Goal: Transaction & Acquisition: Book appointment/travel/reservation

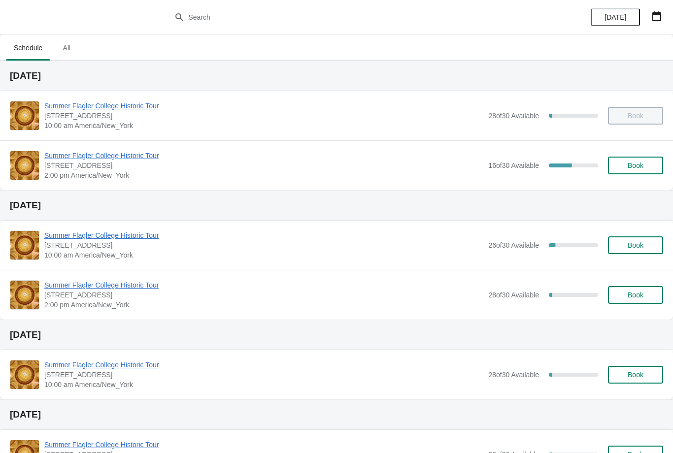
click at [658, 22] on button "button" at bounding box center [657, 16] width 18 height 18
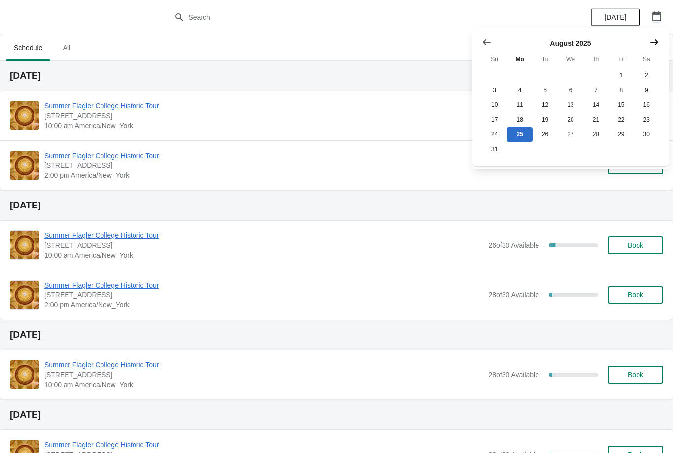
click at [656, 39] on icon "Show next month, September 2025" at bounding box center [654, 42] width 10 height 10
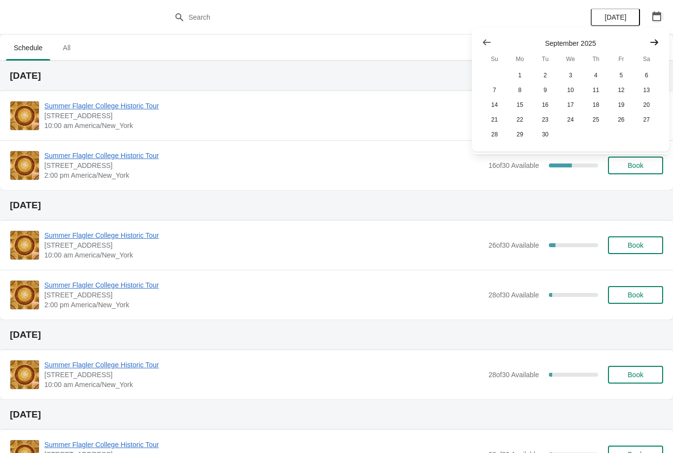
click at [653, 36] on button "Show next month, October 2025" at bounding box center [654, 43] width 18 height 18
click at [597, 132] on button "30" at bounding box center [595, 134] width 25 height 15
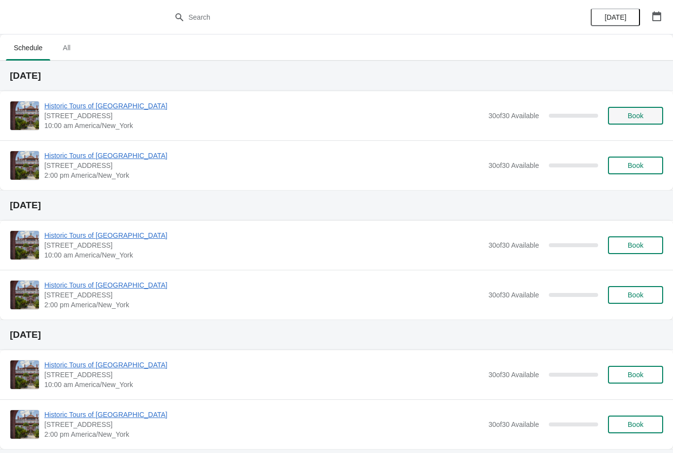
click at [643, 114] on span "Book" at bounding box center [636, 116] width 16 height 8
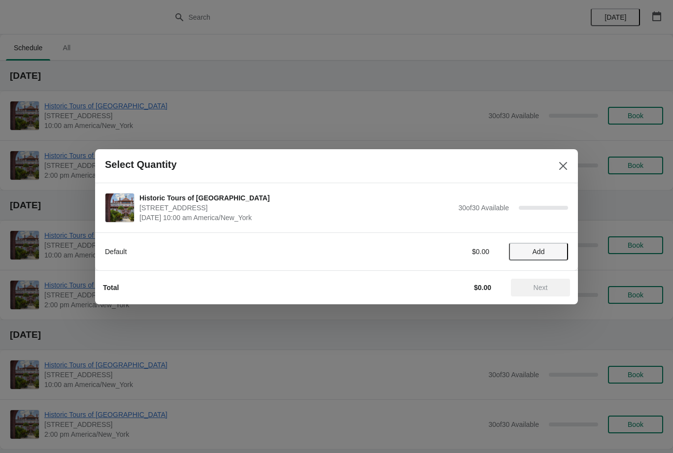
click at [561, 243] on button "Add" at bounding box center [538, 252] width 59 height 18
click at [557, 250] on icon at bounding box center [555, 251] width 10 height 10
click at [554, 250] on icon at bounding box center [555, 251] width 10 height 10
click at [555, 248] on icon at bounding box center [555, 251] width 10 height 10
click at [558, 250] on icon at bounding box center [555, 251] width 10 height 10
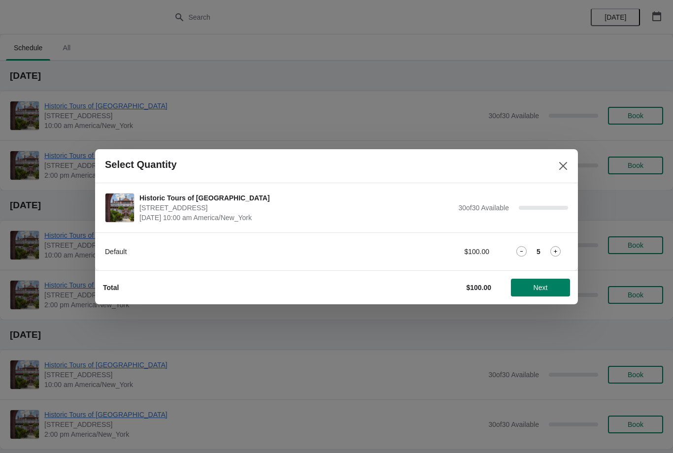
click at [554, 252] on icon at bounding box center [555, 251] width 10 height 10
click at [560, 254] on icon at bounding box center [555, 251] width 10 height 10
click at [560, 255] on icon at bounding box center [555, 251] width 10 height 10
click at [555, 249] on icon at bounding box center [555, 251] width 10 height 10
click at [556, 250] on icon at bounding box center [555, 251] width 3 height 3
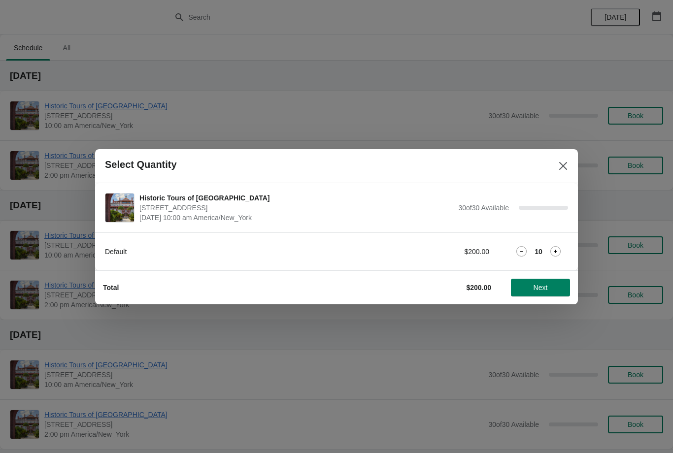
click at [553, 248] on icon at bounding box center [555, 251] width 10 height 10
click at [555, 254] on icon at bounding box center [555, 251] width 10 height 10
click at [554, 249] on icon at bounding box center [555, 251] width 10 height 10
click at [551, 249] on icon at bounding box center [555, 251] width 10 height 10
click at [551, 250] on icon at bounding box center [555, 251] width 10 height 10
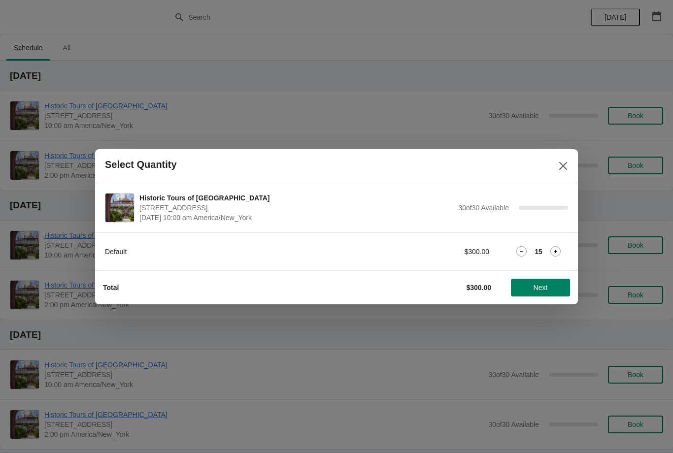
click at [554, 251] on icon at bounding box center [555, 251] width 10 height 10
click at [554, 251] on icon at bounding box center [555, 251] width 3 height 3
click at [550, 252] on icon at bounding box center [555, 251] width 10 height 10
click at [552, 251] on icon at bounding box center [555, 251] width 10 height 10
click at [552, 249] on icon at bounding box center [555, 251] width 10 height 10
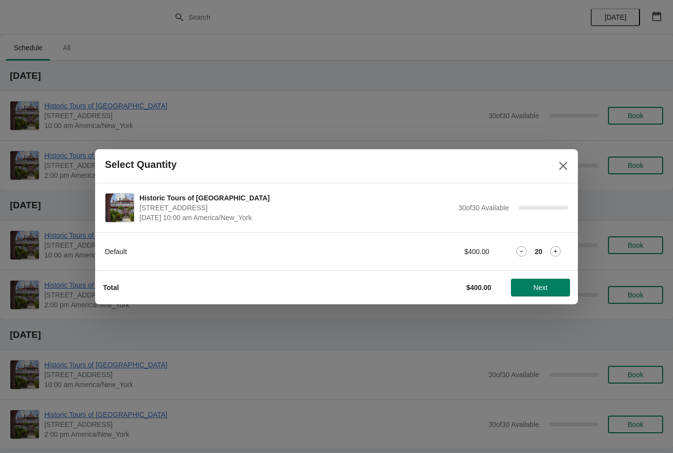
click at [551, 250] on icon at bounding box center [555, 251] width 10 height 10
click at [548, 250] on div "21" at bounding box center [538, 251] width 59 height 10
click at [551, 249] on icon at bounding box center [555, 251] width 10 height 10
click at [554, 248] on icon at bounding box center [555, 251] width 10 height 10
click at [553, 247] on icon at bounding box center [555, 251] width 10 height 10
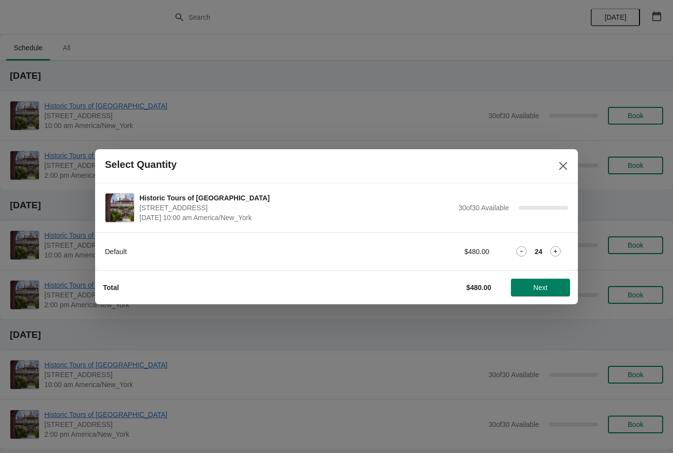
click at [553, 248] on icon at bounding box center [555, 251] width 10 height 10
click at [548, 251] on div "25" at bounding box center [538, 251] width 59 height 10
click at [551, 249] on icon at bounding box center [555, 251] width 10 height 10
click at [552, 246] on icon at bounding box center [555, 251] width 10 height 10
click at [553, 250] on icon at bounding box center [555, 251] width 10 height 10
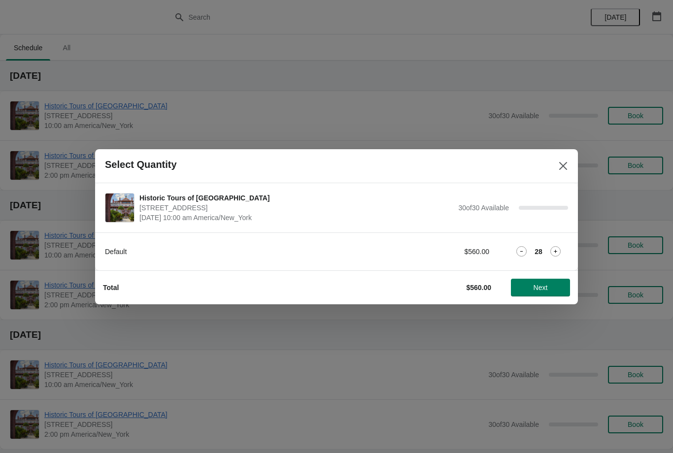
click at [553, 250] on icon at bounding box center [555, 251] width 10 height 10
click at [554, 250] on icon at bounding box center [555, 251] width 10 height 10
click at [547, 286] on span "Next" at bounding box center [541, 288] width 14 height 8
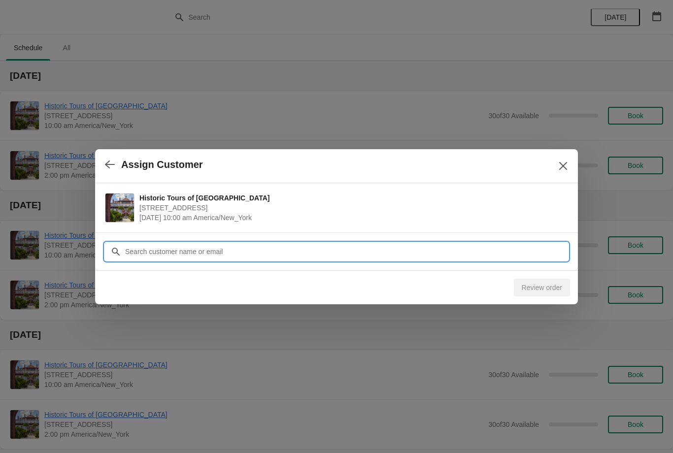
click at [487, 251] on input "Customer" at bounding box center [346, 252] width 443 height 18
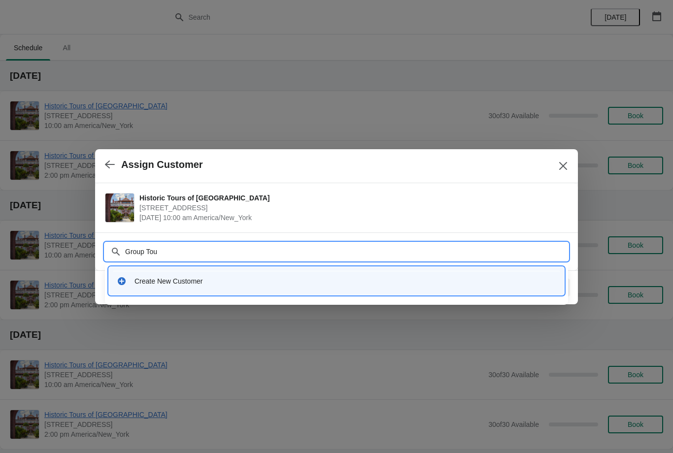
type input "Group Tour"
click at [177, 278] on div "Create New Customer" at bounding box center [346, 281] width 422 height 10
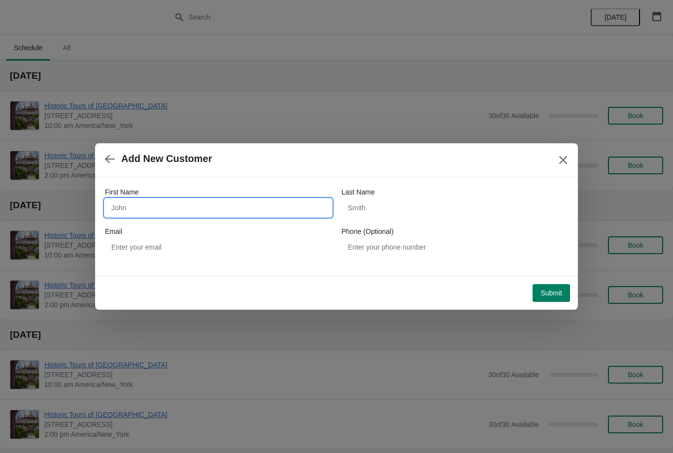
click at [312, 213] on input "First Name" at bounding box center [218, 208] width 227 height 18
type input "Group"
click at [419, 209] on input "Last Name" at bounding box center [454, 208] width 227 height 18
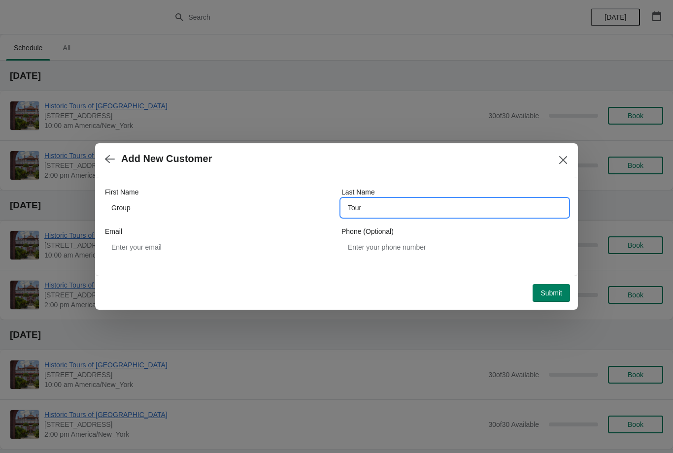
type input "Tour"
click at [301, 233] on div "Email" at bounding box center [218, 232] width 227 height 10
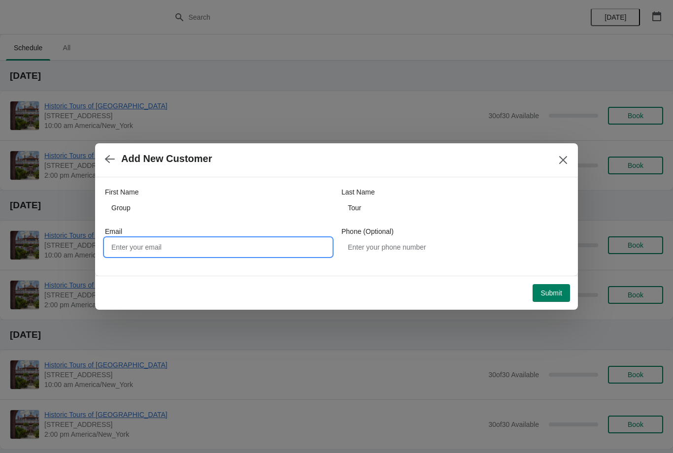
click at [307, 249] on input "Email" at bounding box center [218, 247] width 227 height 18
type input "[EMAIL_ADDRESS][DOMAIN_NAME]"
click at [549, 298] on button "Submit" at bounding box center [551, 293] width 37 height 18
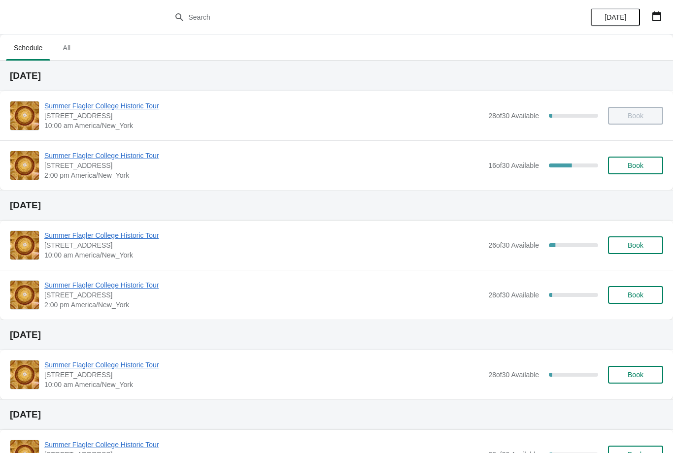
click at [665, 15] on button "button" at bounding box center [657, 16] width 18 height 18
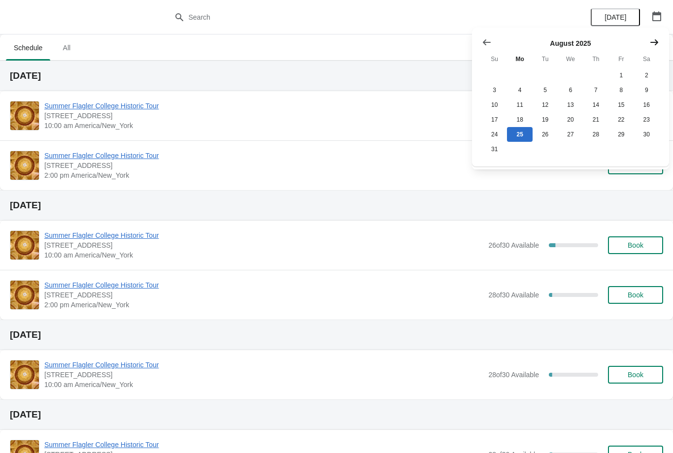
click at [657, 46] on icon "Show next month, September 2025" at bounding box center [654, 42] width 10 height 10
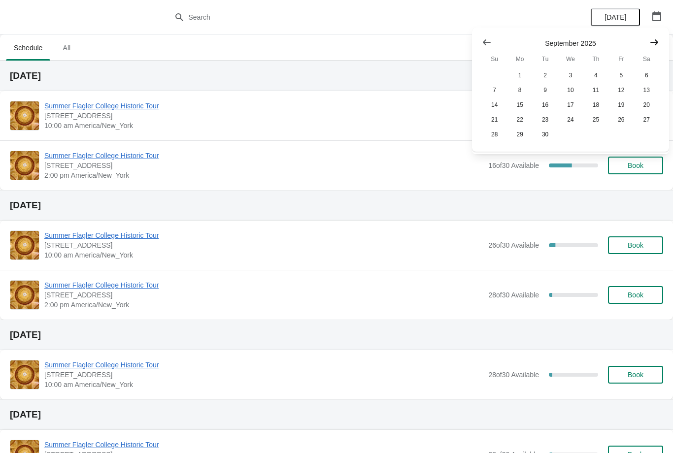
click at [654, 46] on icon "Show next month, October 2025" at bounding box center [654, 42] width 10 height 10
click at [651, 39] on icon "Show next month, November 2025" at bounding box center [654, 42] width 10 height 10
click at [588, 104] on button "13" at bounding box center [595, 105] width 25 height 15
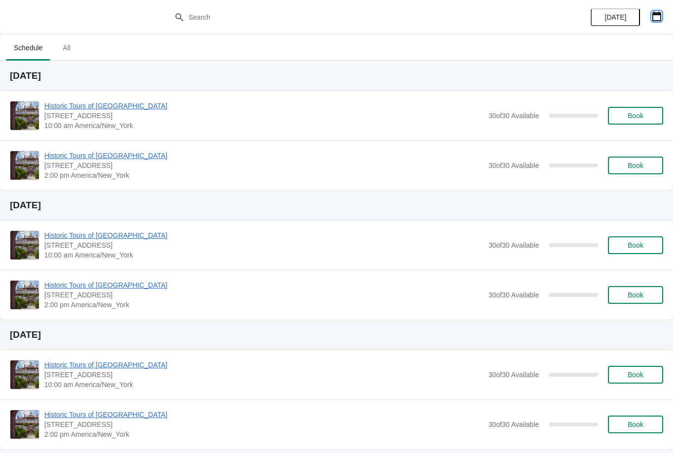
click at [650, 17] on button "button" at bounding box center [657, 16] width 18 height 18
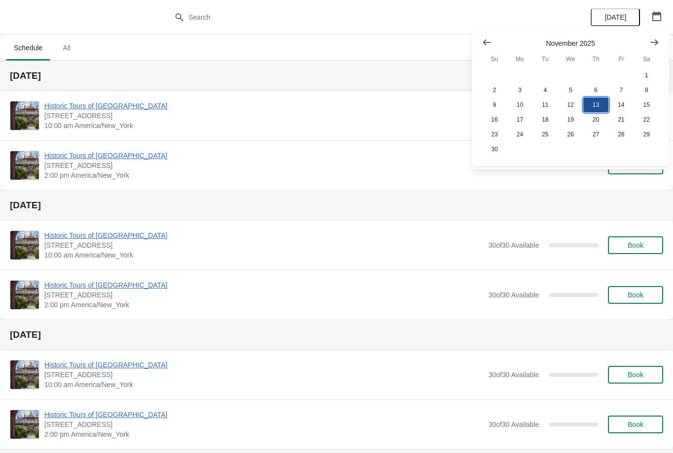
click at [598, 106] on button "13" at bounding box center [595, 105] width 25 height 15
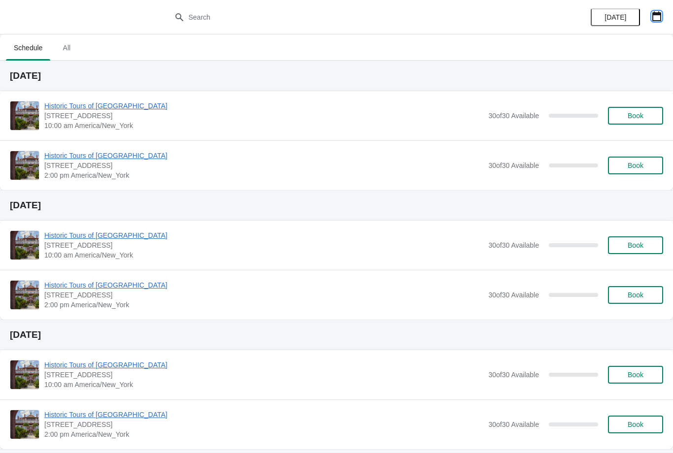
click at [659, 16] on icon "button" at bounding box center [657, 16] width 10 height 10
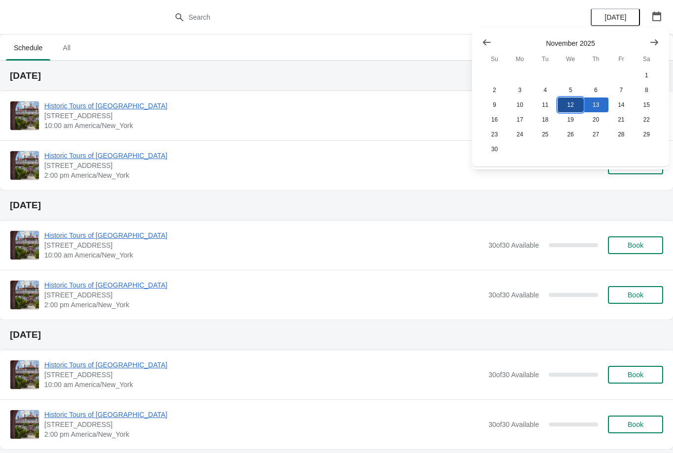
click at [571, 105] on button "12" at bounding box center [570, 105] width 25 height 15
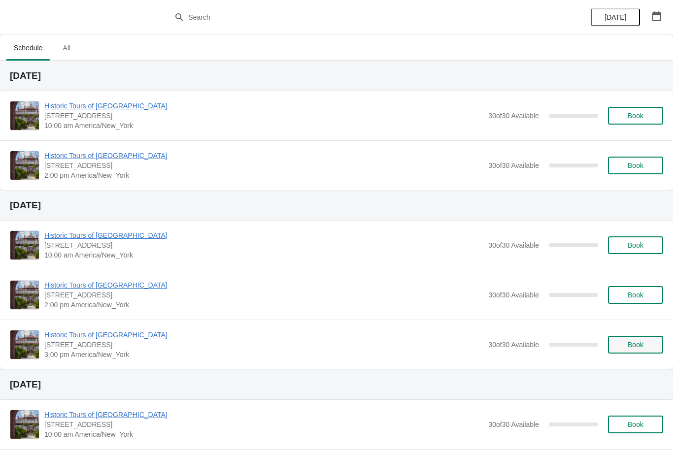
click at [615, 343] on button "Book" at bounding box center [635, 345] width 55 height 18
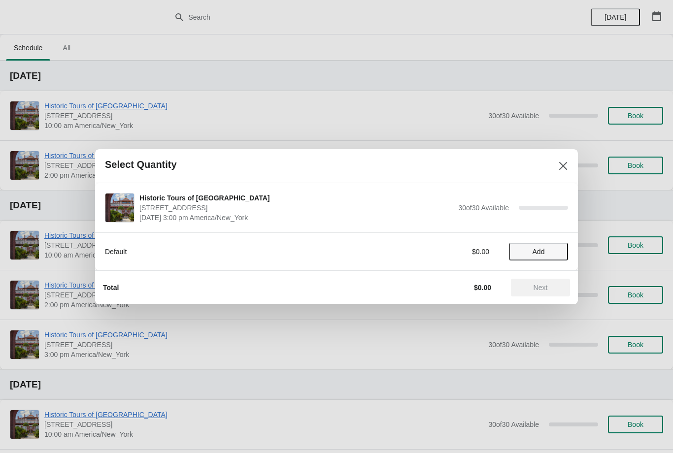
click at [541, 246] on button "Add" at bounding box center [538, 252] width 59 height 18
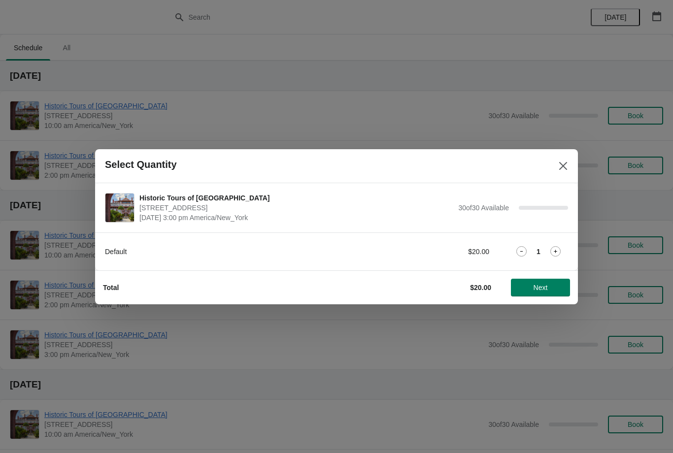
click at [557, 249] on icon at bounding box center [555, 251] width 10 height 10
click at [560, 251] on icon at bounding box center [555, 251] width 10 height 10
click at [551, 248] on icon at bounding box center [555, 251] width 10 height 10
click at [554, 253] on icon at bounding box center [555, 251] width 10 height 10
click at [557, 249] on icon at bounding box center [555, 251] width 10 height 10
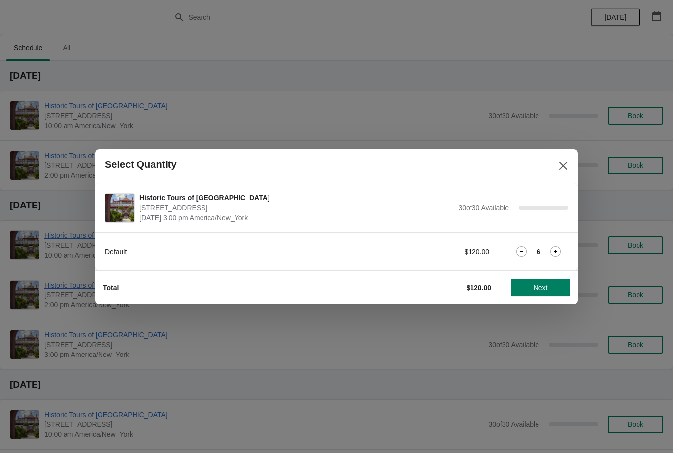
click at [553, 251] on icon at bounding box center [555, 251] width 10 height 10
click at [557, 253] on icon at bounding box center [555, 251] width 10 height 10
click at [552, 250] on icon at bounding box center [555, 251] width 10 height 10
click at [551, 250] on icon at bounding box center [555, 251] width 10 height 10
click at [551, 251] on icon at bounding box center [555, 251] width 10 height 10
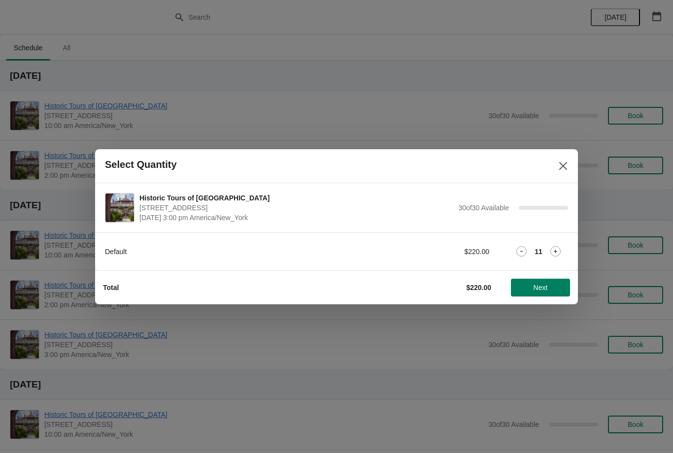
click at [554, 251] on icon at bounding box center [555, 251] width 3 height 3
click at [554, 250] on icon at bounding box center [555, 251] width 10 height 10
click at [551, 251] on icon at bounding box center [555, 251] width 10 height 10
click at [552, 253] on icon at bounding box center [555, 251] width 10 height 10
click at [554, 250] on icon at bounding box center [555, 251] width 10 height 10
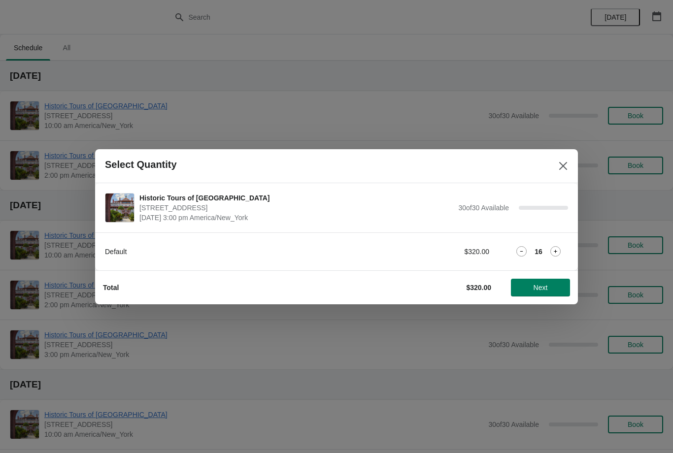
click at [553, 251] on icon at bounding box center [555, 251] width 10 height 10
click at [556, 248] on icon at bounding box center [555, 251] width 10 height 10
click at [552, 251] on icon at bounding box center [555, 251] width 10 height 10
click at [554, 251] on icon at bounding box center [555, 251] width 10 height 10
click at [555, 251] on icon at bounding box center [555, 251] width 3 height 3
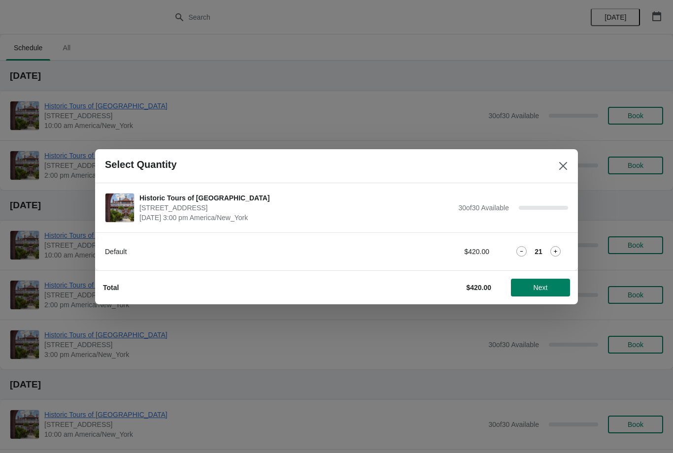
click at [556, 249] on icon at bounding box center [555, 251] width 10 height 10
click at [555, 250] on icon at bounding box center [555, 251] width 10 height 10
click at [556, 250] on icon at bounding box center [555, 251] width 10 height 10
click at [556, 249] on icon at bounding box center [555, 251] width 10 height 10
click at [558, 248] on icon at bounding box center [555, 251] width 10 height 10
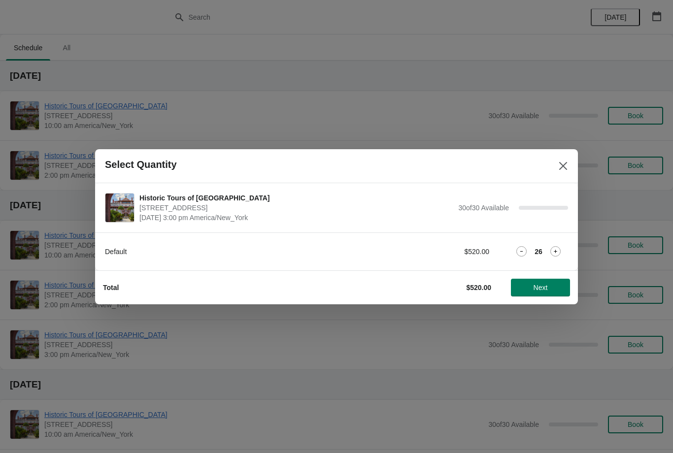
click at [558, 247] on icon at bounding box center [555, 251] width 10 height 10
click at [556, 250] on icon at bounding box center [555, 251] width 10 height 10
click at [559, 250] on icon at bounding box center [555, 251] width 10 height 10
click at [554, 249] on icon at bounding box center [555, 251] width 10 height 10
click at [544, 282] on button "Next" at bounding box center [540, 288] width 59 height 18
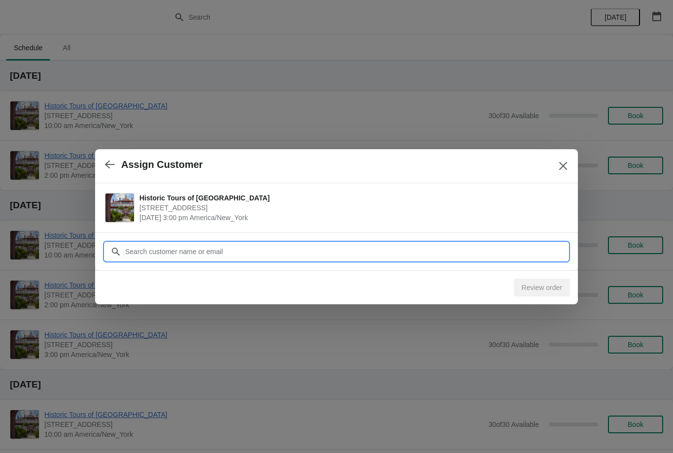
click at [292, 256] on input "Customer" at bounding box center [346, 252] width 443 height 18
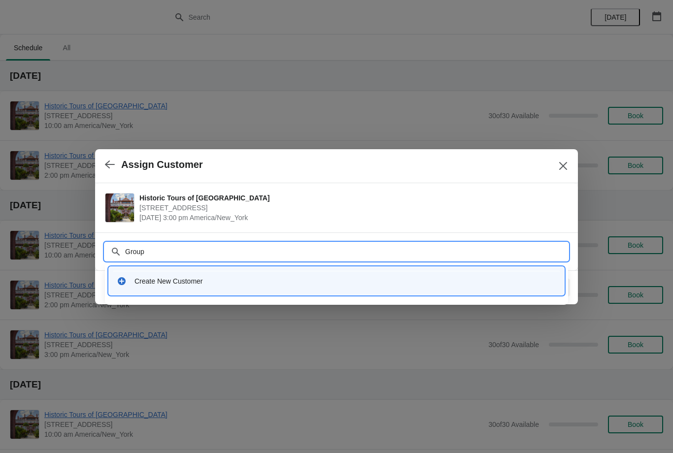
type input "Group"
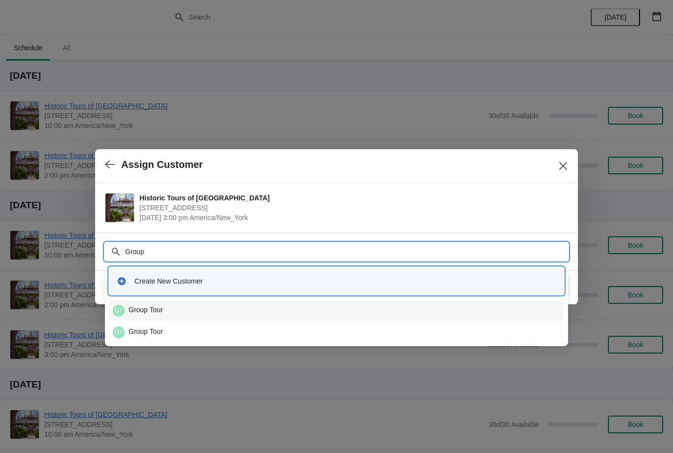
click at [147, 305] on div "GT Group Tour" at bounding box center [336, 311] width 447 height 12
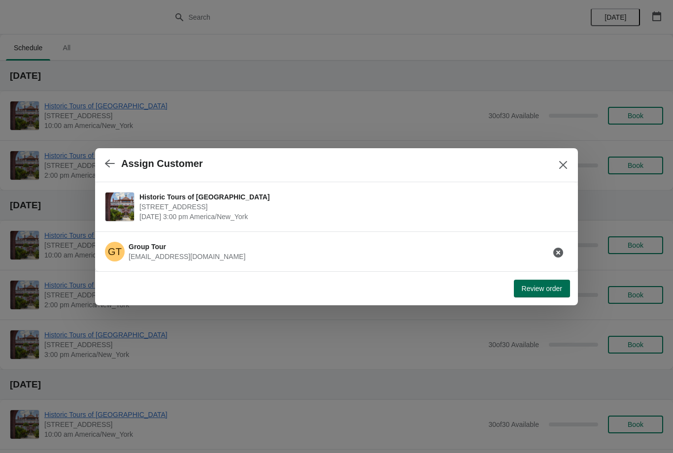
click at [543, 287] on span "Review order" at bounding box center [542, 289] width 40 height 8
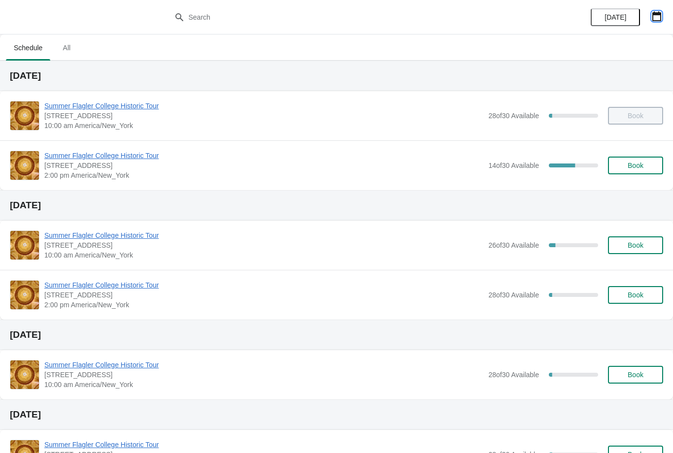
click at [655, 9] on button "button" at bounding box center [657, 16] width 18 height 18
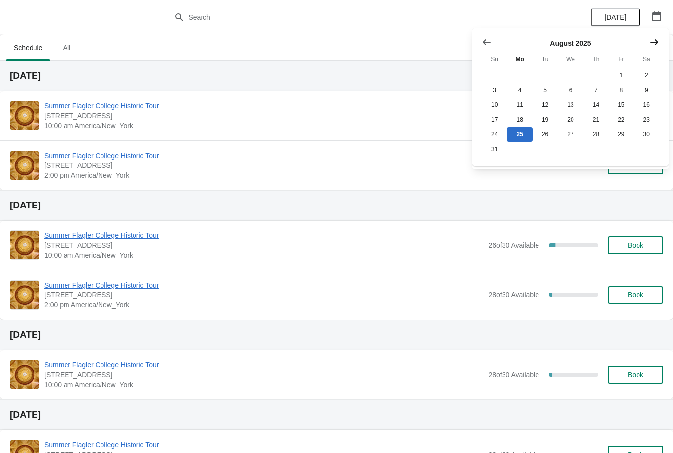
click at [655, 47] on button "Show next month, September 2025" at bounding box center [654, 43] width 18 height 18
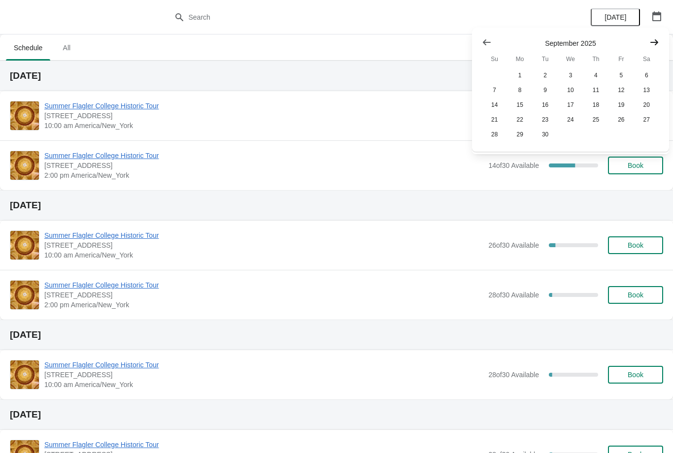
click at [655, 49] on button "Show next month, October 2025" at bounding box center [654, 43] width 18 height 18
click at [656, 46] on icon "Show next month, November 2025" at bounding box center [654, 42] width 10 height 10
click at [656, 46] on icon "Show next month, December 2025" at bounding box center [654, 42] width 10 height 10
click at [657, 46] on icon "Show next month, January 2026" at bounding box center [654, 42] width 10 height 10
click at [600, 105] on button "15" at bounding box center [595, 105] width 25 height 15
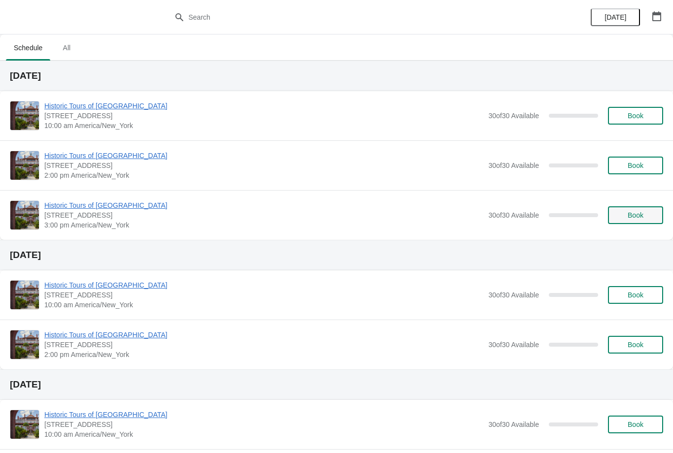
click at [620, 224] on button "Book" at bounding box center [635, 215] width 55 height 18
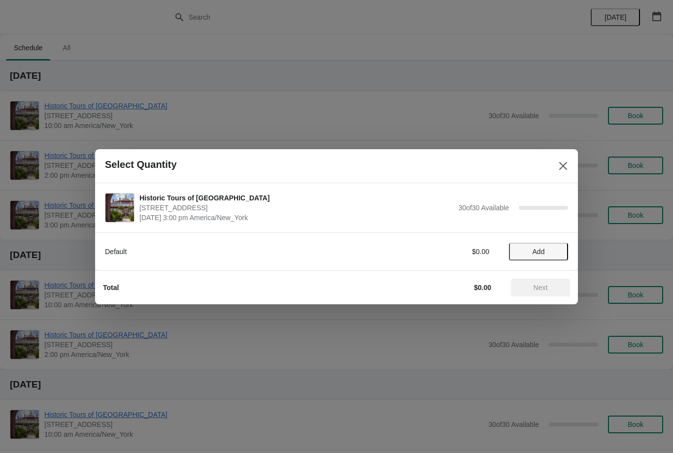
click at [552, 253] on span "Add" at bounding box center [538, 252] width 41 height 8
click at [556, 253] on icon at bounding box center [555, 251] width 10 height 10
click at [556, 253] on icon at bounding box center [555, 251] width 3 height 3
click at [557, 251] on icon at bounding box center [555, 251] width 10 height 10
click at [556, 250] on icon at bounding box center [555, 251] width 10 height 10
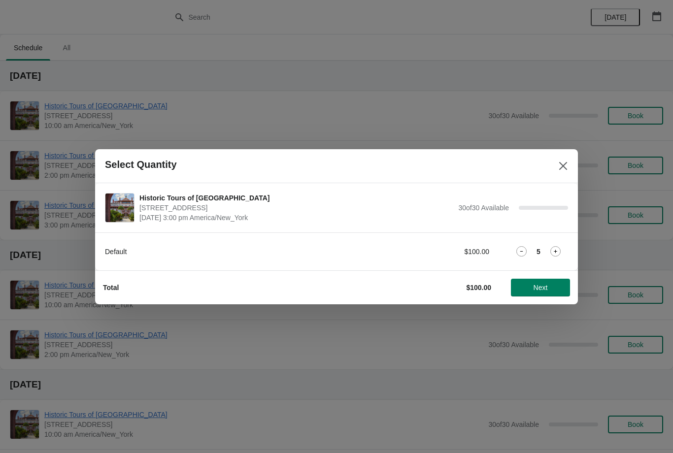
click at [555, 251] on icon at bounding box center [555, 251] width 3 height 3
click at [556, 251] on icon at bounding box center [555, 251] width 3 height 3
click at [556, 252] on icon at bounding box center [555, 251] width 3 height 3
click at [555, 252] on icon at bounding box center [555, 251] width 10 height 10
click at [558, 253] on icon at bounding box center [555, 251] width 10 height 10
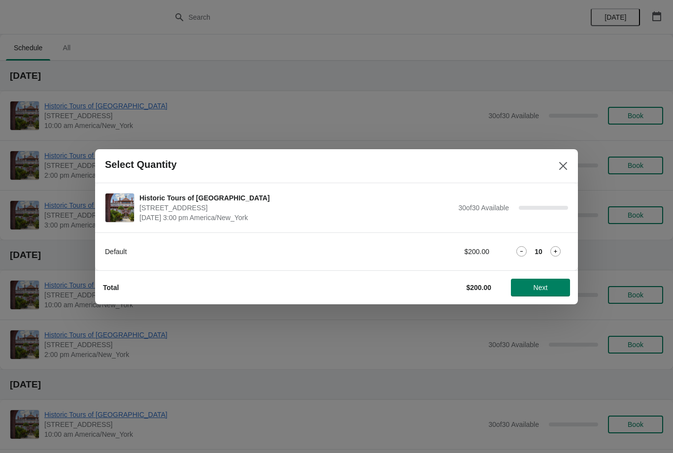
click at [556, 251] on icon at bounding box center [555, 251] width 3 height 3
click at [558, 250] on icon at bounding box center [555, 251] width 10 height 10
click at [556, 251] on icon at bounding box center [555, 251] width 3 height 3
click at [558, 252] on icon at bounding box center [555, 251] width 10 height 10
click at [557, 252] on icon at bounding box center [555, 251] width 10 height 10
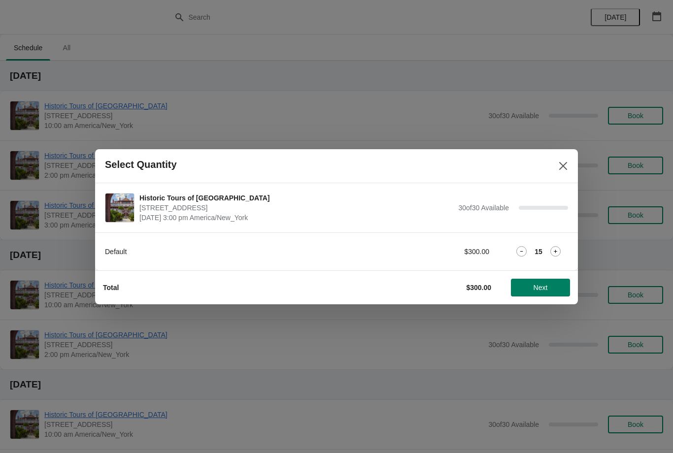
click at [560, 250] on icon at bounding box center [555, 251] width 10 height 10
click at [560, 251] on icon at bounding box center [555, 251] width 10 height 10
click at [559, 249] on icon at bounding box center [555, 251] width 10 height 10
click at [560, 250] on icon at bounding box center [555, 251] width 10 height 10
click at [559, 250] on icon at bounding box center [555, 251] width 10 height 10
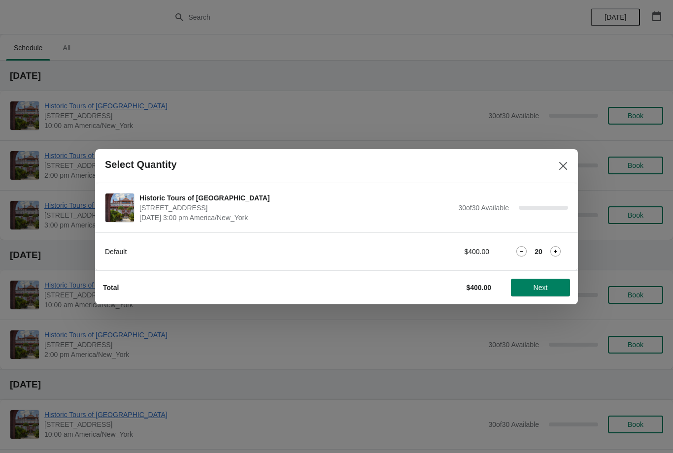
click at [556, 251] on icon at bounding box center [555, 251] width 10 height 10
click at [558, 251] on icon at bounding box center [555, 251] width 10 height 10
click at [558, 250] on icon at bounding box center [555, 251] width 10 height 10
click at [558, 251] on icon at bounding box center [555, 251] width 10 height 10
click at [558, 250] on icon at bounding box center [555, 251] width 10 height 10
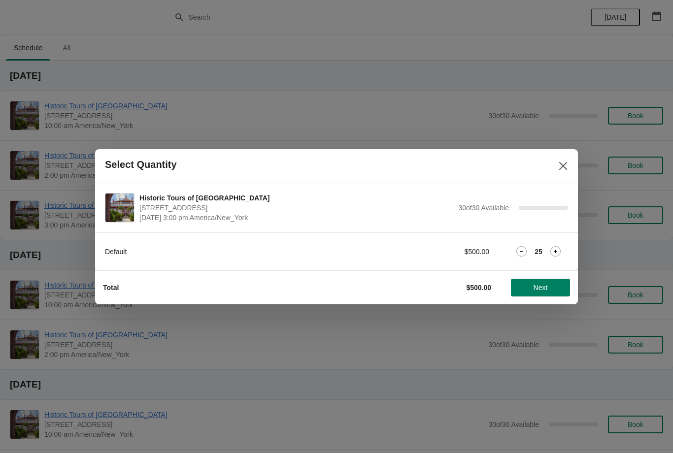
click at [556, 251] on icon at bounding box center [555, 251] width 3 height 3
click at [558, 250] on icon at bounding box center [555, 251] width 10 height 10
click at [557, 251] on icon at bounding box center [555, 251] width 10 height 10
click at [556, 250] on icon at bounding box center [555, 251] width 10 height 10
click at [556, 251] on icon at bounding box center [555, 251] width 3 height 3
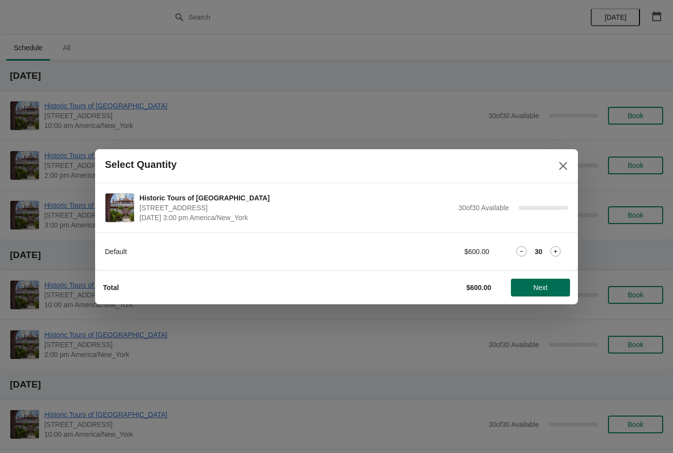
click at [544, 290] on span "Next" at bounding box center [541, 288] width 14 height 8
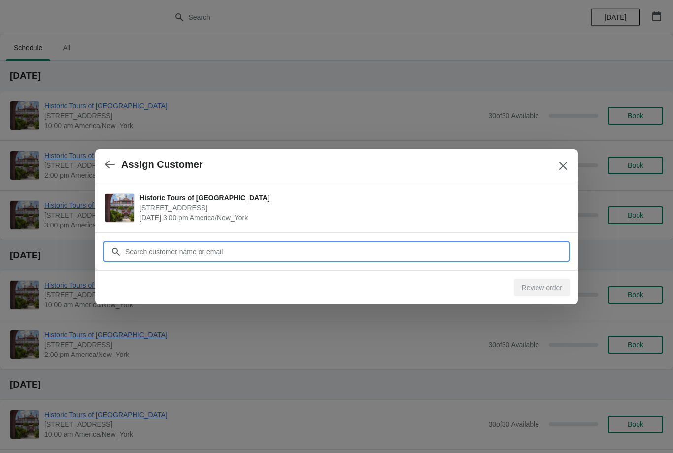
click at [537, 254] on input "Customer" at bounding box center [346, 252] width 443 height 18
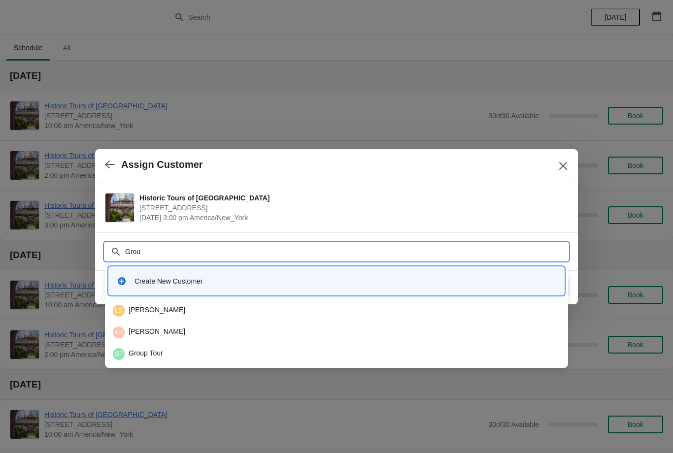
type input "Group"
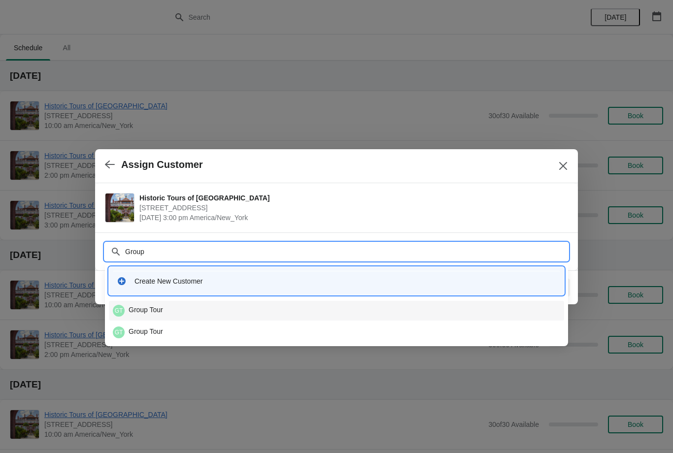
click at [154, 313] on div "GT Group Tour" at bounding box center [336, 311] width 447 height 12
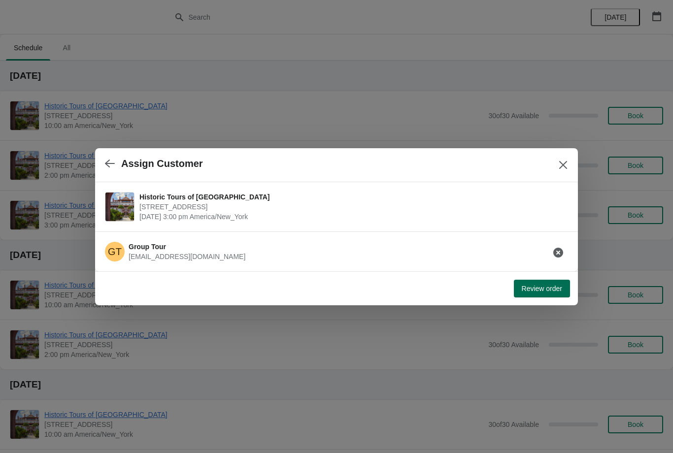
click at [542, 290] on span "Review order" at bounding box center [542, 289] width 40 height 8
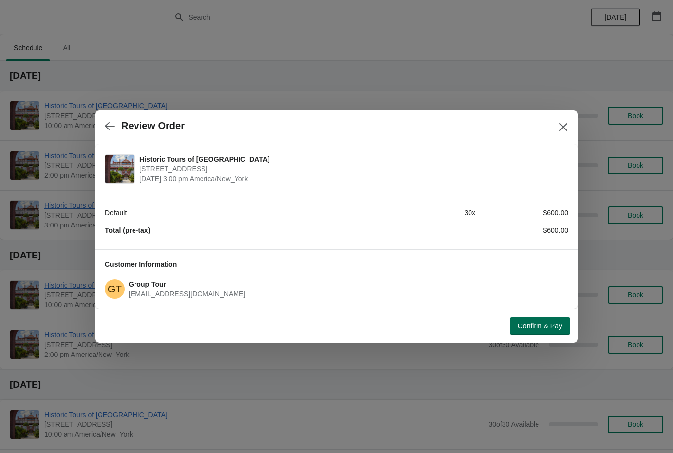
click at [548, 329] on span "Confirm & Pay" at bounding box center [540, 326] width 44 height 8
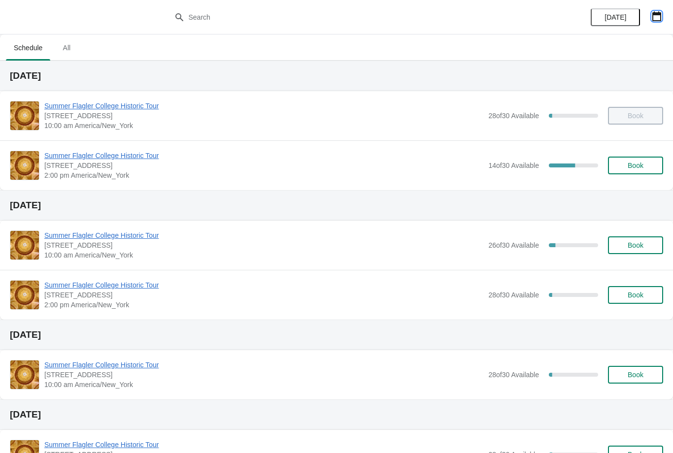
click at [658, 22] on button "button" at bounding box center [657, 16] width 18 height 18
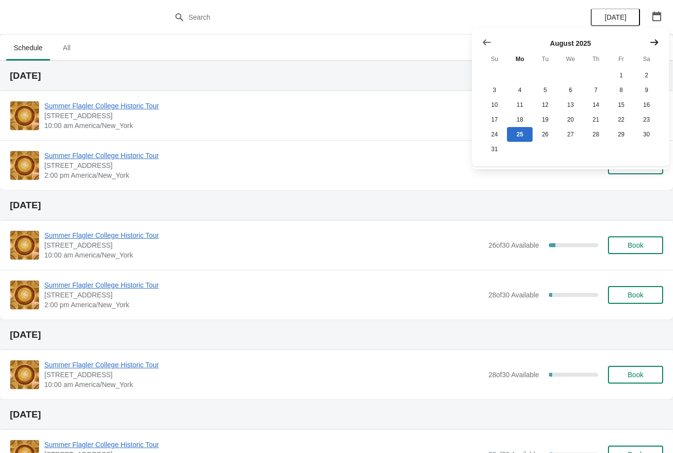
click at [650, 39] on icon "Show next month, September 2025" at bounding box center [654, 42] width 10 height 10
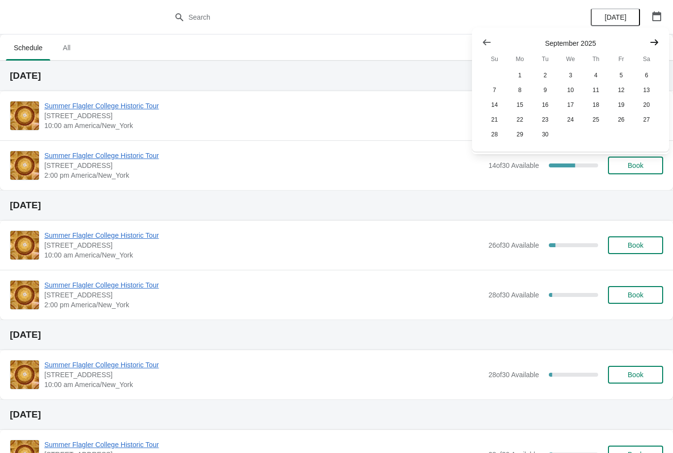
click at [659, 42] on icon "Show next month, October 2025" at bounding box center [654, 42] width 10 height 10
click at [650, 37] on icon "Show next month, November 2025" at bounding box center [654, 42] width 10 height 10
click at [651, 40] on icon "Show next month, December 2025" at bounding box center [654, 42] width 10 height 10
click at [652, 40] on icon "Show next month, January 2026" at bounding box center [654, 42] width 10 height 10
click at [653, 37] on icon "Show next month, February 2026" at bounding box center [654, 42] width 10 height 10
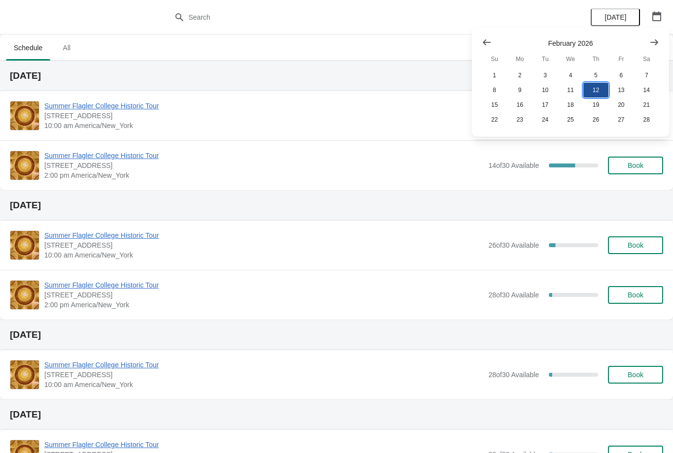
click at [595, 88] on button "12" at bounding box center [595, 90] width 25 height 15
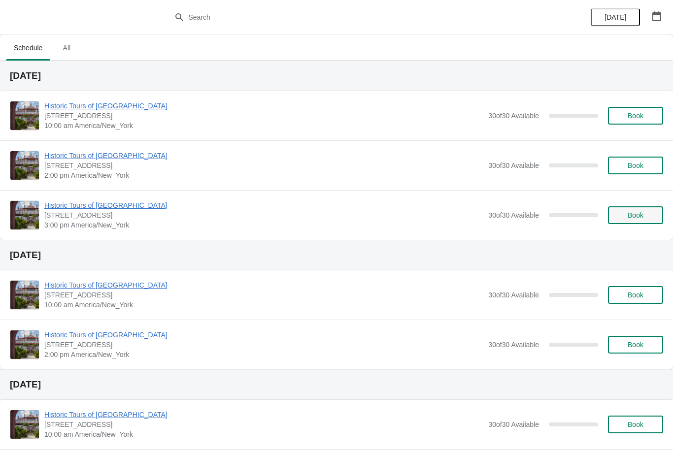
click at [634, 213] on span "Book" at bounding box center [636, 215] width 16 height 8
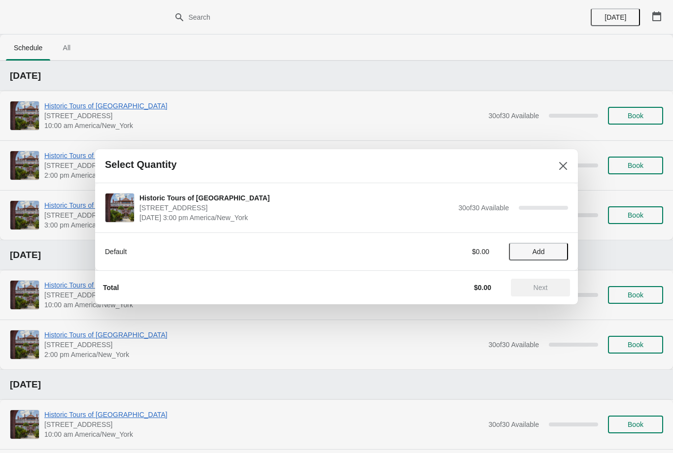
click at [549, 244] on button "Add" at bounding box center [538, 252] width 59 height 18
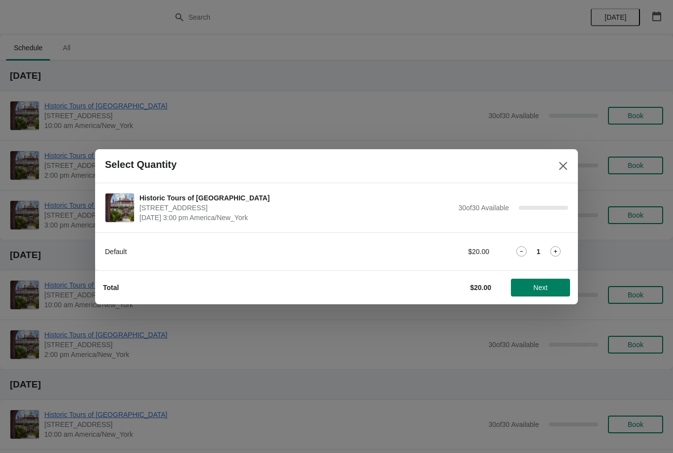
click at [558, 254] on icon at bounding box center [555, 251] width 10 height 10
click at [558, 252] on icon at bounding box center [555, 251] width 10 height 10
click at [555, 248] on icon at bounding box center [555, 251] width 10 height 10
click at [558, 248] on icon at bounding box center [555, 251] width 10 height 10
click at [556, 253] on icon at bounding box center [555, 251] width 3 height 3
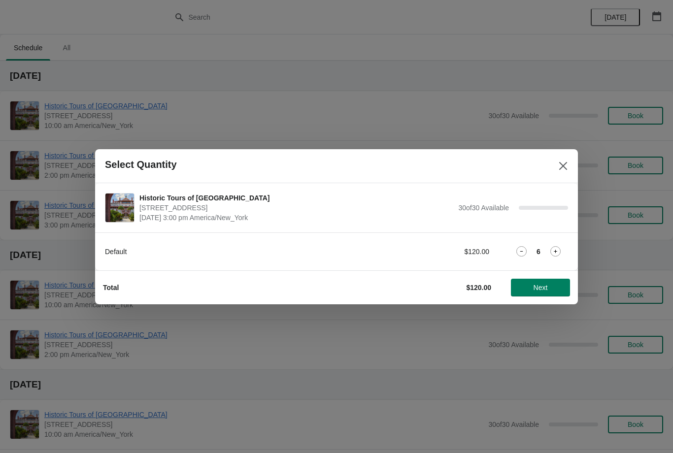
click at [558, 248] on icon at bounding box center [555, 251] width 10 height 10
click at [558, 250] on icon at bounding box center [555, 251] width 10 height 10
click at [558, 252] on icon at bounding box center [555, 251] width 10 height 10
click at [559, 262] on div "Default $180.00 9" at bounding box center [336, 252] width 483 height 38
click at [553, 250] on icon at bounding box center [555, 251] width 10 height 10
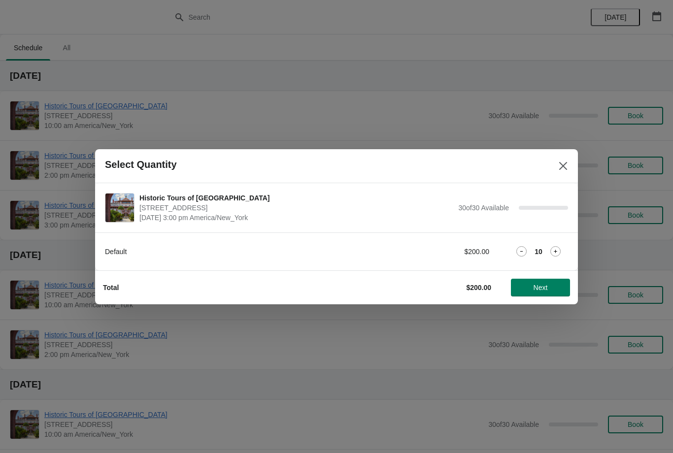
click at [557, 248] on icon at bounding box center [555, 251] width 10 height 10
click at [557, 250] on icon at bounding box center [555, 251] width 10 height 10
click at [556, 253] on icon at bounding box center [555, 251] width 10 height 10
click at [556, 255] on icon at bounding box center [555, 251] width 10 height 10
click at [555, 254] on icon at bounding box center [555, 251] width 10 height 10
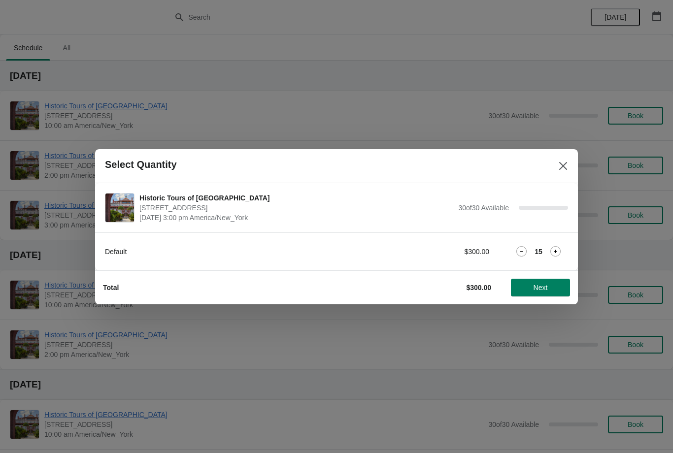
click at [554, 253] on icon at bounding box center [555, 251] width 10 height 10
click at [554, 251] on icon at bounding box center [555, 251] width 3 height 3
click at [554, 253] on icon at bounding box center [555, 251] width 10 height 10
click at [559, 255] on icon at bounding box center [555, 251] width 10 height 10
click at [556, 250] on icon at bounding box center [555, 251] width 3 height 3
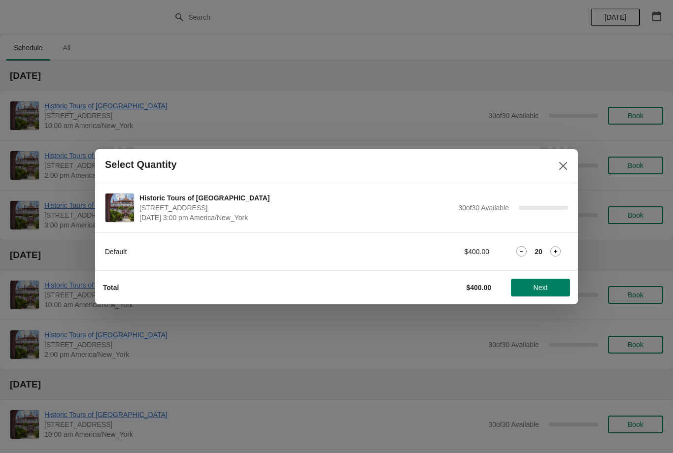
click at [555, 250] on icon at bounding box center [555, 251] width 10 height 10
click at [552, 253] on icon at bounding box center [555, 251] width 10 height 10
click at [553, 259] on div "Default $440.00 22" at bounding box center [336, 252] width 463 height 18
click at [550, 250] on icon at bounding box center [555, 251] width 10 height 10
click at [552, 250] on icon at bounding box center [555, 251] width 10 height 10
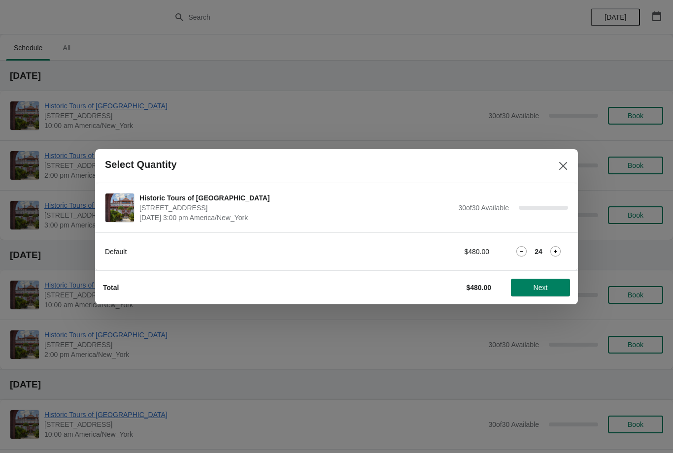
click at [555, 252] on icon at bounding box center [555, 251] width 3 height 3
click at [559, 256] on icon at bounding box center [555, 251] width 10 height 10
click at [555, 256] on icon at bounding box center [555, 251] width 10 height 10
click at [553, 252] on icon at bounding box center [555, 251] width 10 height 10
click at [552, 250] on icon at bounding box center [555, 251] width 10 height 10
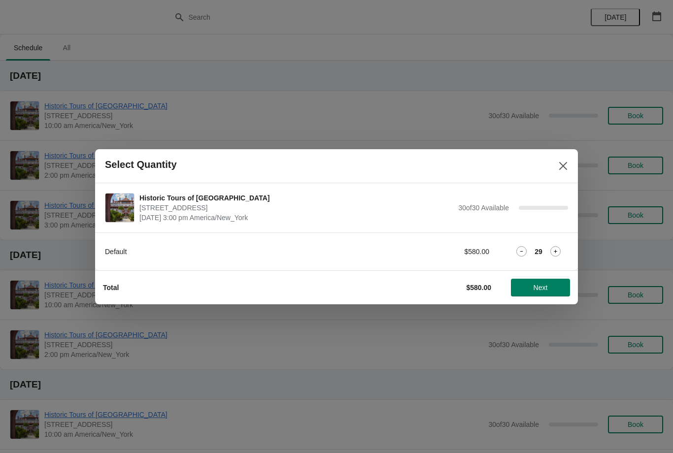
click at [553, 252] on icon at bounding box center [555, 251] width 10 height 10
click at [540, 291] on span "Next" at bounding box center [541, 288] width 14 height 8
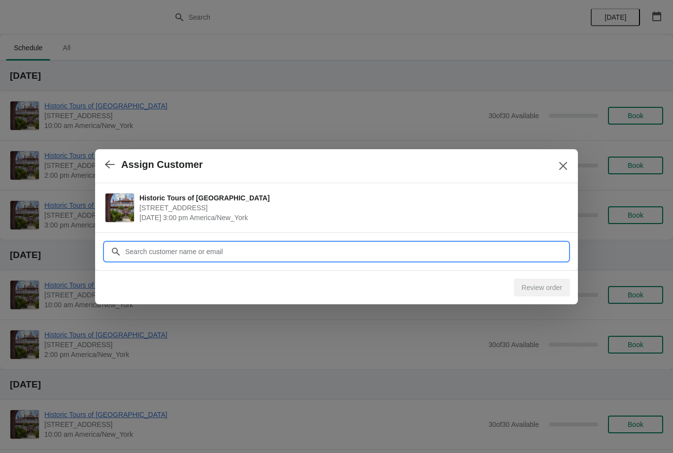
click at [526, 252] on input "Customer" at bounding box center [346, 252] width 443 height 18
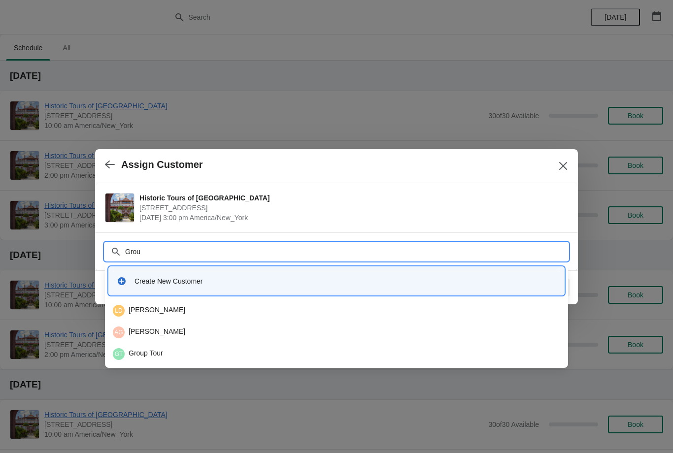
type input "Group"
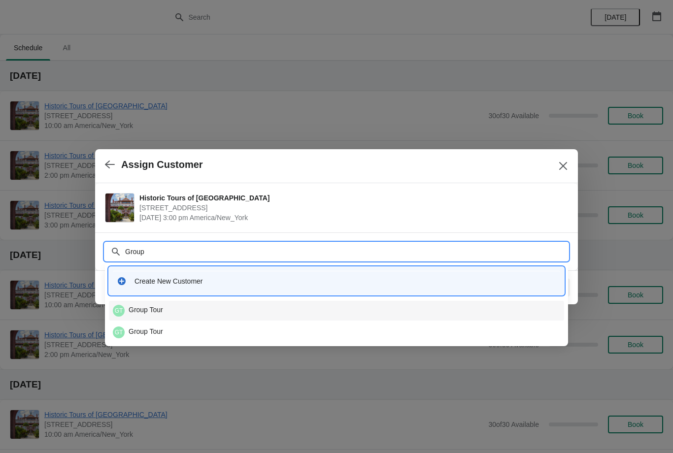
click at [143, 309] on div "GT Group Tour" at bounding box center [336, 311] width 447 height 12
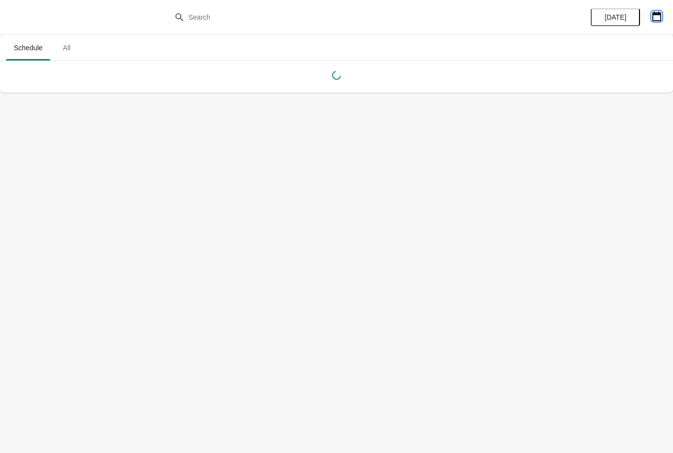
click at [657, 7] on button "button" at bounding box center [657, 16] width 18 height 18
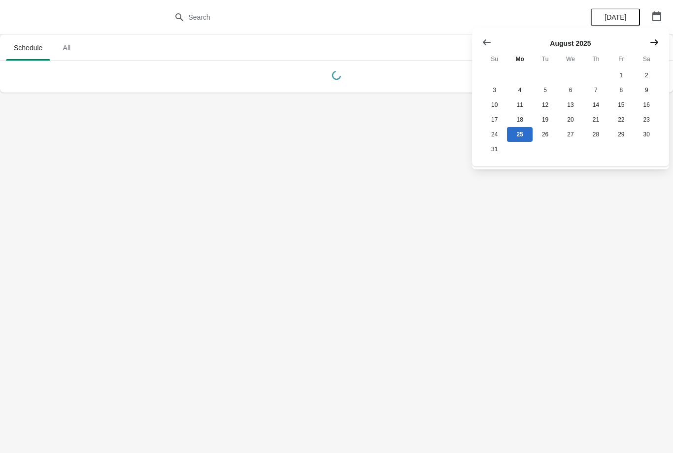
click at [657, 37] on icon "Show next month, September 2025" at bounding box center [654, 42] width 10 height 10
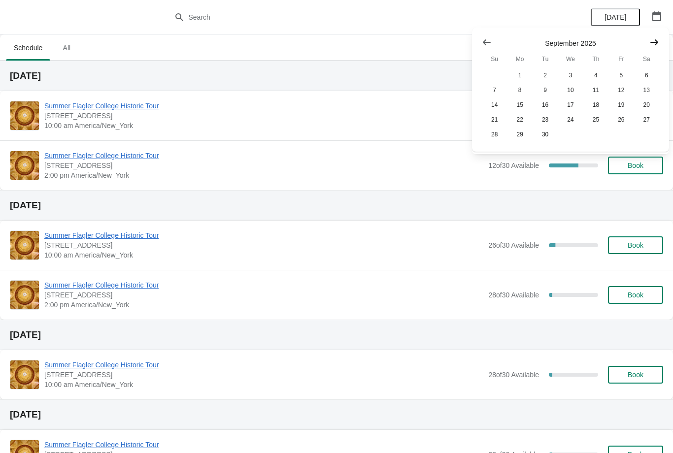
click at [651, 43] on icon "Show next month, October 2025" at bounding box center [654, 42] width 10 height 10
click at [650, 46] on icon "Show next month, November 2025" at bounding box center [654, 42] width 10 height 10
click at [654, 46] on icon "Show next month, December 2025" at bounding box center [654, 42] width 10 height 10
click at [649, 46] on button "Show next month, January 2026" at bounding box center [654, 43] width 18 height 18
click at [654, 43] on icon "Show next month, February 2026" at bounding box center [654, 42] width 10 height 10
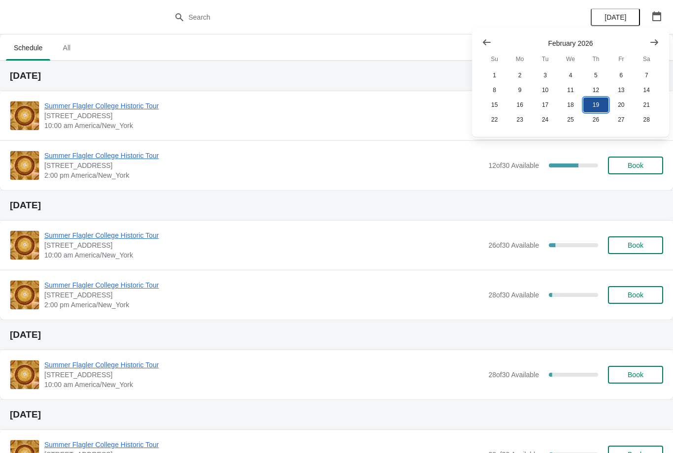
click at [595, 101] on button "19" at bounding box center [595, 105] width 25 height 15
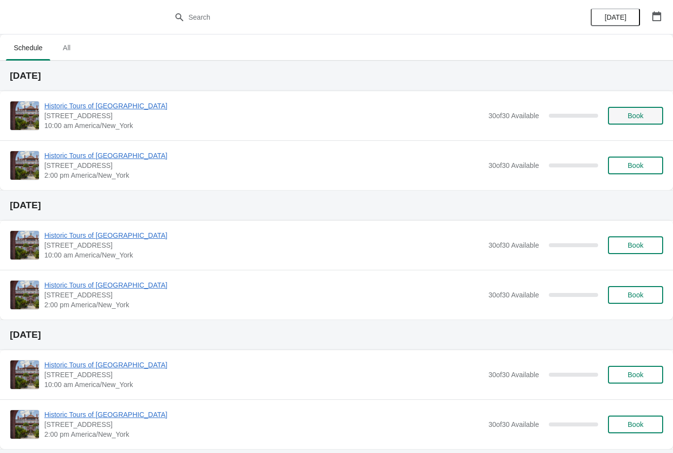
click at [645, 114] on span "Book" at bounding box center [635, 116] width 37 height 8
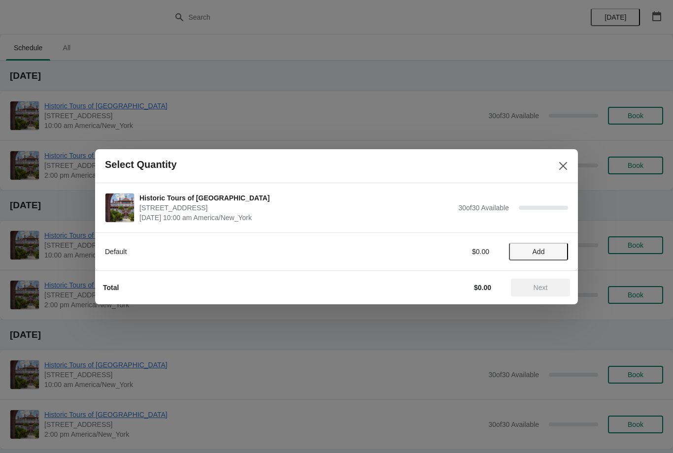
click at [551, 252] on span "Add" at bounding box center [538, 252] width 41 height 8
click at [559, 248] on icon at bounding box center [555, 251] width 10 height 10
click at [556, 250] on icon at bounding box center [555, 251] width 10 height 10
click at [555, 249] on icon at bounding box center [555, 251] width 10 height 10
click at [559, 247] on icon at bounding box center [555, 251] width 10 height 10
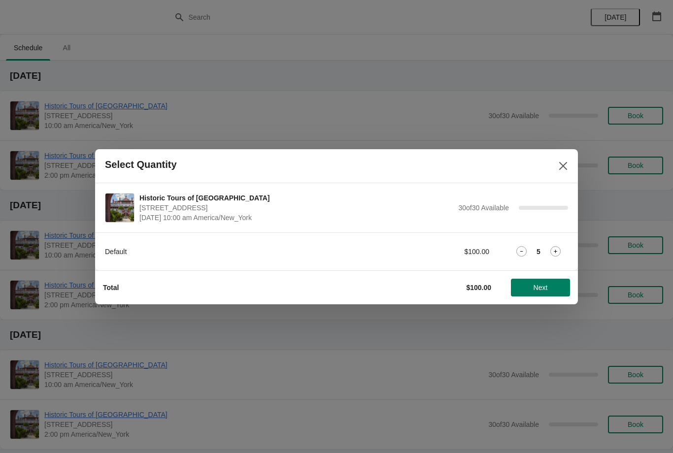
click at [558, 251] on icon at bounding box center [555, 251] width 10 height 10
click at [560, 251] on icon at bounding box center [555, 251] width 10 height 10
click at [557, 251] on icon at bounding box center [555, 251] width 10 height 10
click at [558, 251] on icon at bounding box center [555, 251] width 10 height 10
click at [559, 249] on icon at bounding box center [555, 251] width 10 height 10
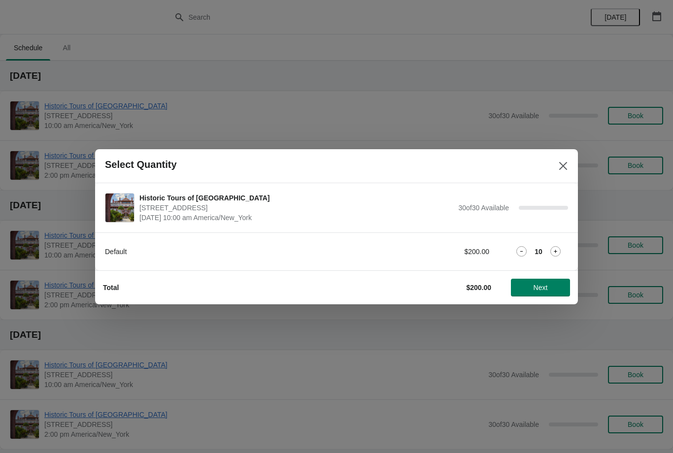
click at [559, 248] on icon at bounding box center [555, 251] width 10 height 10
click at [560, 248] on icon at bounding box center [555, 251] width 10 height 10
click at [558, 252] on icon at bounding box center [555, 251] width 10 height 10
click at [558, 254] on icon at bounding box center [555, 251] width 10 height 10
click at [558, 249] on icon at bounding box center [555, 251] width 10 height 10
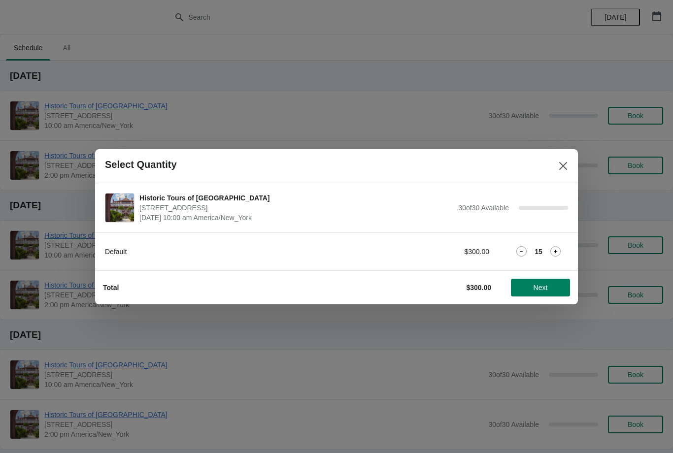
click at [558, 249] on icon at bounding box center [555, 251] width 10 height 10
click at [557, 249] on icon at bounding box center [555, 251] width 10 height 10
click at [557, 251] on icon at bounding box center [555, 251] width 10 height 10
click at [558, 250] on icon at bounding box center [555, 251] width 10 height 10
click at [558, 248] on icon at bounding box center [555, 251] width 10 height 10
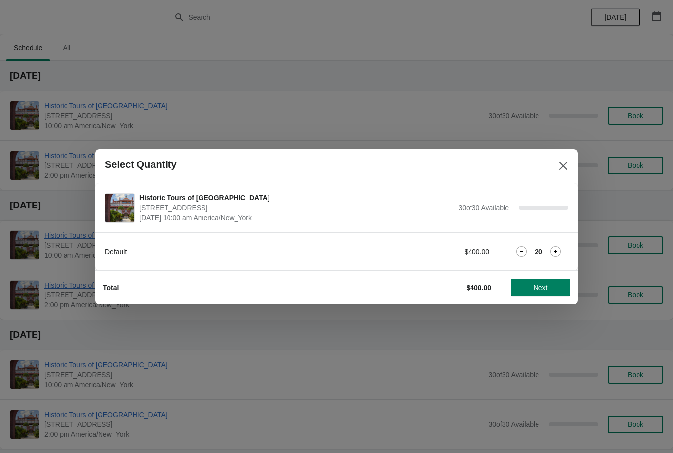
click at [559, 249] on icon at bounding box center [555, 251] width 10 height 10
click at [560, 249] on icon at bounding box center [555, 251] width 10 height 10
click at [561, 247] on div "23" at bounding box center [538, 251] width 59 height 10
click at [559, 248] on icon at bounding box center [555, 251] width 10 height 10
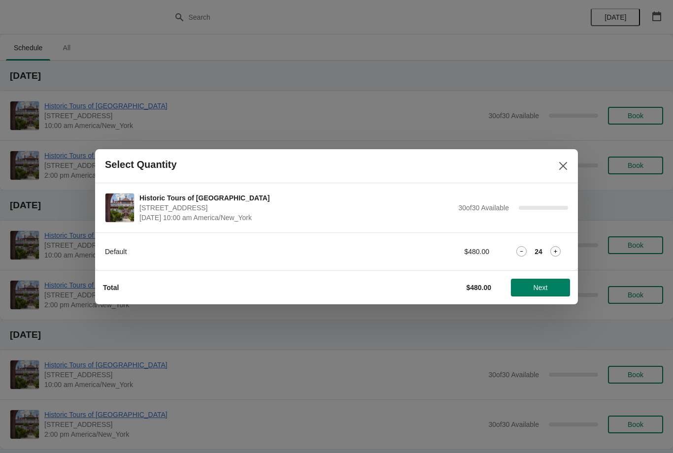
click at [559, 249] on icon at bounding box center [555, 251] width 10 height 10
click at [556, 250] on icon at bounding box center [555, 251] width 3 height 3
click at [557, 251] on icon at bounding box center [555, 251] width 10 height 10
click at [559, 250] on icon at bounding box center [555, 251] width 10 height 10
click at [557, 250] on icon at bounding box center [555, 251] width 10 height 10
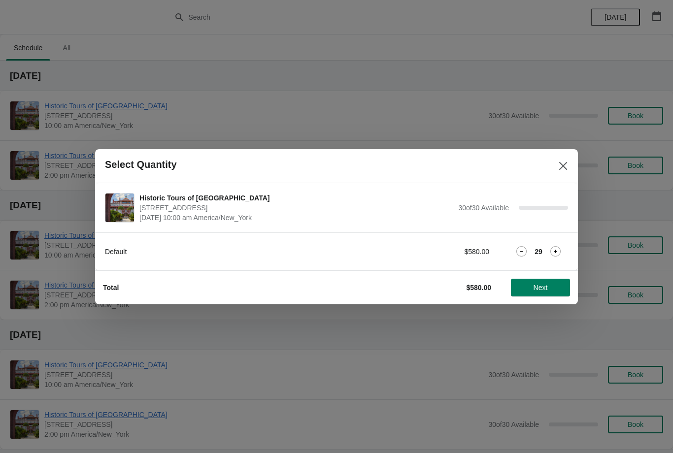
click at [558, 251] on icon at bounding box center [555, 251] width 10 height 10
click at [549, 286] on span "Next" at bounding box center [540, 288] width 43 height 8
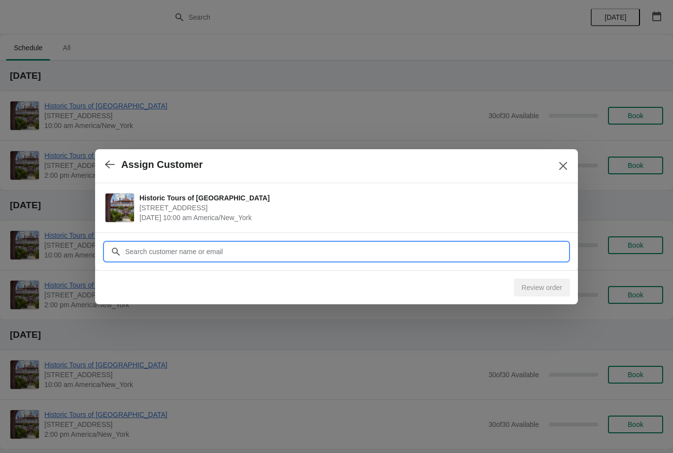
click at [537, 251] on input "Customer" at bounding box center [346, 252] width 443 height 18
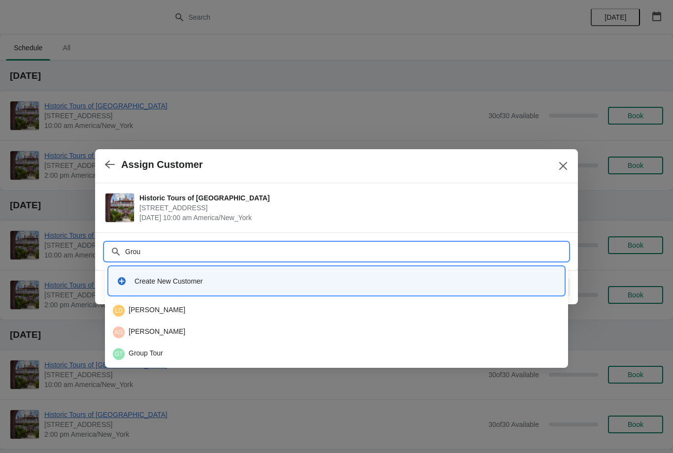
type input "Group"
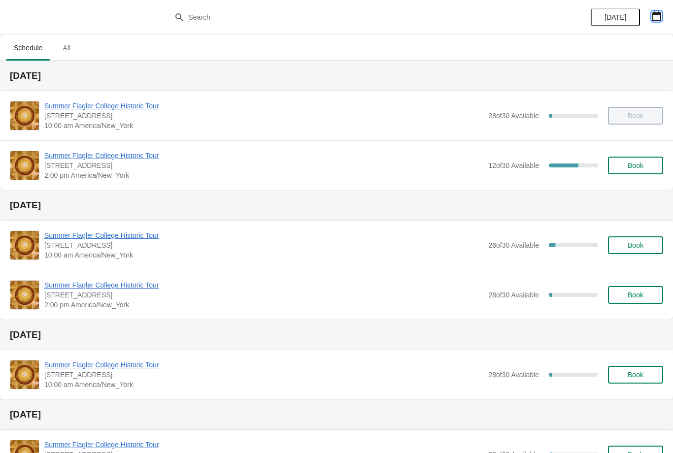
click at [664, 14] on button "button" at bounding box center [657, 16] width 18 height 18
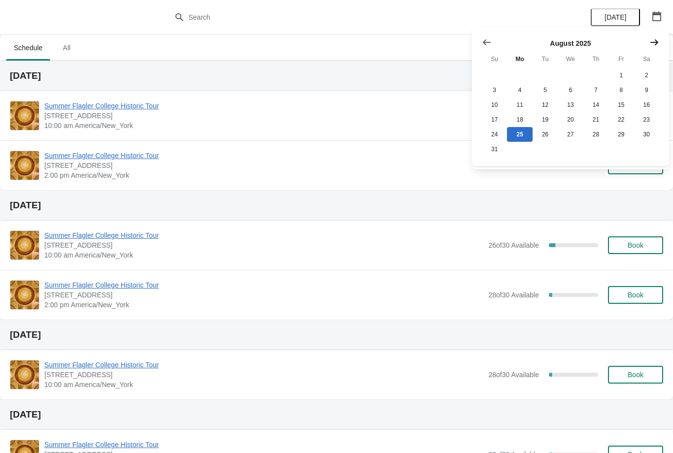
click at [651, 50] on button "Show next month, September 2025" at bounding box center [654, 43] width 18 height 18
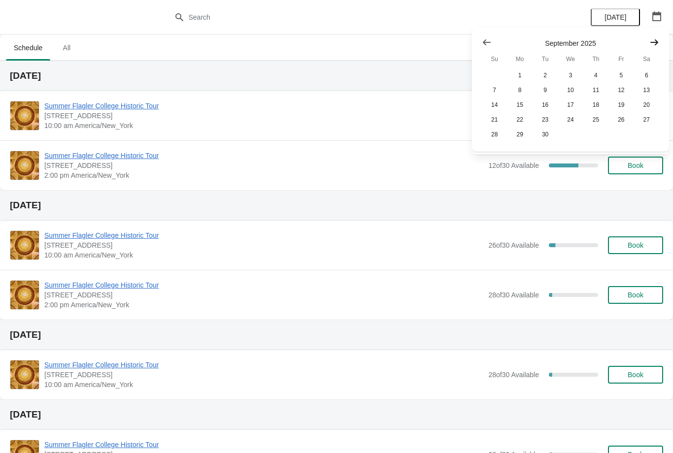
click at [650, 44] on icon "Show next month, October 2025" at bounding box center [654, 42] width 10 height 10
click at [653, 42] on icon "Show next month, November 2025" at bounding box center [654, 42] width 8 height 6
click at [652, 47] on button "Show next month, December 2025" at bounding box center [654, 43] width 18 height 18
click at [652, 45] on icon "Show next month, January 2026" at bounding box center [654, 42] width 10 height 10
click at [651, 44] on icon "Show next month, February 2026" at bounding box center [654, 42] width 10 height 10
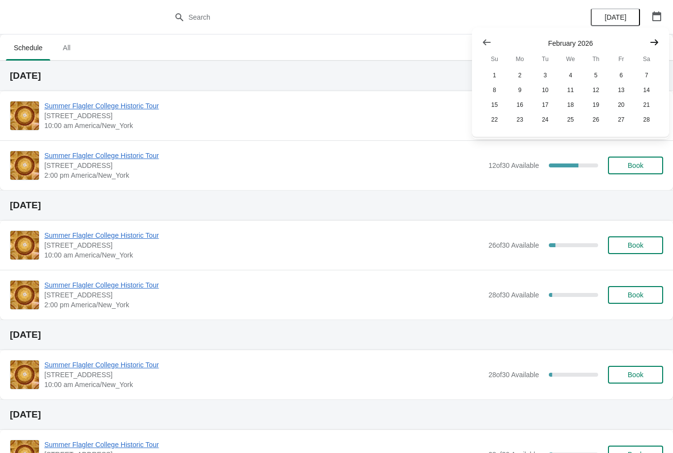
click at [654, 50] on button "Show next month, March 2026" at bounding box center [654, 43] width 18 height 18
click at [597, 77] on button "5" at bounding box center [595, 75] width 25 height 15
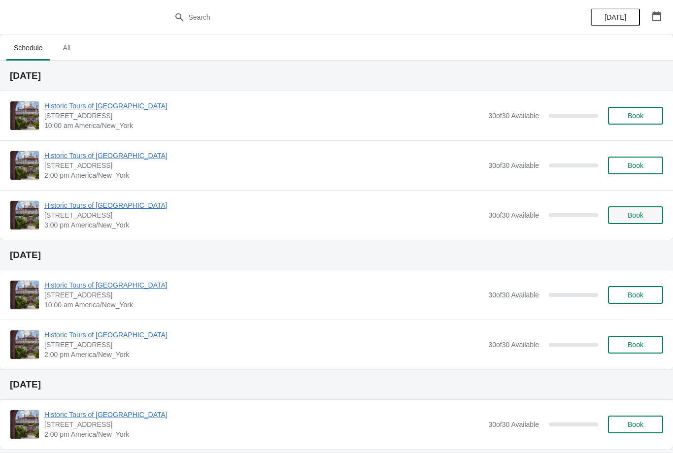
click at [629, 223] on button "Book" at bounding box center [635, 215] width 55 height 18
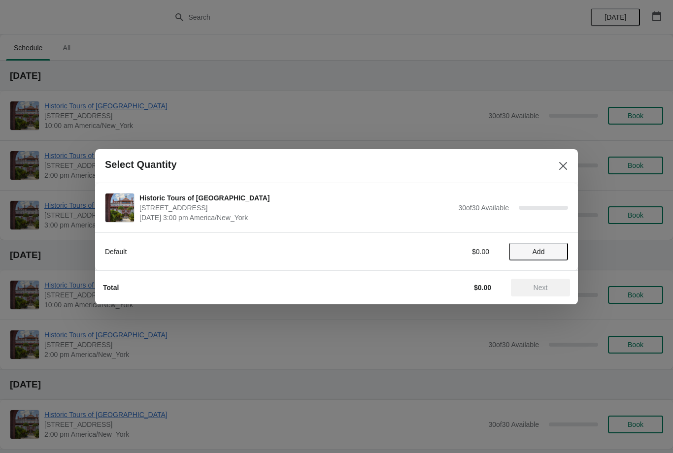
click at [550, 251] on span "Add" at bounding box center [538, 252] width 41 height 8
click at [556, 251] on icon at bounding box center [555, 251] width 3 height 3
click at [557, 252] on icon at bounding box center [555, 251] width 3 height 3
click at [556, 252] on icon at bounding box center [555, 251] width 10 height 10
click at [556, 252] on icon at bounding box center [555, 251] width 3 height 3
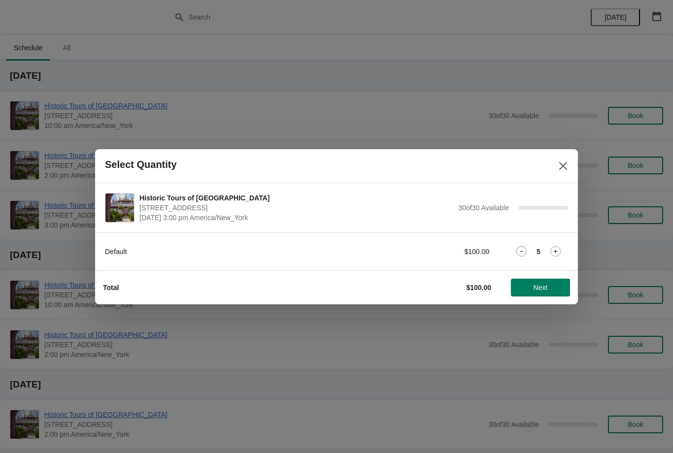
click at [556, 253] on icon at bounding box center [555, 251] width 3 height 3
click at [556, 253] on icon at bounding box center [555, 251] width 10 height 10
click at [556, 253] on icon at bounding box center [555, 251] width 3 height 3
click at [556, 254] on icon at bounding box center [555, 251] width 10 height 10
click at [555, 253] on icon at bounding box center [555, 251] width 10 height 10
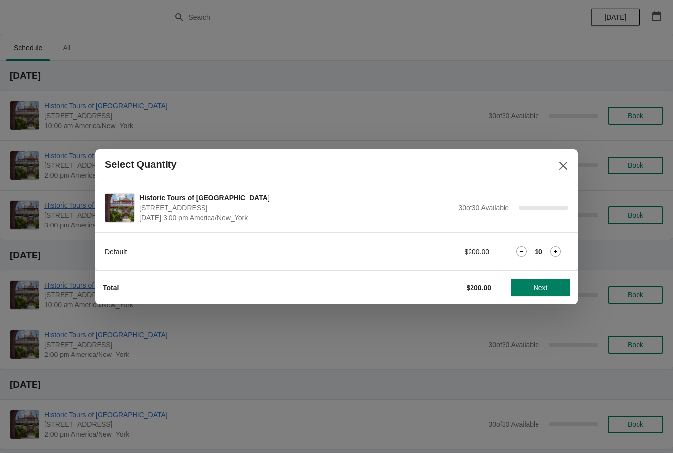
click at [556, 255] on icon at bounding box center [555, 251] width 10 height 10
click at [558, 255] on icon at bounding box center [555, 251] width 10 height 10
click at [557, 253] on icon at bounding box center [555, 251] width 10 height 10
click at [557, 252] on icon at bounding box center [555, 251] width 10 height 10
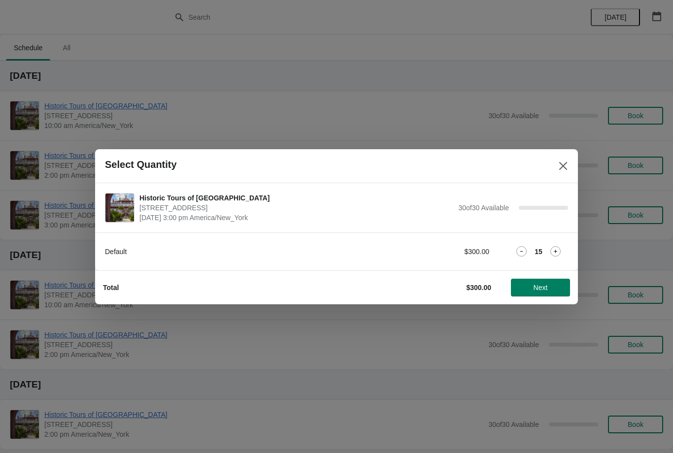
click at [558, 252] on icon at bounding box center [555, 251] width 10 height 10
click at [558, 253] on icon at bounding box center [555, 251] width 10 height 10
click at [556, 253] on icon at bounding box center [555, 251] width 10 height 10
click at [555, 252] on icon at bounding box center [555, 251] width 10 height 10
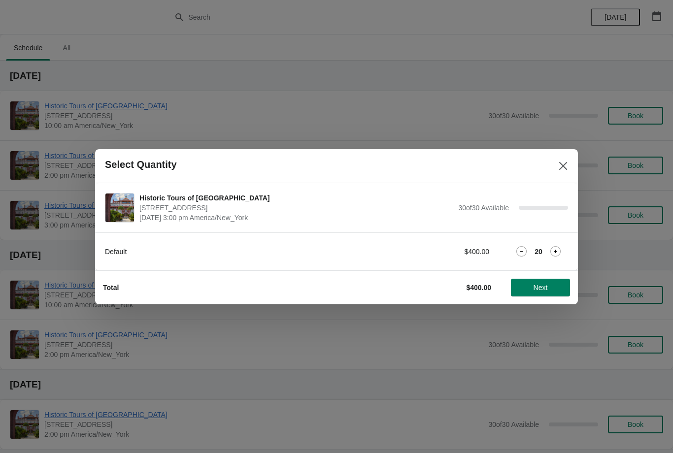
click at [550, 246] on icon at bounding box center [555, 251] width 10 height 10
click at [554, 251] on icon at bounding box center [555, 251] width 10 height 10
click at [553, 250] on icon at bounding box center [555, 251] width 10 height 10
click at [554, 253] on icon at bounding box center [555, 251] width 10 height 10
click at [554, 252] on icon at bounding box center [555, 251] width 10 height 10
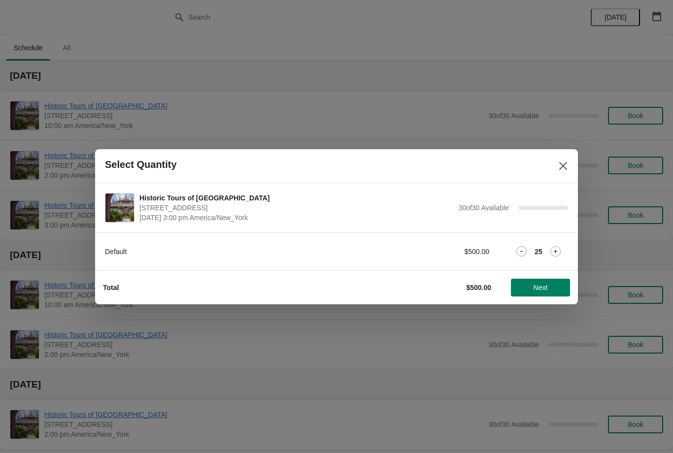
click at [554, 252] on icon at bounding box center [555, 251] width 10 height 10
click at [554, 250] on icon at bounding box center [555, 251] width 10 height 10
click at [552, 251] on icon at bounding box center [555, 251] width 10 height 10
click at [553, 249] on icon at bounding box center [555, 251] width 10 height 10
click at [555, 252] on icon at bounding box center [555, 251] width 3 height 3
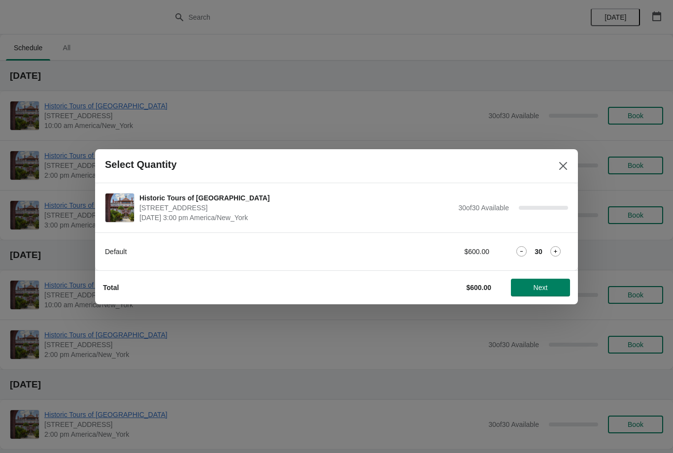
click at [556, 252] on icon at bounding box center [555, 251] width 3 height 3
click at [526, 246] on div "Default $620.00 31" at bounding box center [336, 252] width 463 height 18
click at [522, 254] on icon at bounding box center [521, 251] width 10 height 10
click at [550, 288] on span "Next" at bounding box center [540, 288] width 43 height 8
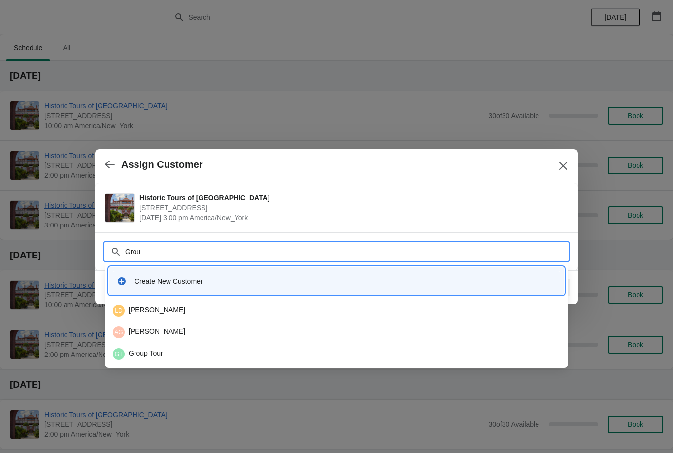
type input "Group"
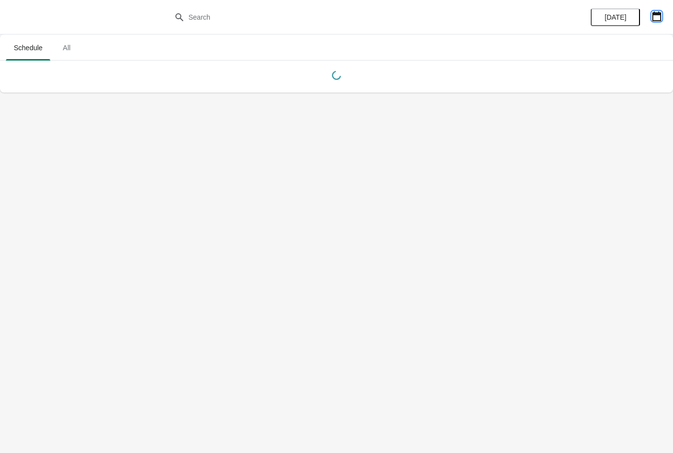
click at [652, 16] on icon "button" at bounding box center [657, 16] width 10 height 10
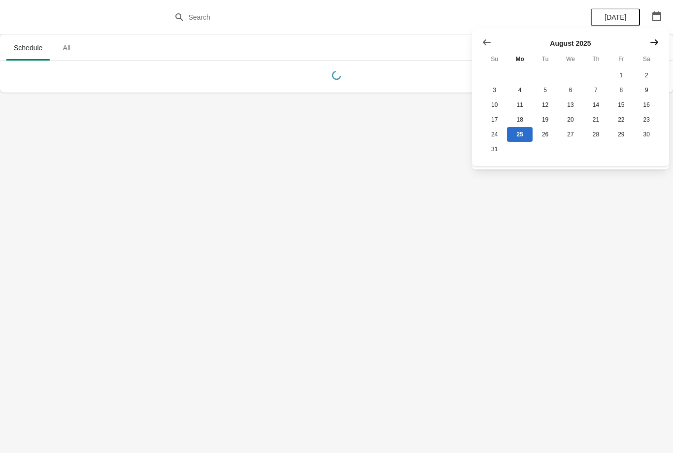
click at [657, 38] on icon "Show next month, September 2025" at bounding box center [654, 42] width 10 height 10
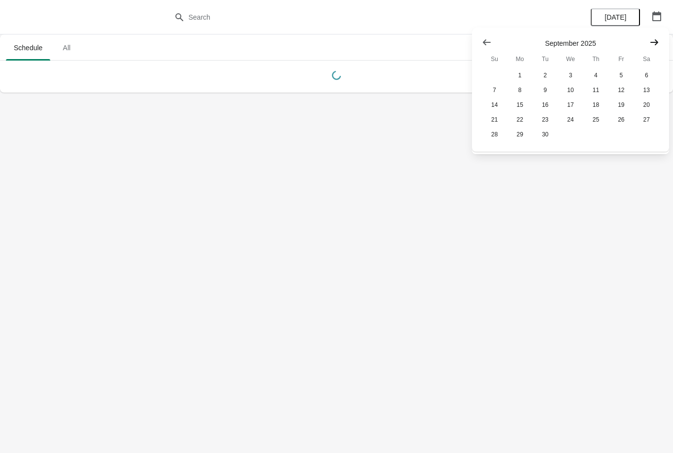
click at [652, 46] on icon "Show next month, October 2025" at bounding box center [654, 42] width 10 height 10
click at [650, 45] on icon "Show next month, November 2025" at bounding box center [654, 42] width 10 height 10
click at [647, 47] on button "Show next month, December 2025" at bounding box center [654, 43] width 18 height 18
click at [651, 45] on icon "Show next month, January 2026" at bounding box center [654, 42] width 10 height 10
click at [649, 47] on button "Show next month, February 2026" at bounding box center [654, 43] width 18 height 18
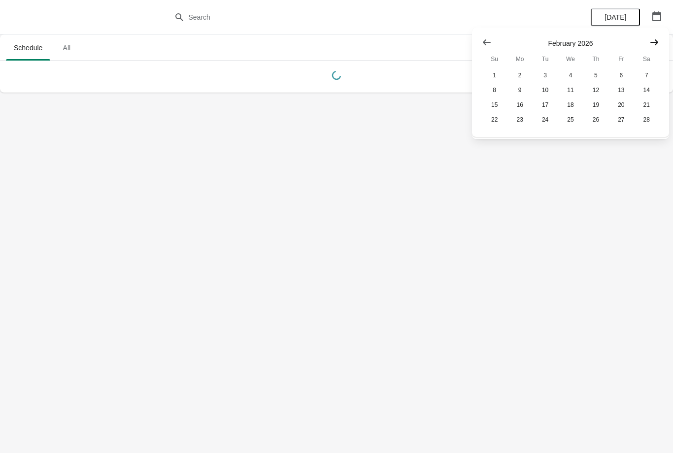
click at [648, 49] on button "Show next month, March 2026" at bounding box center [654, 43] width 18 height 18
click at [645, 48] on button "Show next month, April 2026" at bounding box center [654, 43] width 18 height 18
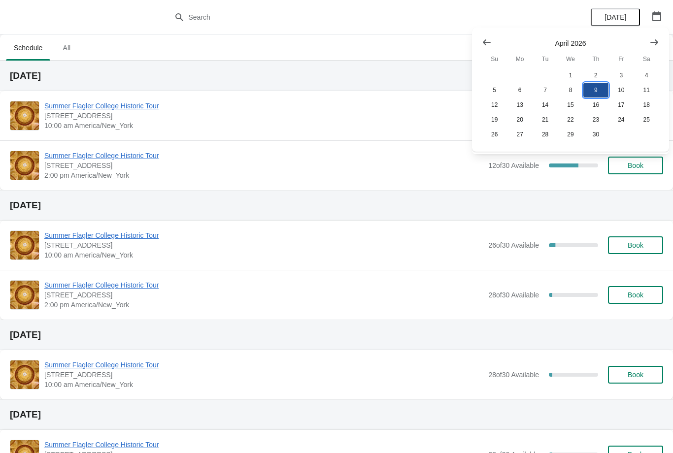
click at [595, 88] on button "9" at bounding box center [595, 90] width 25 height 15
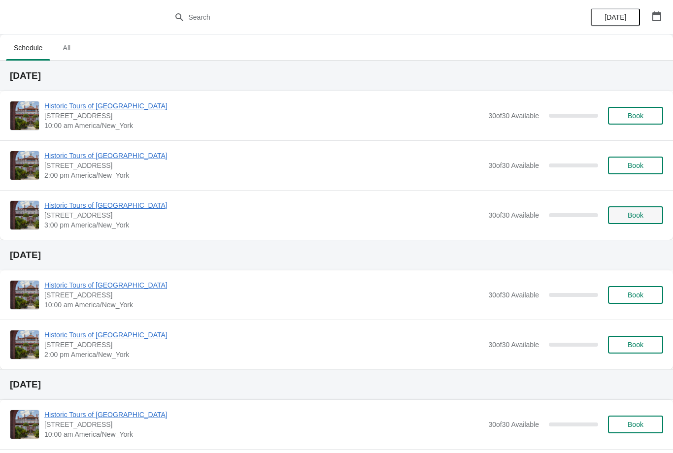
click at [637, 223] on button "Book" at bounding box center [635, 215] width 55 height 18
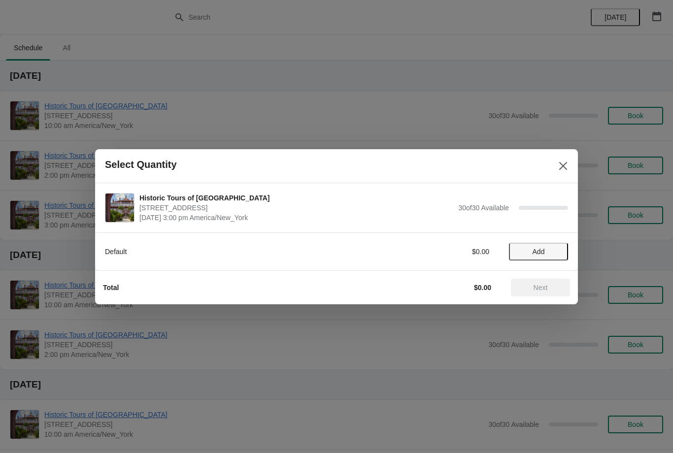
click at [548, 248] on span "Add" at bounding box center [538, 252] width 41 height 8
click at [555, 251] on icon at bounding box center [555, 251] width 3 height 3
click at [556, 253] on icon at bounding box center [555, 251] width 10 height 10
click at [555, 252] on icon at bounding box center [555, 251] width 3 height 3
click at [554, 251] on icon at bounding box center [555, 251] width 3 height 3
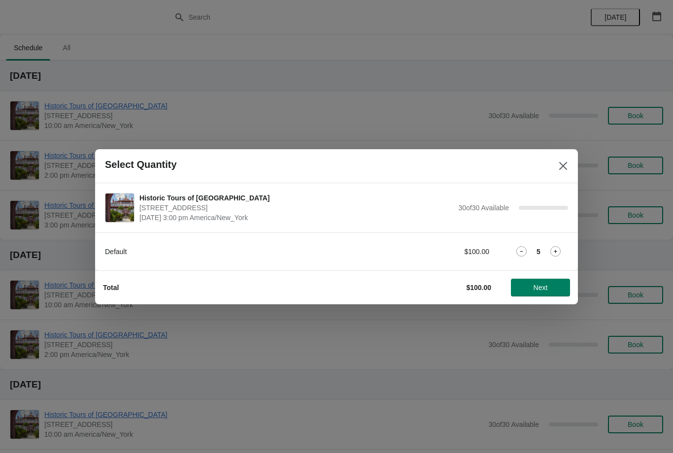
click at [555, 253] on icon at bounding box center [555, 251] width 10 height 10
click at [555, 252] on icon at bounding box center [555, 251] width 3 height 3
click at [555, 254] on icon at bounding box center [555, 251] width 10 height 10
click at [556, 254] on icon at bounding box center [555, 251] width 10 height 10
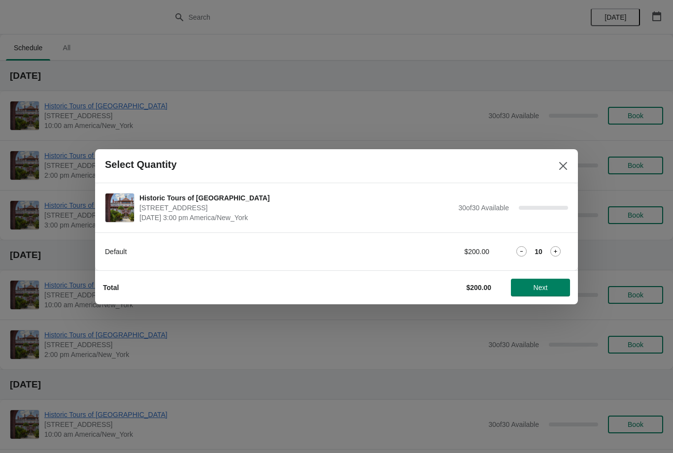
click at [556, 253] on icon at bounding box center [555, 251] width 10 height 10
click at [557, 253] on icon at bounding box center [555, 251] width 10 height 10
click at [556, 252] on icon at bounding box center [555, 251] width 3 height 3
click at [557, 251] on icon at bounding box center [555, 251] width 3 height 3
click at [557, 252] on icon at bounding box center [555, 251] width 10 height 10
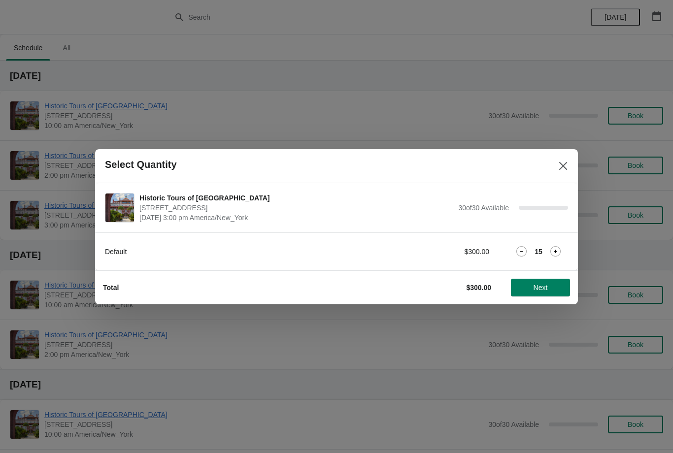
click at [557, 251] on icon at bounding box center [555, 251] width 10 height 10
click at [556, 252] on icon at bounding box center [555, 251] width 3 height 3
click at [557, 253] on icon at bounding box center [555, 251] width 10 height 10
click at [558, 252] on icon at bounding box center [555, 251] width 10 height 10
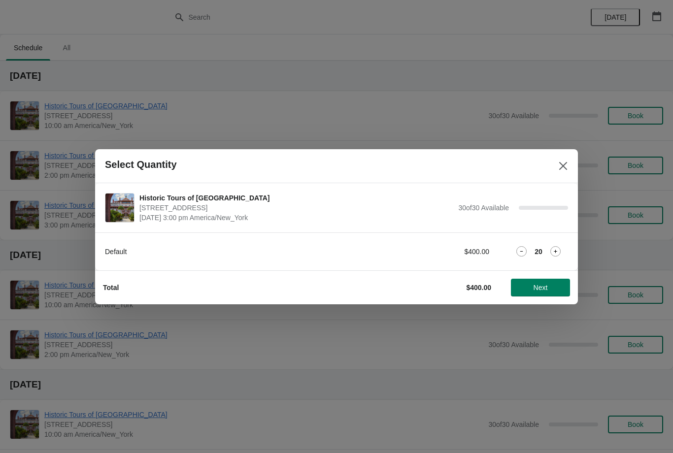
click at [559, 251] on icon at bounding box center [555, 251] width 10 height 10
click at [558, 252] on icon at bounding box center [555, 251] width 10 height 10
click at [559, 252] on icon at bounding box center [555, 251] width 10 height 10
click at [557, 251] on icon at bounding box center [555, 251] width 10 height 10
click at [557, 250] on icon at bounding box center [555, 251] width 10 height 10
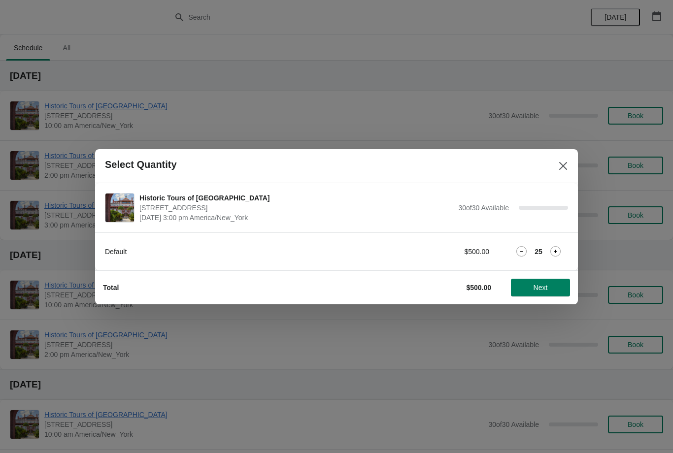
click at [557, 250] on icon at bounding box center [555, 251] width 10 height 10
click at [558, 250] on icon at bounding box center [555, 251] width 10 height 10
click at [556, 249] on icon at bounding box center [555, 251] width 10 height 10
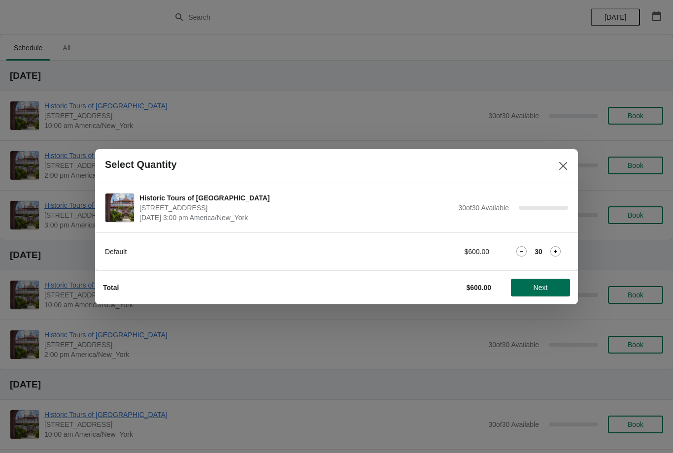
click at [545, 285] on span "Next" at bounding box center [541, 288] width 14 height 8
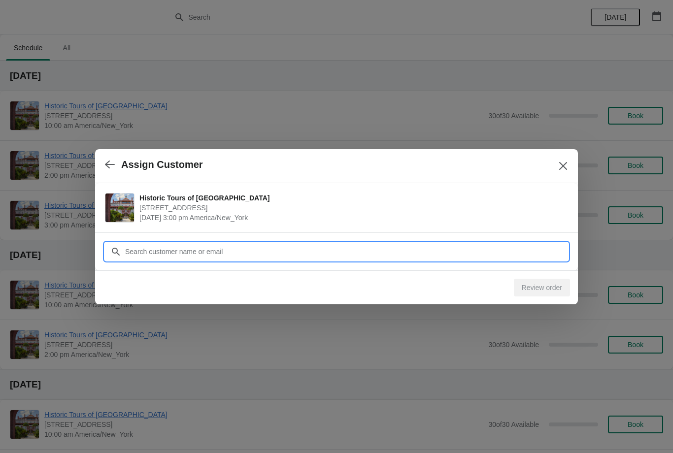
click at [540, 253] on input "Customer" at bounding box center [346, 252] width 443 height 18
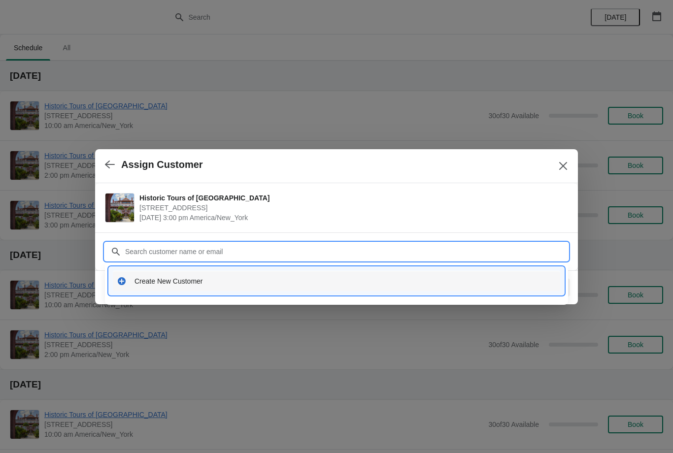
click at [512, 281] on div "Create New Customer" at bounding box center [346, 281] width 422 height 10
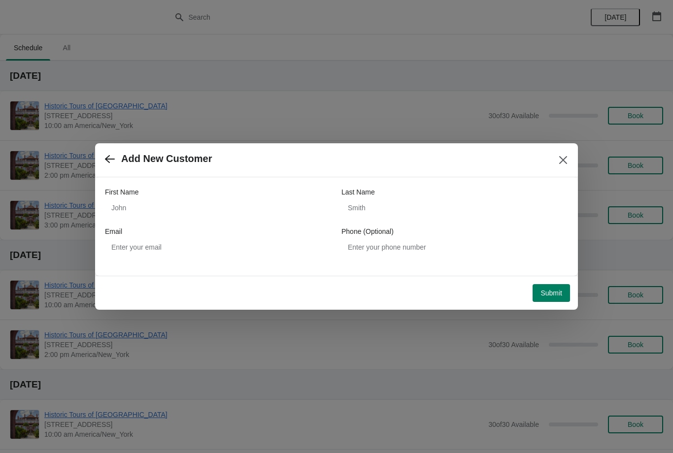
click at [107, 156] on icon "button" at bounding box center [110, 159] width 10 height 10
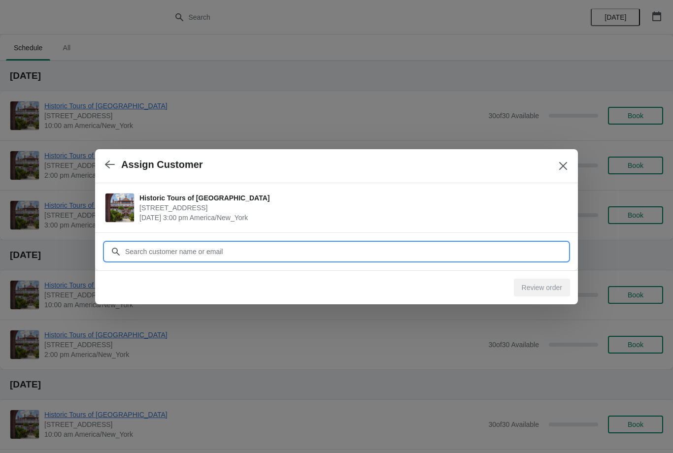
click at [156, 256] on input "Customer" at bounding box center [346, 252] width 443 height 18
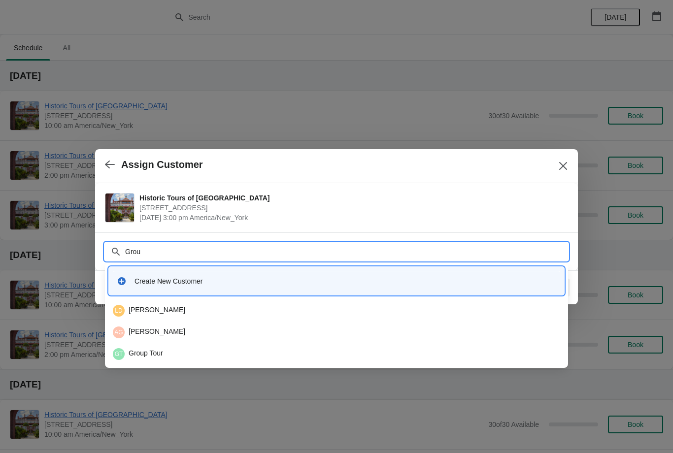
type input "Group"
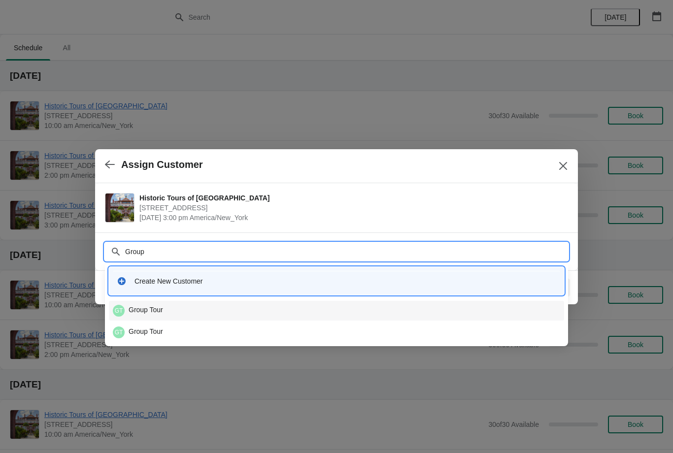
click at [149, 307] on div "GT Group Tour" at bounding box center [336, 311] width 447 height 12
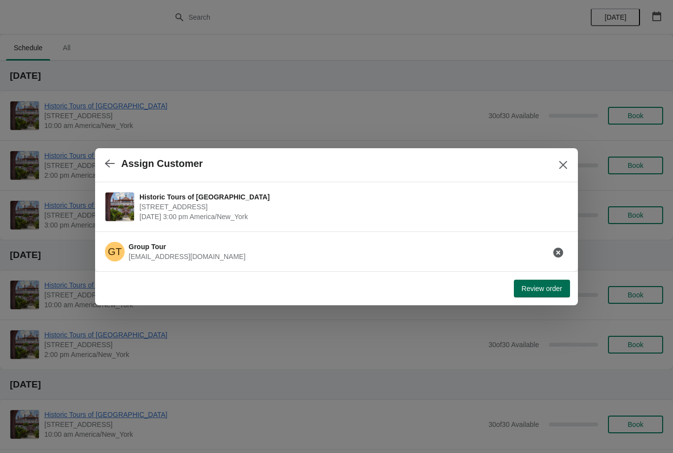
click at [533, 292] on span "Review order" at bounding box center [542, 289] width 40 height 8
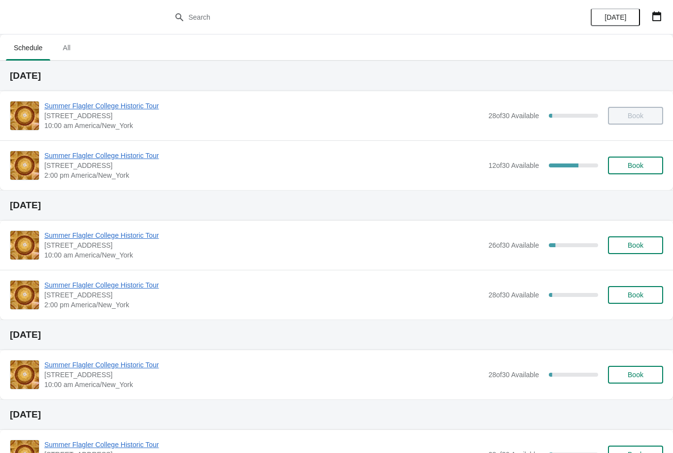
click at [664, 8] on button "button" at bounding box center [657, 16] width 18 height 18
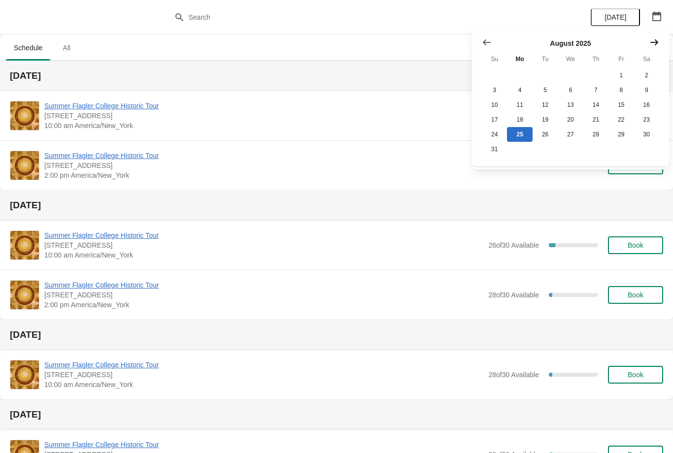
click at [653, 45] on icon "Show next month, September 2025" at bounding box center [654, 42] width 10 height 10
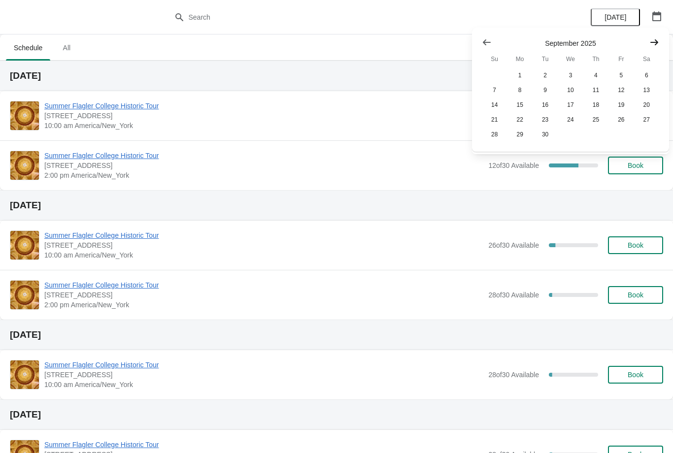
click at [655, 43] on icon "Show next month, October 2025" at bounding box center [654, 42] width 10 height 10
click at [573, 106] on button "15" at bounding box center [570, 105] width 25 height 15
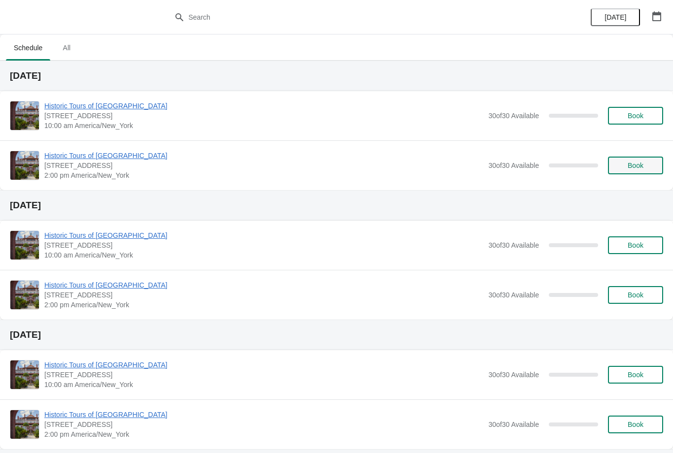
click at [632, 166] on span "Book" at bounding box center [636, 166] width 16 height 8
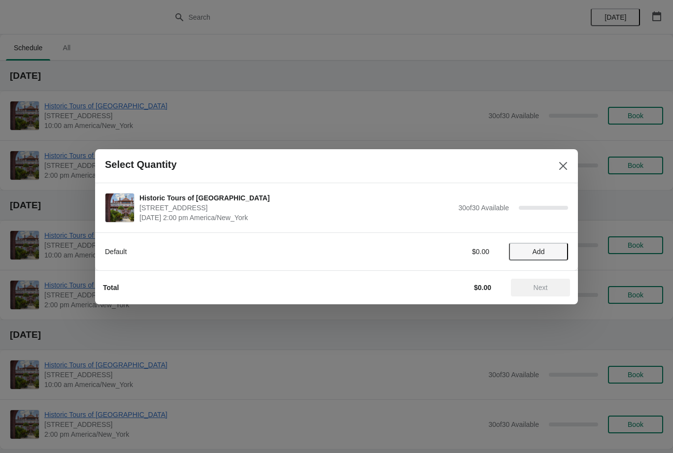
click at [548, 253] on span "Add" at bounding box center [538, 252] width 41 height 8
click at [554, 252] on icon at bounding box center [555, 251] width 3 height 3
click at [556, 251] on icon at bounding box center [555, 251] width 3 height 3
click at [556, 252] on icon at bounding box center [555, 251] width 3 height 3
click at [556, 253] on icon at bounding box center [555, 251] width 10 height 10
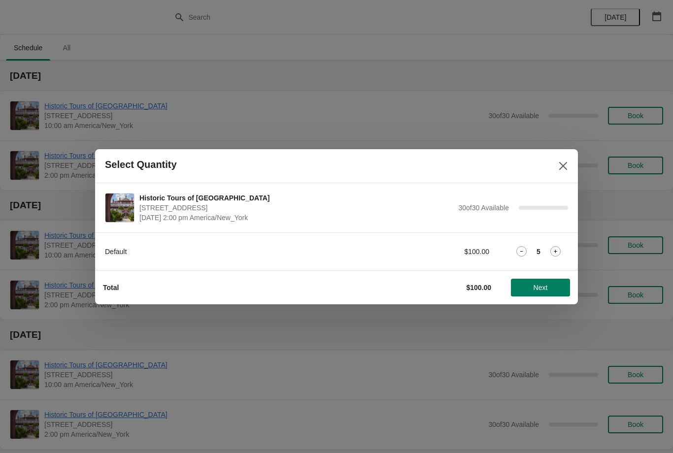
click at [557, 251] on icon at bounding box center [555, 251] width 3 height 3
click at [558, 246] on icon at bounding box center [555, 251] width 10 height 10
click at [558, 250] on icon at bounding box center [555, 251] width 10 height 10
click at [559, 249] on icon at bounding box center [555, 251] width 10 height 10
click at [558, 248] on icon at bounding box center [555, 251] width 10 height 10
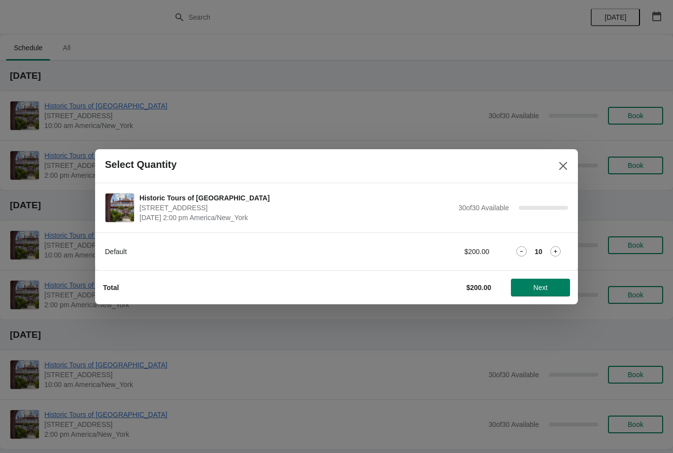
click at [558, 249] on icon at bounding box center [555, 251] width 10 height 10
click at [559, 249] on icon at bounding box center [555, 251] width 10 height 10
click at [559, 250] on icon at bounding box center [555, 251] width 10 height 10
click at [560, 249] on icon at bounding box center [555, 251] width 10 height 10
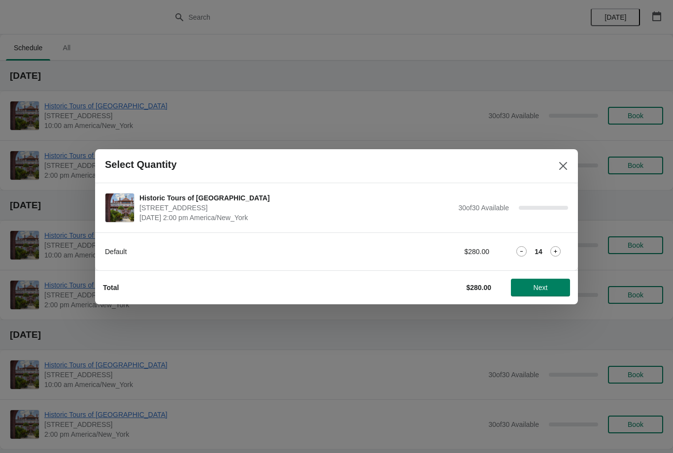
click at [559, 249] on icon at bounding box center [555, 251] width 10 height 10
click at [560, 249] on icon at bounding box center [555, 251] width 10 height 10
click at [560, 250] on icon at bounding box center [555, 251] width 10 height 10
click at [560, 251] on icon at bounding box center [555, 251] width 10 height 10
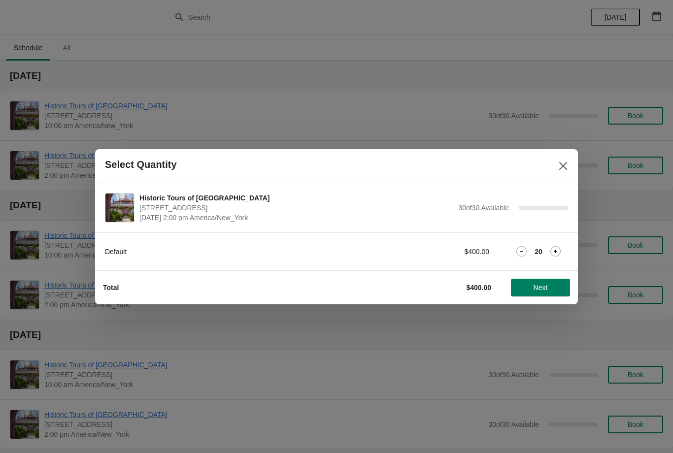
click at [560, 250] on icon at bounding box center [555, 251] width 10 height 10
click at [559, 248] on icon at bounding box center [555, 251] width 10 height 10
click at [560, 250] on icon at bounding box center [555, 251] width 10 height 10
click at [559, 250] on icon at bounding box center [555, 251] width 10 height 10
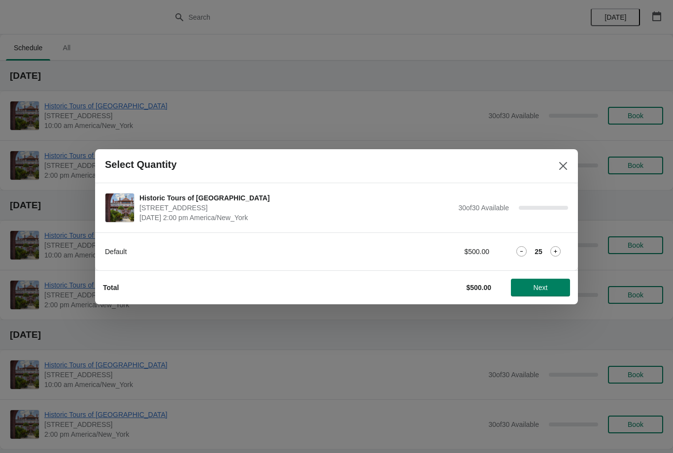
click at [559, 249] on icon at bounding box center [555, 251] width 10 height 10
click at [560, 249] on icon at bounding box center [555, 251] width 10 height 10
click at [560, 247] on icon at bounding box center [555, 251] width 10 height 10
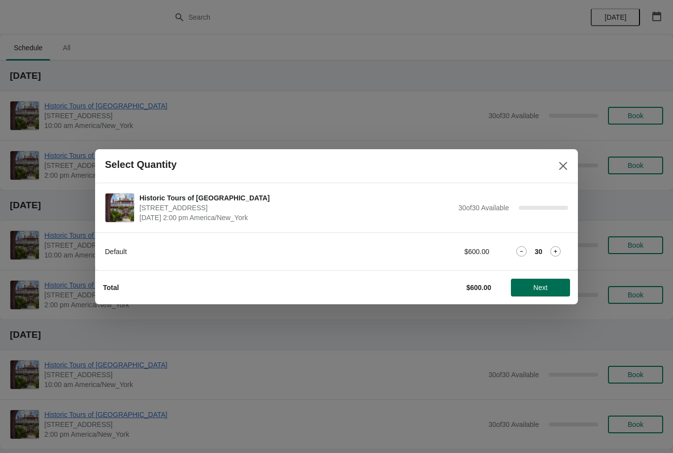
click at [545, 285] on span "Next" at bounding box center [541, 288] width 14 height 8
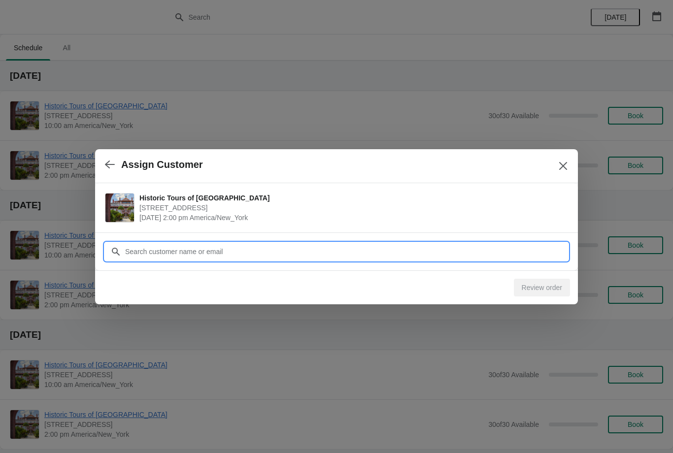
click at [545, 251] on input "Customer" at bounding box center [346, 252] width 443 height 18
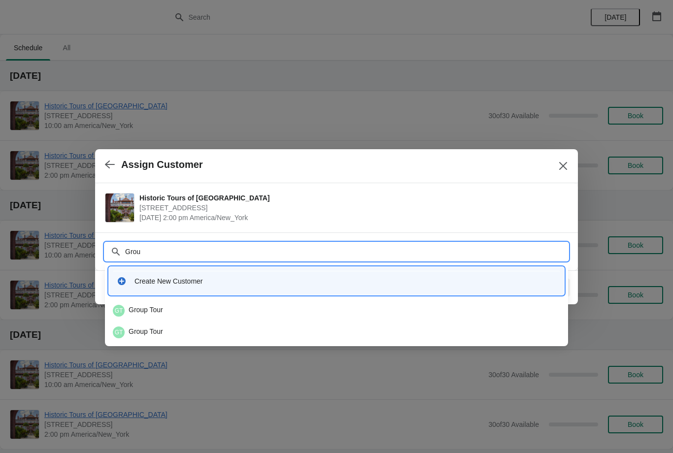
type input "Group"
click at [134, 312] on div "GT Group Tour" at bounding box center [336, 311] width 447 height 12
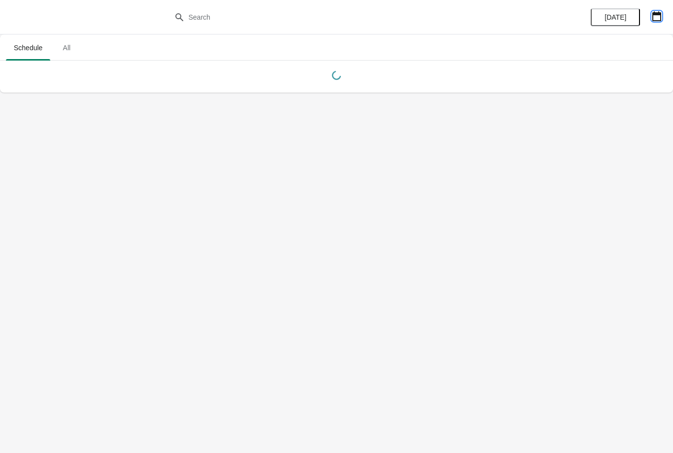
click at [658, 7] on button "button" at bounding box center [657, 16] width 18 height 18
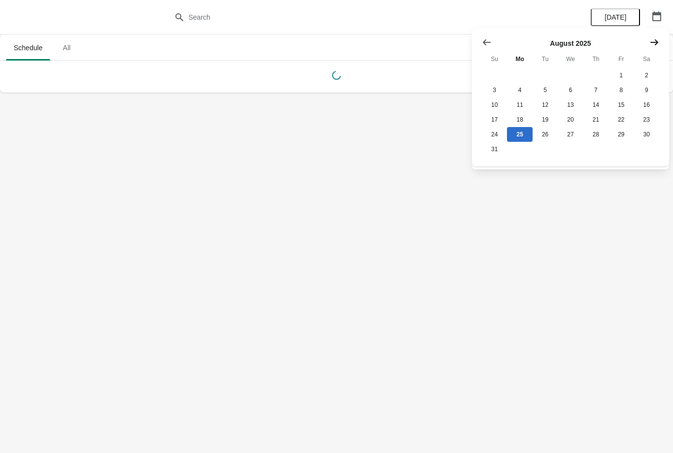
click at [655, 38] on icon "Show next month, September 2025" at bounding box center [654, 42] width 10 height 10
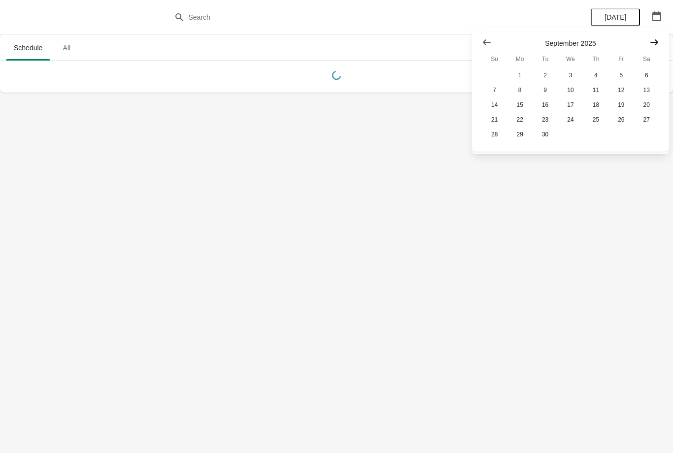
click at [655, 42] on icon "Show next month, October 2025" at bounding box center [654, 42] width 8 height 6
click at [652, 43] on icon "Show next month, November 2025" at bounding box center [654, 42] width 10 height 10
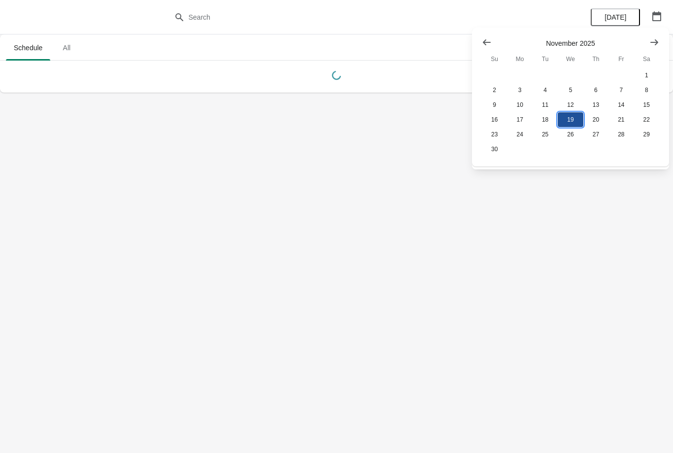
click at [568, 121] on button "19" at bounding box center [570, 119] width 25 height 15
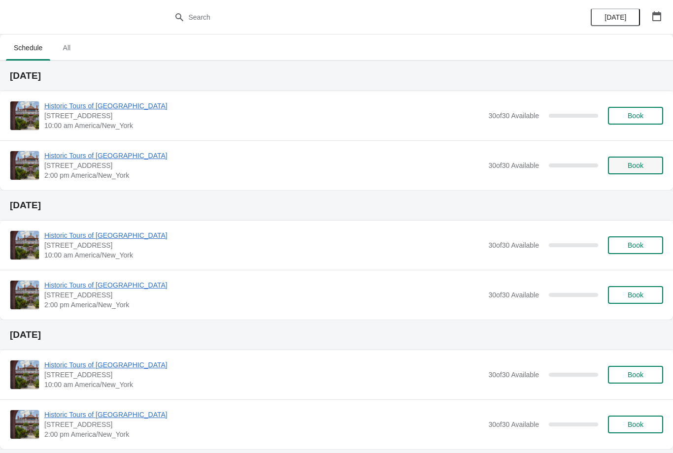
click at [636, 170] on button "Book" at bounding box center [635, 166] width 55 height 18
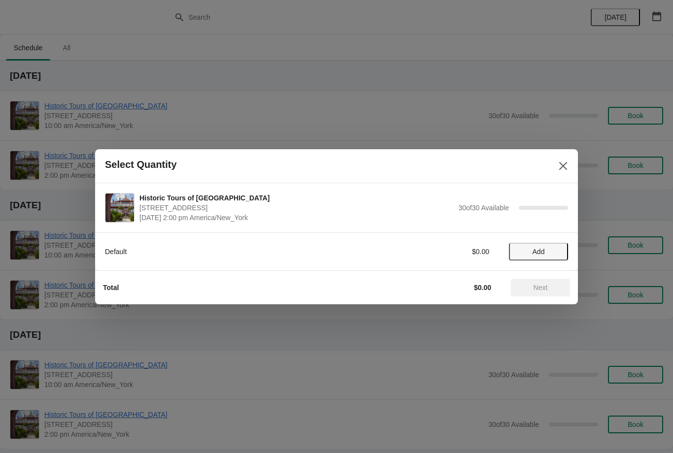
click at [540, 250] on span "Add" at bounding box center [539, 252] width 12 height 8
click at [552, 252] on icon at bounding box center [555, 251] width 10 height 10
click at [556, 249] on icon at bounding box center [555, 251] width 10 height 10
click at [557, 247] on icon at bounding box center [555, 251] width 10 height 10
click at [555, 248] on icon at bounding box center [555, 251] width 10 height 10
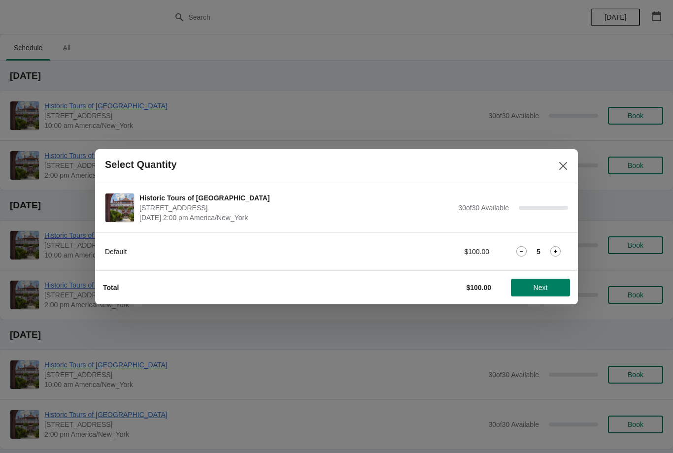
click at [555, 249] on icon at bounding box center [555, 251] width 10 height 10
click at [556, 246] on icon at bounding box center [555, 251] width 10 height 10
click at [559, 244] on div "Default $140.00 7" at bounding box center [336, 252] width 463 height 18
click at [556, 248] on icon at bounding box center [555, 251] width 10 height 10
click at [553, 250] on icon at bounding box center [555, 251] width 10 height 10
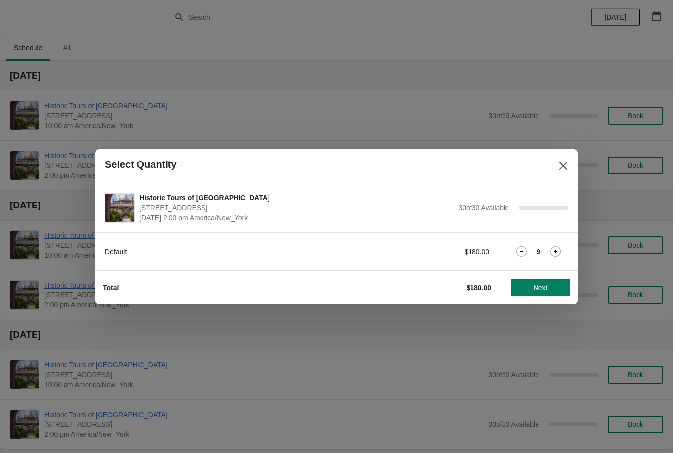
click at [556, 251] on icon at bounding box center [555, 251] width 3 height 3
click at [555, 251] on icon at bounding box center [555, 251] width 3 height 3
click at [559, 250] on icon at bounding box center [555, 251] width 10 height 10
click at [558, 252] on icon at bounding box center [555, 251] width 10 height 10
click at [557, 253] on icon at bounding box center [555, 251] width 10 height 10
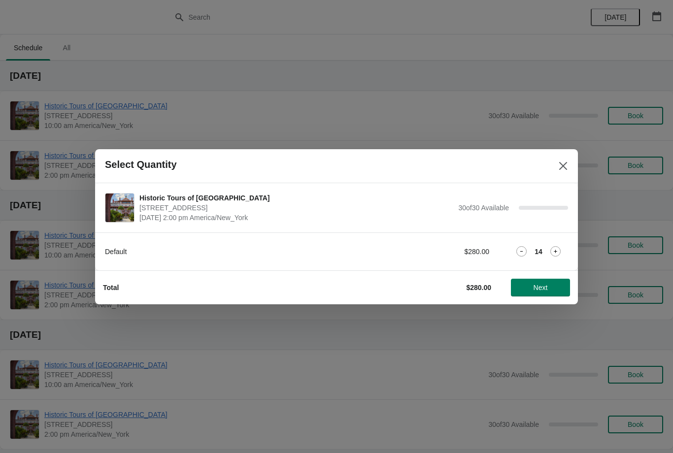
click at [556, 254] on icon at bounding box center [555, 251] width 10 height 10
click at [556, 255] on icon at bounding box center [555, 251] width 10 height 10
click at [557, 254] on icon at bounding box center [555, 251] width 10 height 10
click at [557, 253] on icon at bounding box center [555, 251] width 10 height 10
click at [556, 252] on icon at bounding box center [555, 251] width 10 height 10
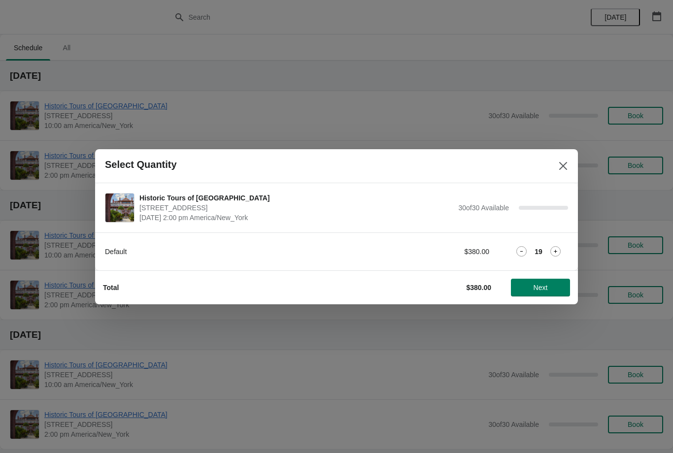
click at [558, 251] on icon at bounding box center [555, 251] width 10 height 10
click at [557, 252] on icon at bounding box center [555, 251] width 10 height 10
click at [557, 253] on icon at bounding box center [555, 251] width 10 height 10
click at [557, 254] on icon at bounding box center [555, 251] width 10 height 10
click at [559, 250] on icon at bounding box center [555, 251] width 10 height 10
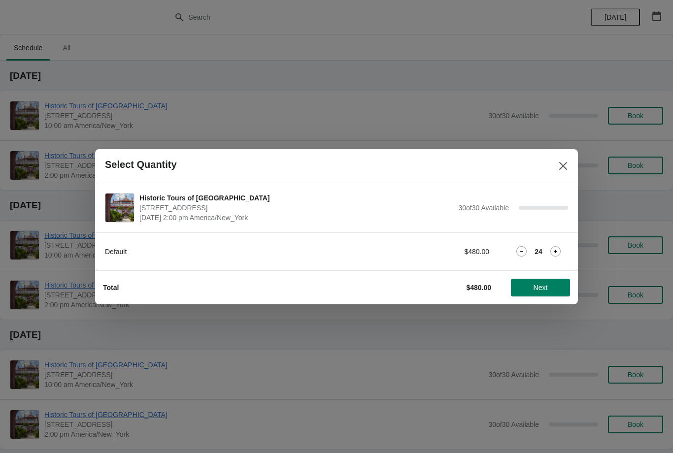
click at [557, 251] on icon at bounding box center [555, 251] width 10 height 10
click at [559, 251] on icon at bounding box center [555, 251] width 10 height 10
click at [558, 251] on icon at bounding box center [555, 251] width 10 height 10
click at [559, 250] on icon at bounding box center [555, 251] width 10 height 10
click at [558, 250] on icon at bounding box center [555, 251] width 10 height 10
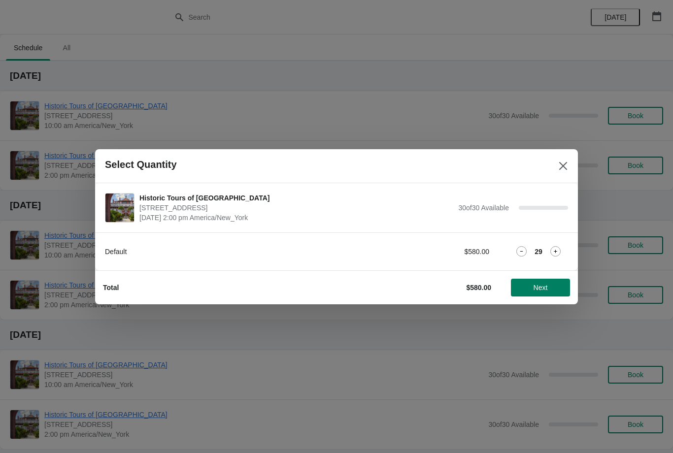
click at [558, 251] on icon at bounding box center [555, 251] width 10 height 10
click at [543, 287] on span "Next" at bounding box center [541, 288] width 14 height 8
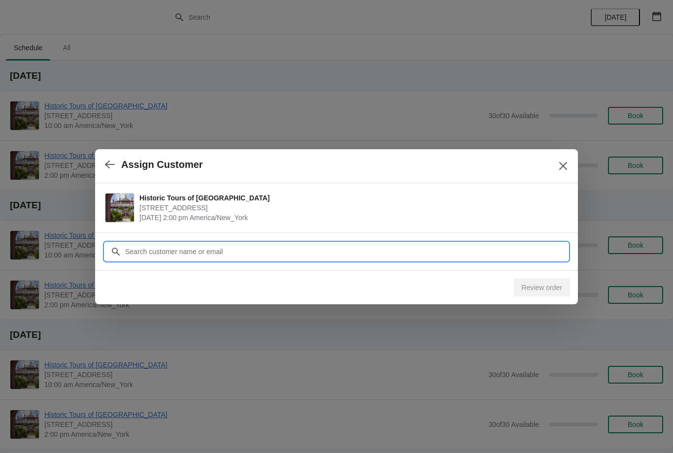
click at [538, 253] on input "Customer" at bounding box center [346, 252] width 443 height 18
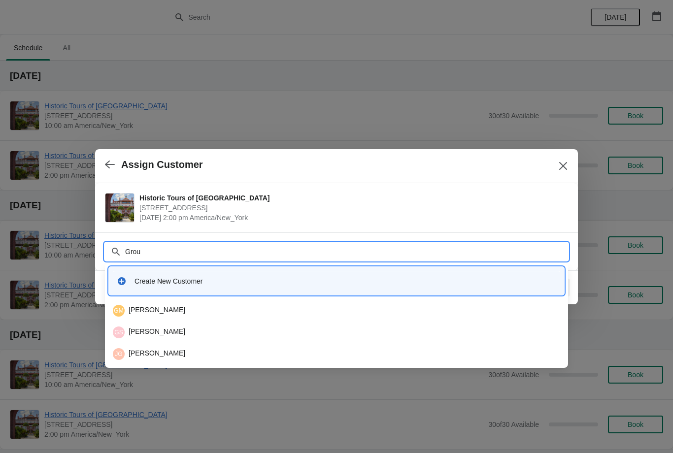
type input "Group"
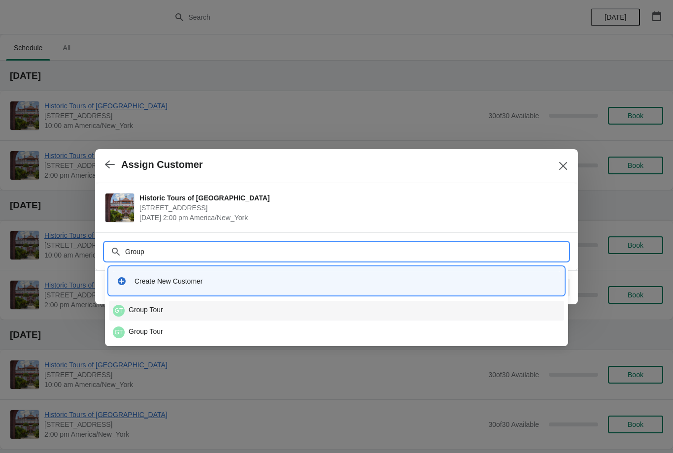
click at [178, 306] on div "GT Group Tour" at bounding box center [336, 311] width 447 height 12
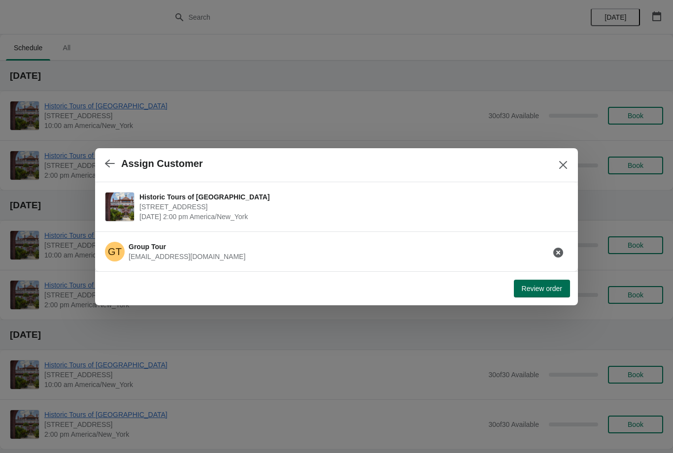
click at [541, 290] on span "Review order" at bounding box center [542, 289] width 40 height 8
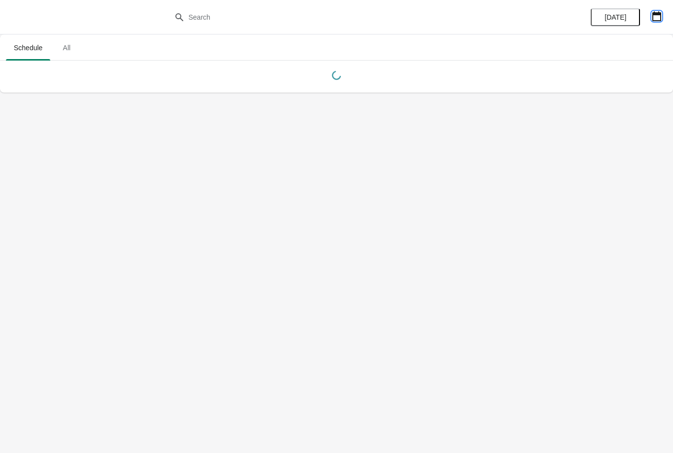
click at [656, 19] on icon "button" at bounding box center [657, 16] width 10 height 10
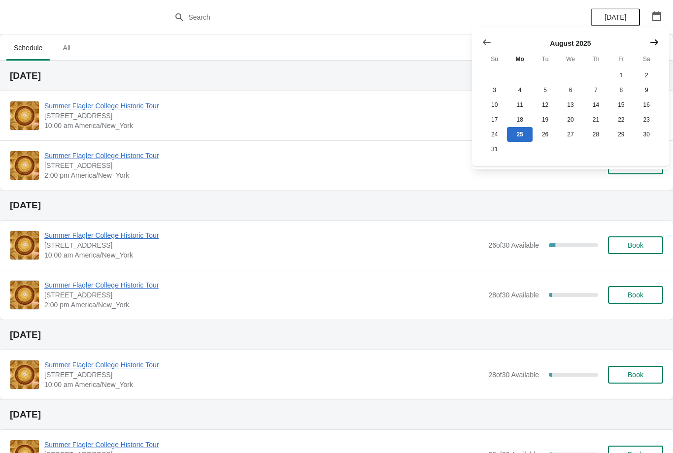
click at [653, 46] on icon "Show next month, September 2025" at bounding box center [654, 42] width 10 height 10
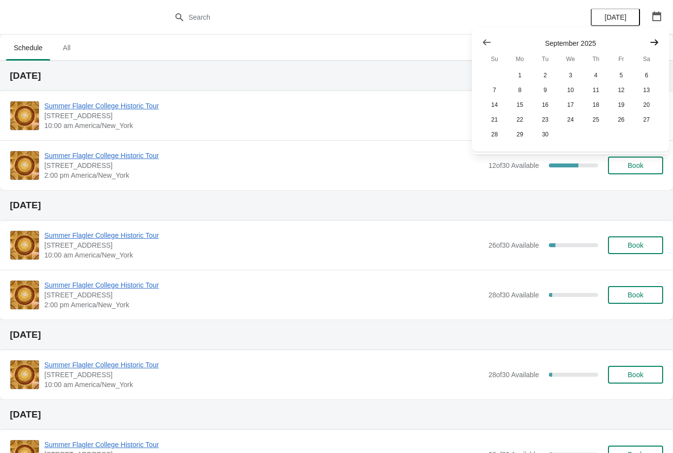
click at [650, 44] on icon "Show next month, October 2025" at bounding box center [654, 42] width 10 height 10
click at [651, 45] on icon "Show next month, November 2025" at bounding box center [654, 42] width 10 height 10
click at [654, 46] on icon "Show next month, December 2025" at bounding box center [654, 42] width 10 height 10
click at [656, 44] on icon "Show next month, January 2026" at bounding box center [654, 42] width 10 height 10
click at [571, 95] on button "7" at bounding box center [570, 90] width 25 height 15
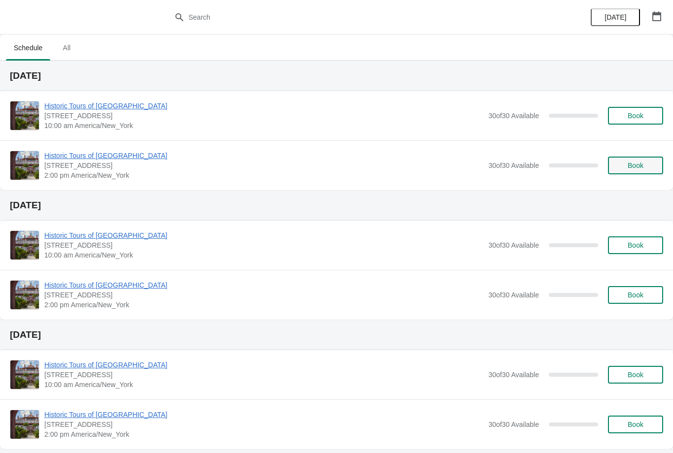
click at [624, 163] on span "Book" at bounding box center [635, 166] width 37 height 8
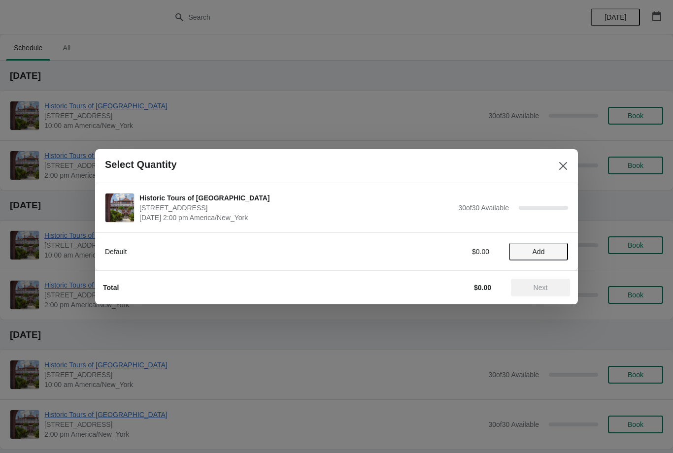
click at [549, 248] on span "Add" at bounding box center [538, 252] width 41 height 8
click at [554, 250] on icon at bounding box center [555, 251] width 10 height 10
click at [556, 251] on icon at bounding box center [555, 251] width 3 height 3
click at [557, 252] on icon at bounding box center [555, 251] width 10 height 10
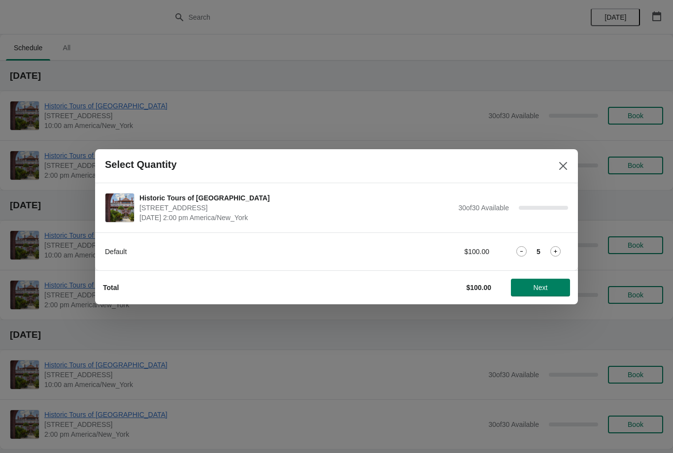
click at [557, 252] on icon at bounding box center [555, 251] width 3 height 3
click at [559, 252] on icon at bounding box center [555, 251] width 10 height 10
click at [556, 250] on icon at bounding box center [555, 251] width 10 height 10
click at [556, 253] on icon at bounding box center [555, 251] width 10 height 10
click at [557, 251] on icon at bounding box center [555, 251] width 3 height 3
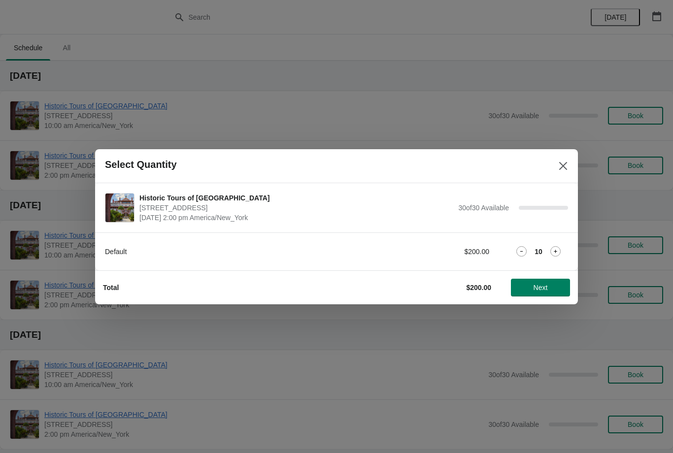
click at [556, 253] on icon at bounding box center [555, 251] width 10 height 10
click at [558, 251] on icon at bounding box center [555, 251] width 10 height 10
click at [557, 253] on icon at bounding box center [555, 251] width 10 height 10
click at [555, 252] on icon at bounding box center [555, 251] width 3 height 3
click at [559, 254] on icon at bounding box center [555, 251] width 10 height 10
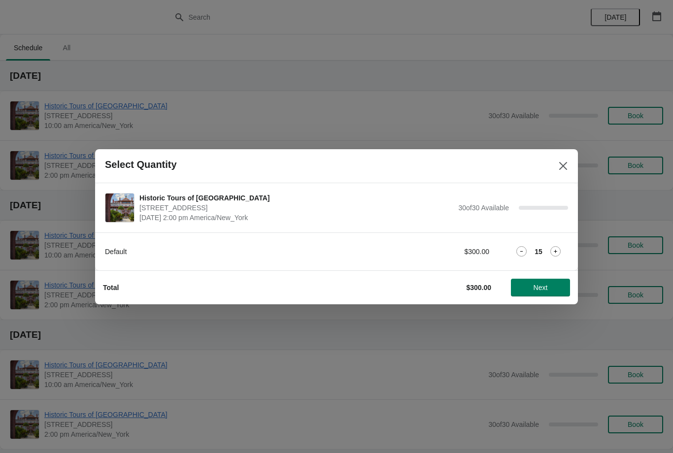
click at [556, 253] on icon at bounding box center [555, 251] width 10 height 10
click at [556, 252] on icon at bounding box center [555, 251] width 3 height 3
click at [557, 255] on icon at bounding box center [555, 251] width 10 height 10
click at [556, 252] on icon at bounding box center [555, 251] width 10 height 10
click at [559, 254] on icon at bounding box center [555, 251] width 10 height 10
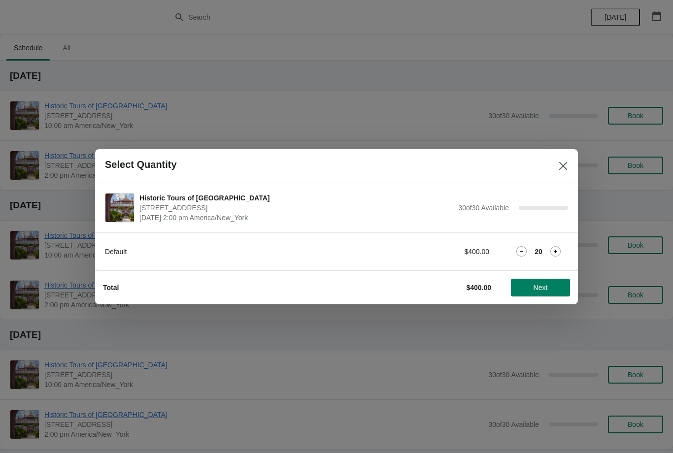
click at [557, 254] on icon at bounding box center [555, 251] width 10 height 10
click at [557, 253] on icon at bounding box center [555, 251] width 10 height 10
click at [558, 253] on icon at bounding box center [555, 251] width 10 height 10
click at [555, 252] on icon at bounding box center [555, 251] width 3 height 3
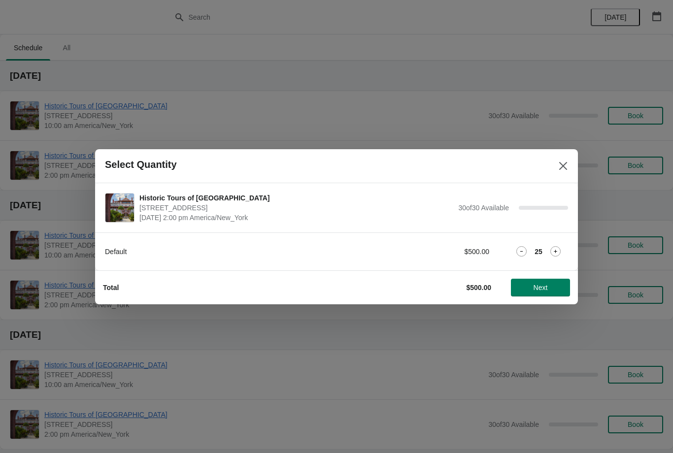
click at [556, 253] on icon at bounding box center [555, 251] width 3 height 3
click at [557, 252] on icon at bounding box center [555, 251] width 10 height 10
click at [557, 252] on icon at bounding box center [555, 251] width 3 height 3
click at [555, 252] on icon at bounding box center [555, 251] width 3 height 3
click at [557, 253] on icon at bounding box center [555, 251] width 10 height 10
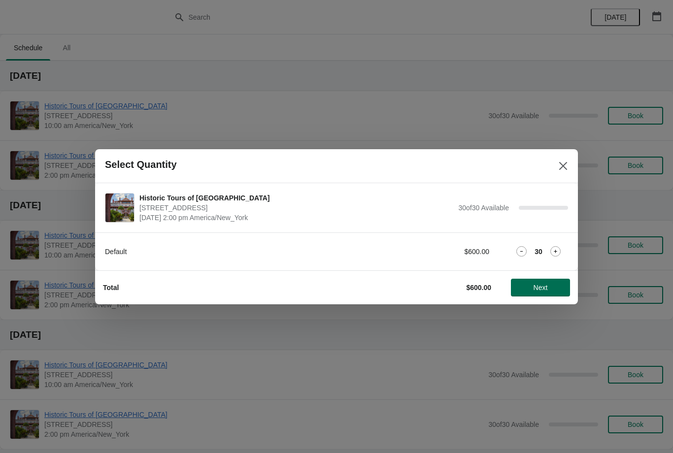
click at [554, 287] on span "Next" at bounding box center [540, 288] width 43 height 8
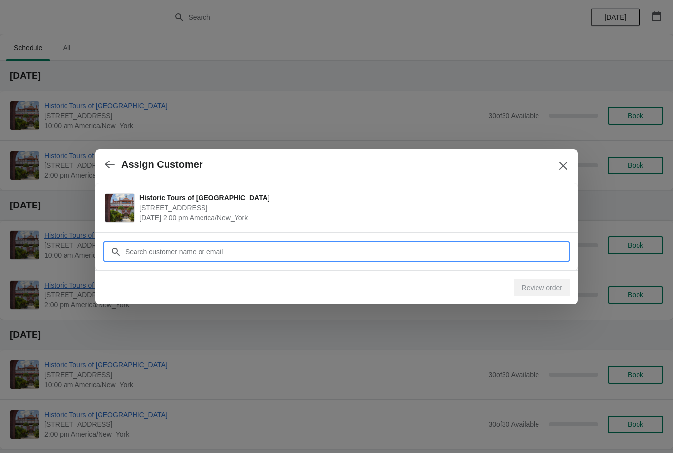
click at [542, 250] on input "Customer" at bounding box center [346, 252] width 443 height 18
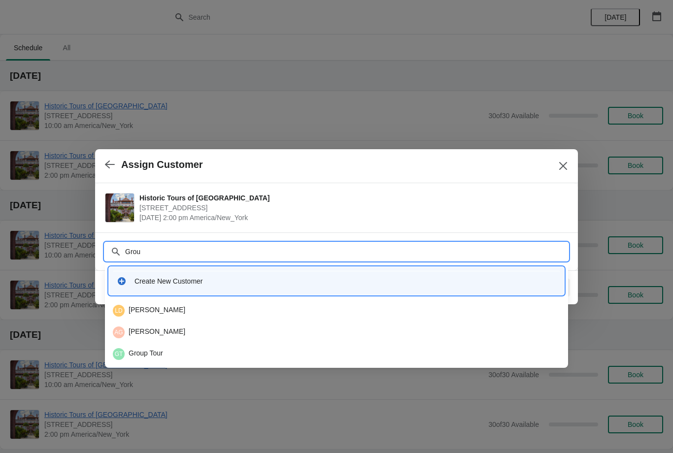
type input "Group"
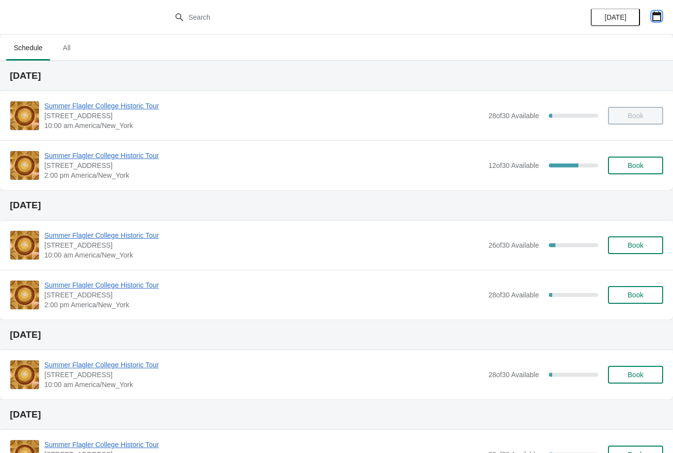
click at [650, 17] on button "button" at bounding box center [657, 16] width 18 height 18
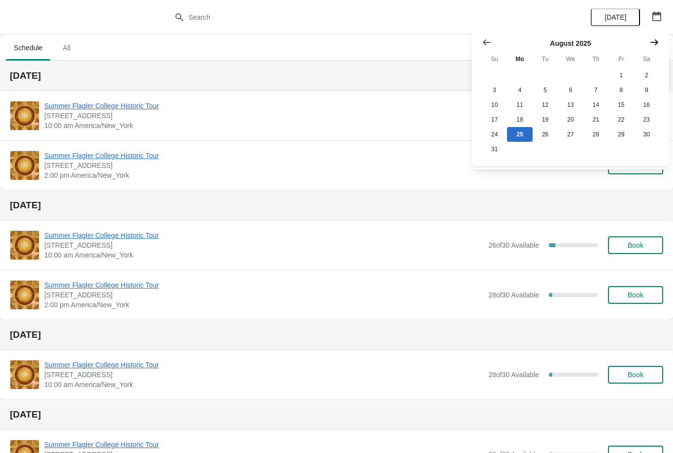
click at [650, 45] on icon "Show next month, September 2025" at bounding box center [654, 42] width 10 height 10
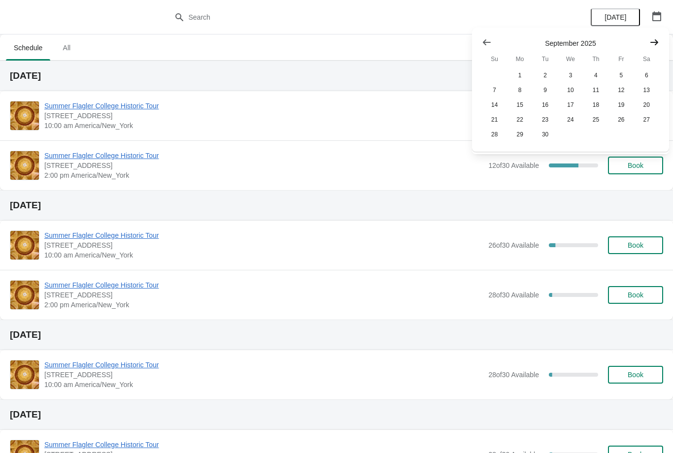
click at [656, 45] on icon "Show next month, October 2025" at bounding box center [654, 42] width 10 height 10
click at [653, 45] on icon "Show next month, November 2025" at bounding box center [654, 42] width 10 height 10
click at [649, 47] on button "Show next month, December 2025" at bounding box center [654, 43] width 18 height 18
click at [651, 45] on icon "Show next month, January 2026" at bounding box center [654, 42] width 10 height 10
click at [652, 44] on icon "Show next month, February 2026" at bounding box center [654, 42] width 10 height 10
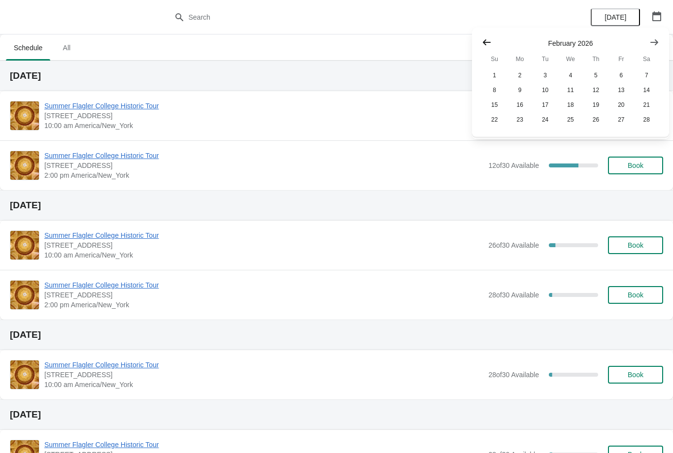
click at [489, 39] on icon "Show previous month, January 2026" at bounding box center [487, 42] width 10 height 10
click at [569, 137] on button "28" at bounding box center [570, 134] width 25 height 15
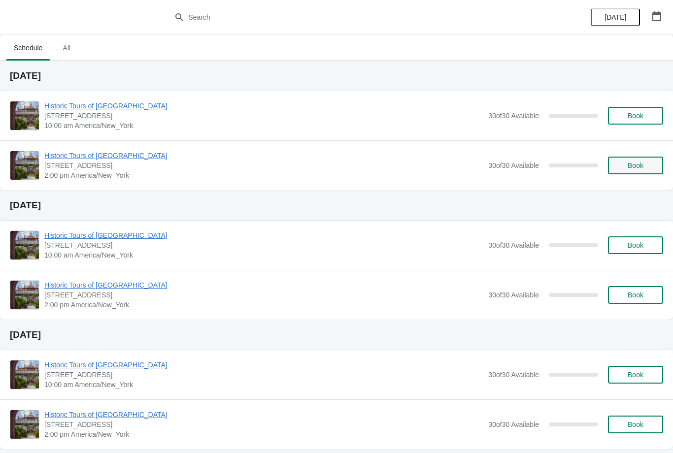
click at [636, 169] on span "Book" at bounding box center [636, 166] width 16 height 8
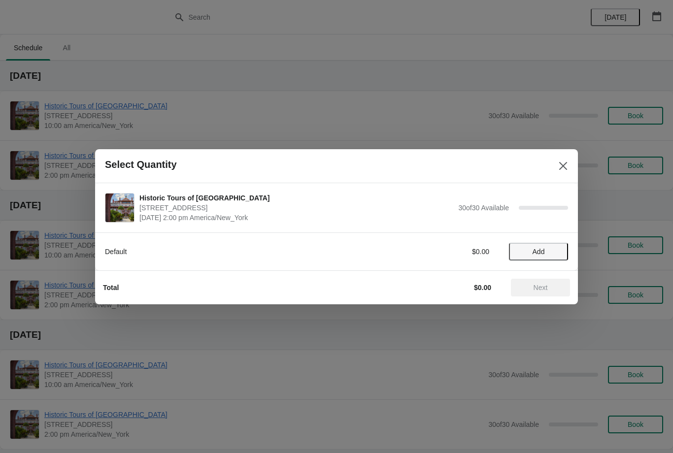
click at [541, 252] on span "Add" at bounding box center [539, 252] width 12 height 8
click at [554, 253] on icon at bounding box center [555, 251] width 10 height 10
click at [555, 250] on icon at bounding box center [555, 251] width 10 height 10
click at [557, 253] on icon at bounding box center [555, 251] width 10 height 10
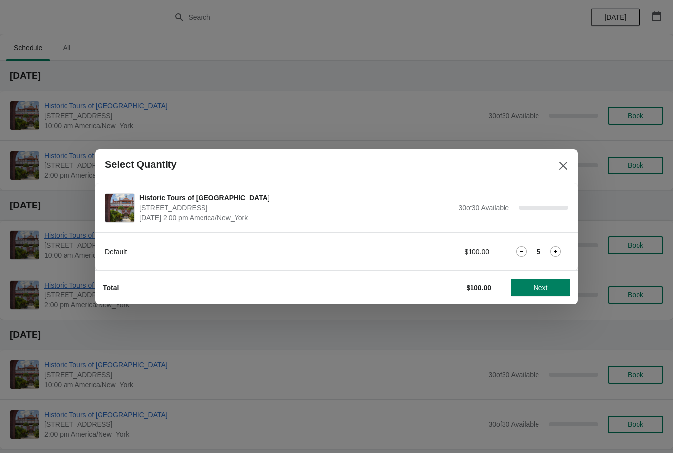
click at [554, 250] on icon at bounding box center [555, 251] width 10 height 10
click at [554, 251] on icon at bounding box center [555, 251] width 10 height 10
click at [557, 252] on icon at bounding box center [555, 251] width 10 height 10
click at [556, 254] on icon at bounding box center [555, 251] width 10 height 10
click at [559, 251] on icon at bounding box center [555, 251] width 10 height 10
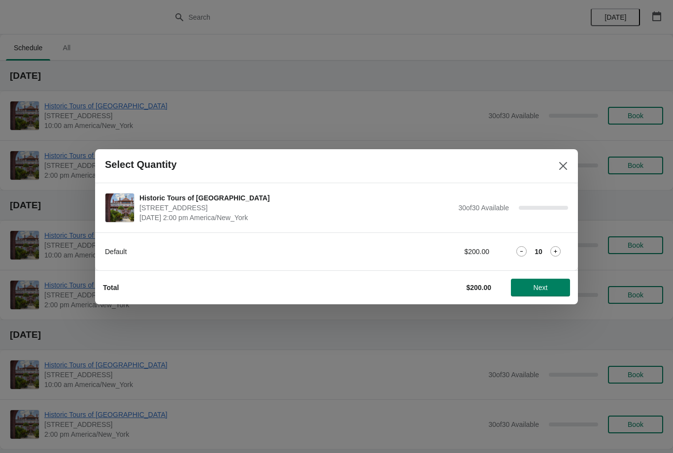
click at [560, 253] on icon at bounding box center [555, 251] width 10 height 10
click at [557, 253] on icon at bounding box center [555, 251] width 10 height 10
click at [556, 252] on icon at bounding box center [555, 251] width 10 height 10
click at [557, 250] on icon at bounding box center [555, 251] width 10 height 10
click at [556, 251] on icon at bounding box center [555, 251] width 3 height 3
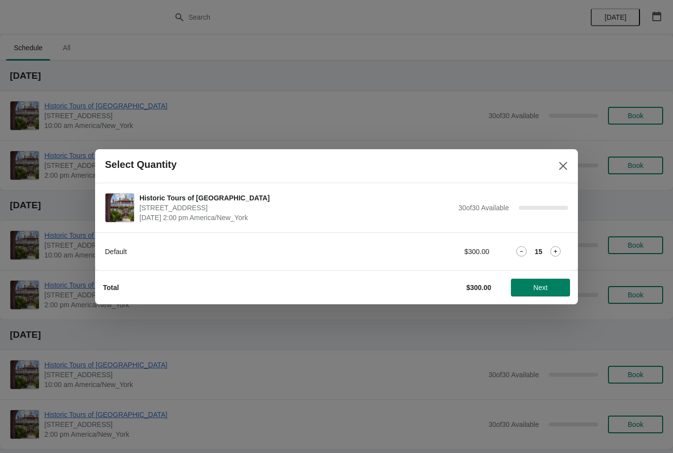
click at [556, 252] on icon at bounding box center [555, 251] width 3 height 3
click at [559, 254] on icon at bounding box center [555, 251] width 10 height 10
click at [558, 252] on icon at bounding box center [555, 251] width 10 height 10
click at [556, 251] on icon at bounding box center [555, 251] width 3 height 3
click at [557, 253] on icon at bounding box center [555, 251] width 10 height 10
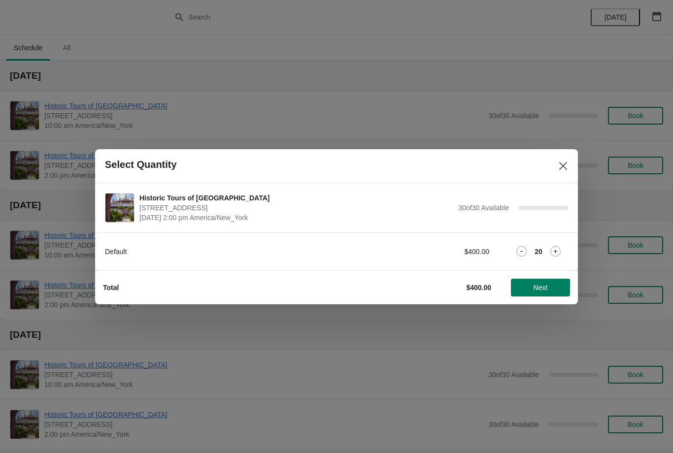
click at [559, 253] on icon at bounding box center [555, 251] width 10 height 10
click at [555, 251] on icon at bounding box center [555, 251] width 3 height 3
click at [554, 251] on icon at bounding box center [555, 251] width 10 height 10
click at [553, 253] on icon at bounding box center [555, 251] width 10 height 10
click at [553, 252] on icon at bounding box center [555, 251] width 10 height 10
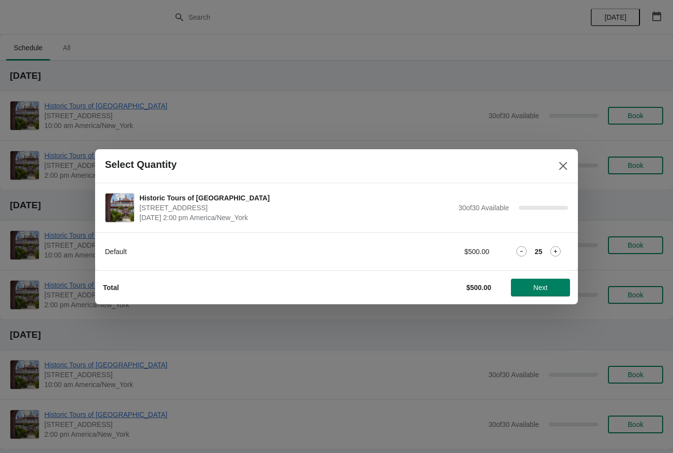
click at [552, 252] on icon at bounding box center [555, 251] width 10 height 10
click at [552, 251] on icon at bounding box center [555, 251] width 10 height 10
click at [553, 251] on icon at bounding box center [555, 251] width 10 height 10
click at [555, 250] on icon at bounding box center [555, 251] width 10 height 10
click at [555, 249] on icon at bounding box center [555, 251] width 10 height 10
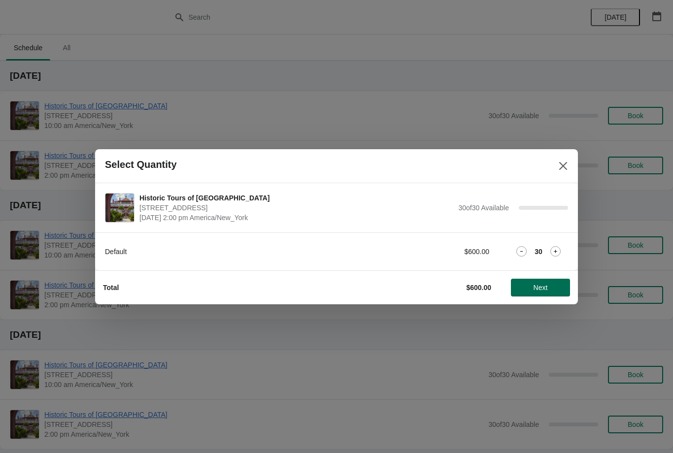
click at [548, 289] on span "Next" at bounding box center [541, 288] width 14 height 8
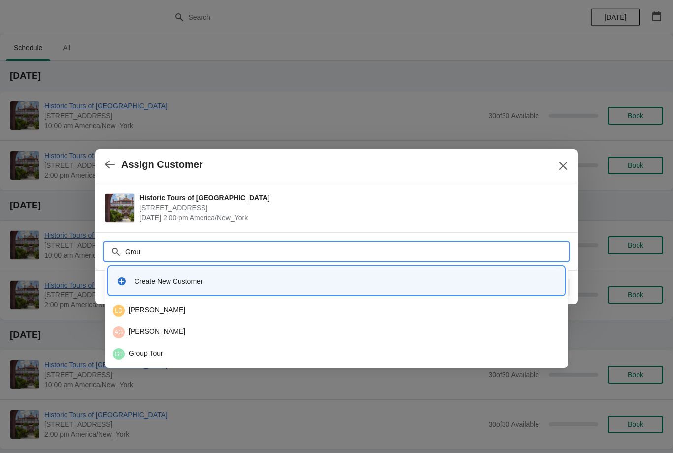
type input "Group"
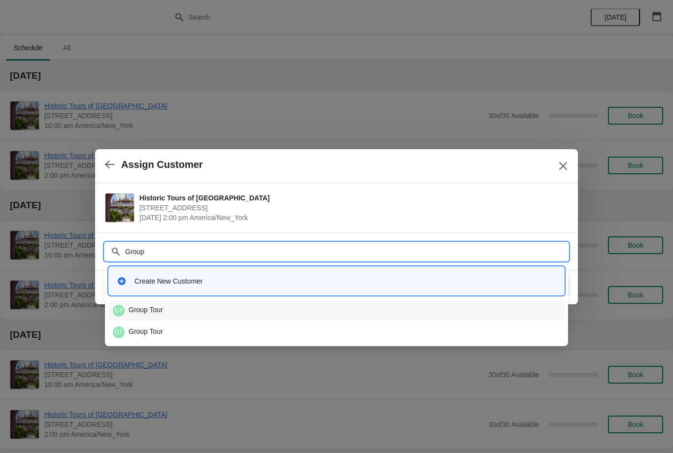
click at [170, 303] on div "GT Group Tour" at bounding box center [336, 311] width 455 height 20
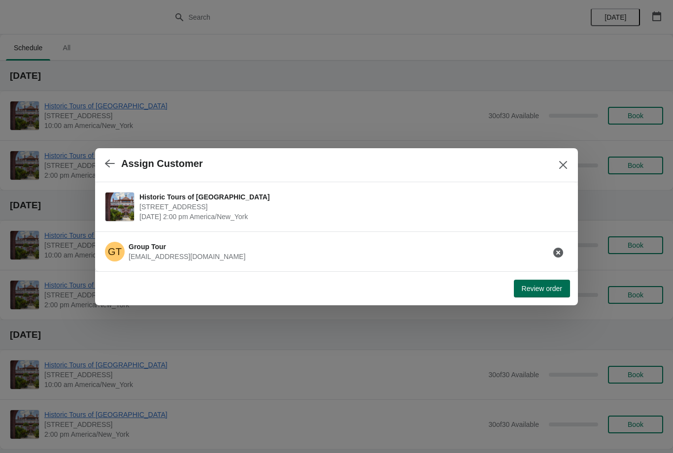
click at [549, 290] on span "Review order" at bounding box center [542, 289] width 40 height 8
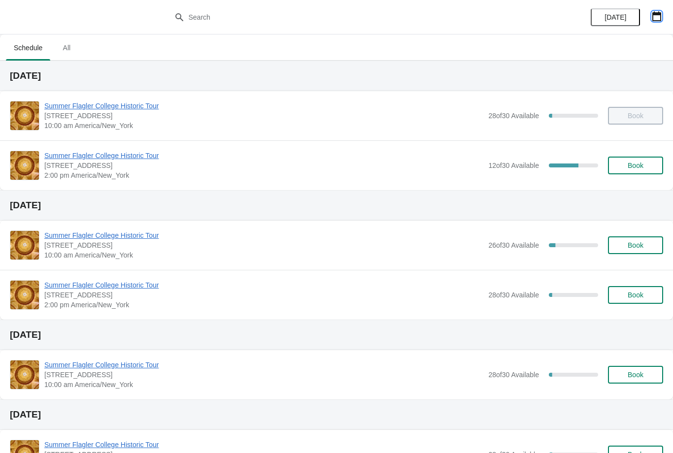
click at [656, 23] on button "button" at bounding box center [657, 16] width 18 height 18
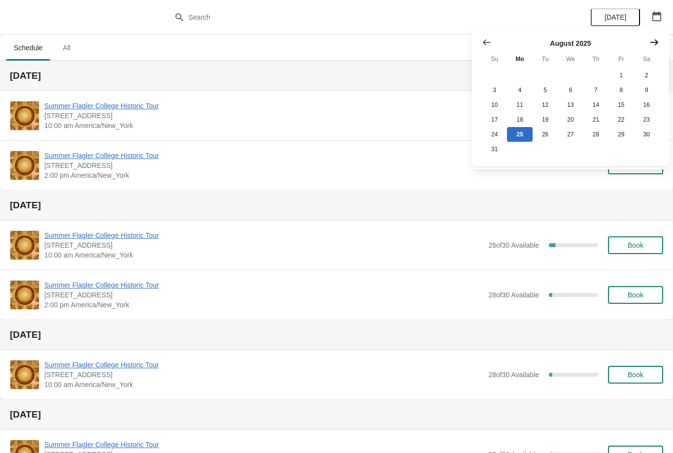
click at [650, 43] on icon "Show next month, September 2025" at bounding box center [654, 42] width 10 height 10
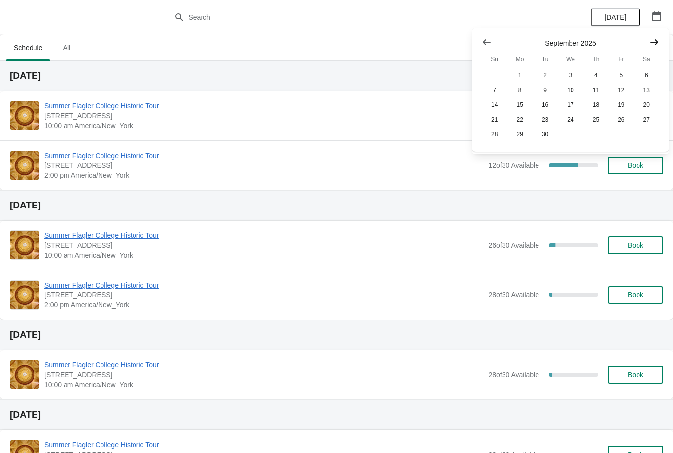
click at [657, 47] on button "Show next month, October 2025" at bounding box center [654, 43] width 18 height 18
click at [653, 50] on button "Show next month, November 2025" at bounding box center [654, 43] width 18 height 18
click at [652, 50] on button "Show next month, December 2025" at bounding box center [654, 43] width 18 height 18
click at [653, 47] on button "Show next month, January 2026" at bounding box center [654, 43] width 18 height 18
click at [655, 47] on button "Show next month, January 2026" at bounding box center [654, 43] width 18 height 18
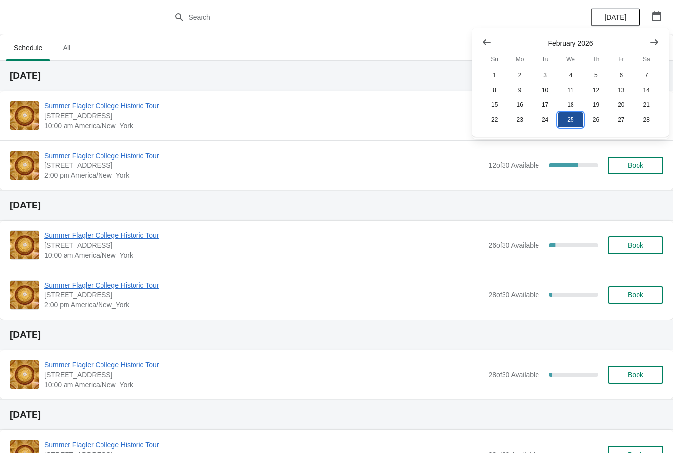
click at [571, 120] on button "25" at bounding box center [570, 119] width 25 height 15
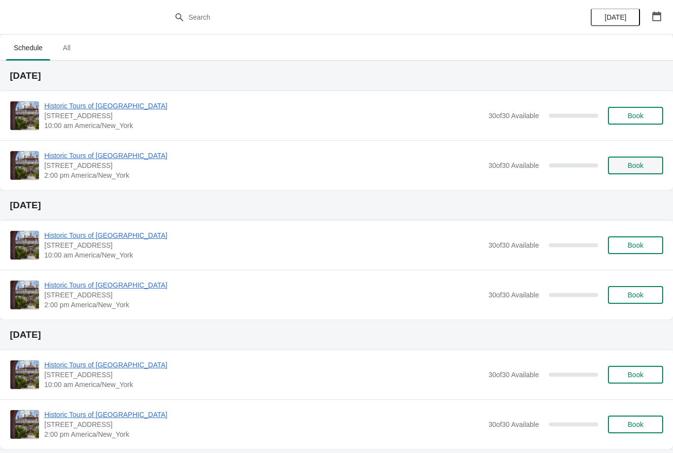
click at [639, 171] on button "Book" at bounding box center [635, 166] width 55 height 18
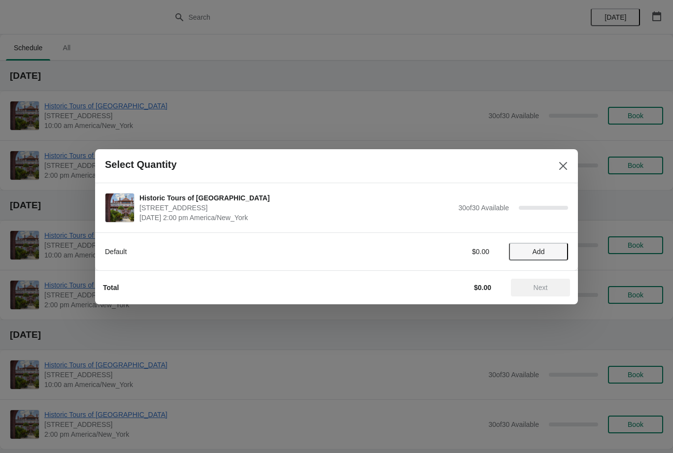
click at [556, 252] on span "Add" at bounding box center [538, 252] width 41 height 8
click at [557, 251] on icon at bounding box center [555, 251] width 3 height 3
click at [554, 250] on icon at bounding box center [555, 251] width 10 height 10
click at [556, 251] on icon at bounding box center [555, 251] width 3 height 3
click at [554, 249] on icon at bounding box center [555, 251] width 10 height 10
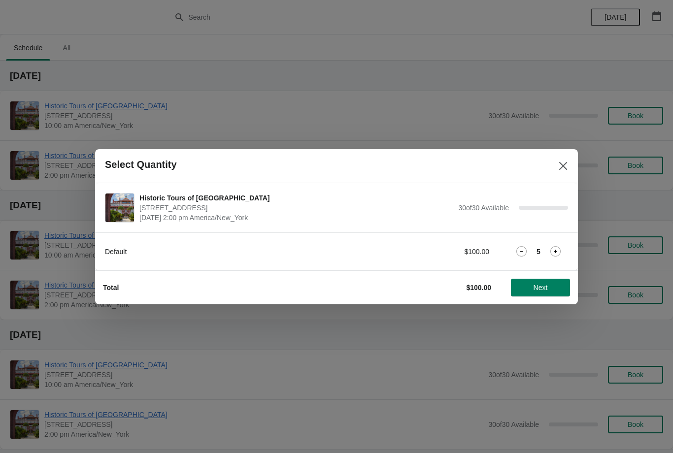
click at [554, 249] on icon at bounding box center [555, 251] width 10 height 10
click at [552, 251] on icon at bounding box center [555, 251] width 10 height 10
click at [553, 250] on icon at bounding box center [555, 251] width 10 height 10
click at [553, 251] on icon at bounding box center [555, 251] width 10 height 10
click at [553, 250] on icon at bounding box center [555, 251] width 10 height 10
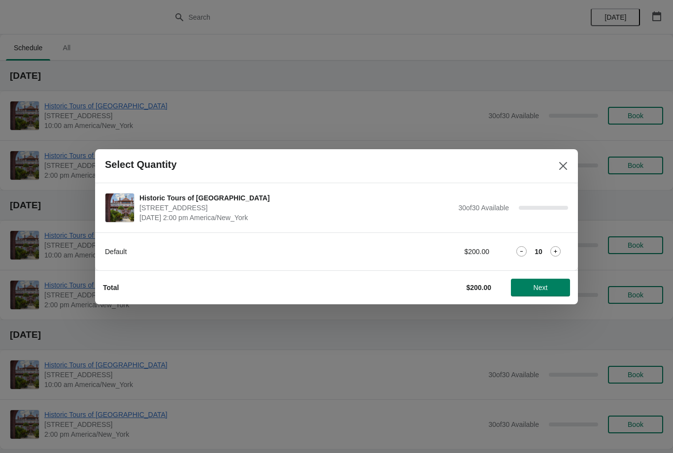
click at [553, 249] on icon at bounding box center [555, 251] width 10 height 10
click at [553, 248] on icon at bounding box center [555, 251] width 10 height 10
click at [553, 250] on icon at bounding box center [555, 251] width 10 height 10
click at [556, 249] on icon at bounding box center [555, 251] width 10 height 10
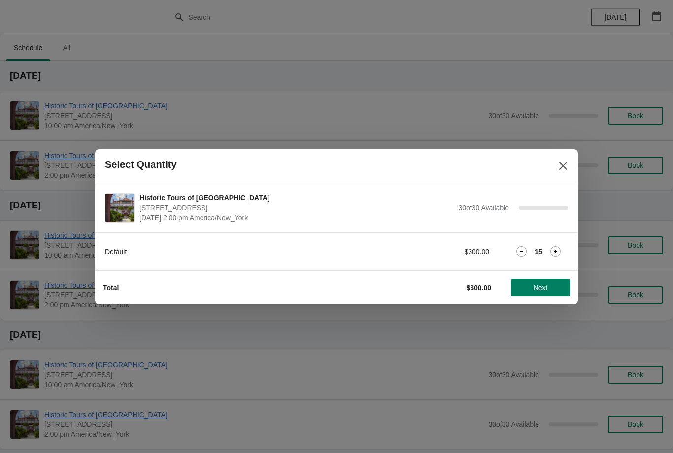
click at [559, 249] on icon at bounding box center [555, 251] width 10 height 10
click at [560, 249] on icon at bounding box center [555, 251] width 10 height 10
click at [558, 250] on icon at bounding box center [555, 251] width 10 height 10
click at [557, 249] on icon at bounding box center [555, 251] width 10 height 10
click at [555, 250] on icon at bounding box center [555, 251] width 3 height 3
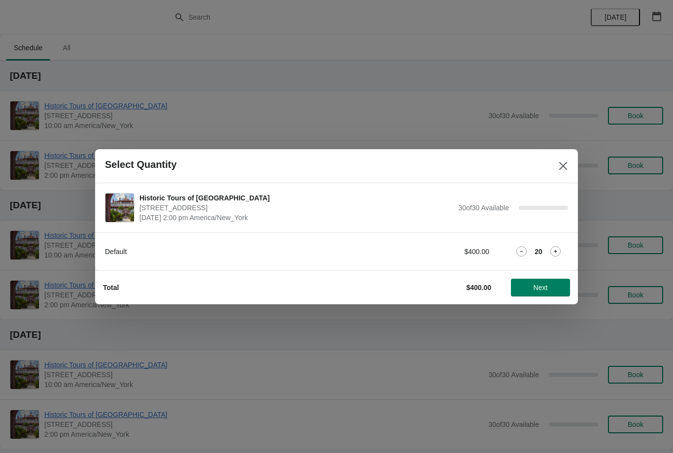
click at [555, 253] on icon at bounding box center [555, 251] width 10 height 10
click at [555, 252] on icon at bounding box center [555, 251] width 10 height 10
click at [558, 252] on icon at bounding box center [555, 251] width 10 height 10
click at [556, 248] on icon at bounding box center [555, 251] width 10 height 10
click at [555, 249] on icon at bounding box center [555, 251] width 10 height 10
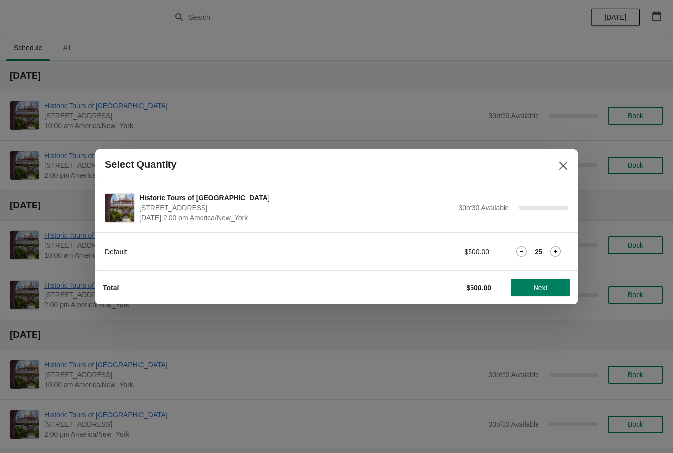
click at [553, 251] on icon at bounding box center [555, 251] width 10 height 10
click at [556, 255] on icon at bounding box center [555, 251] width 10 height 10
click at [557, 253] on icon at bounding box center [555, 251] width 10 height 10
click at [557, 251] on icon at bounding box center [555, 251] width 3 height 3
click at [555, 252] on icon at bounding box center [555, 251] width 10 height 10
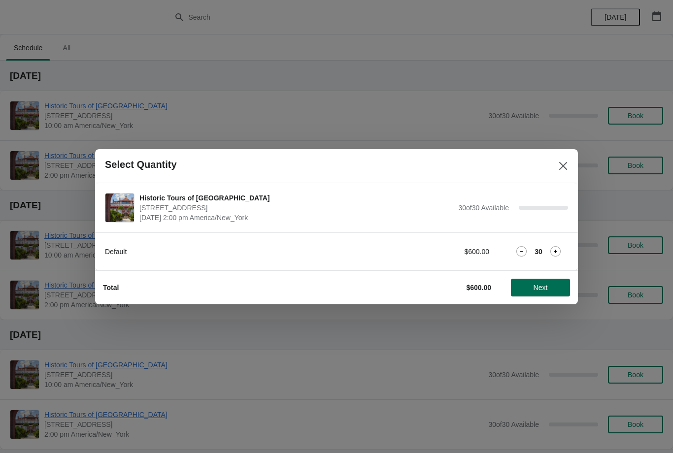
click at [546, 286] on span "Next" at bounding box center [541, 288] width 14 height 8
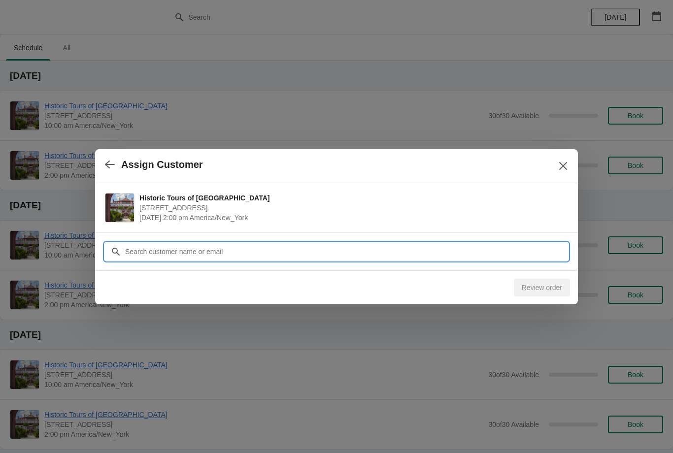
click at [533, 255] on input "Customer" at bounding box center [346, 252] width 443 height 18
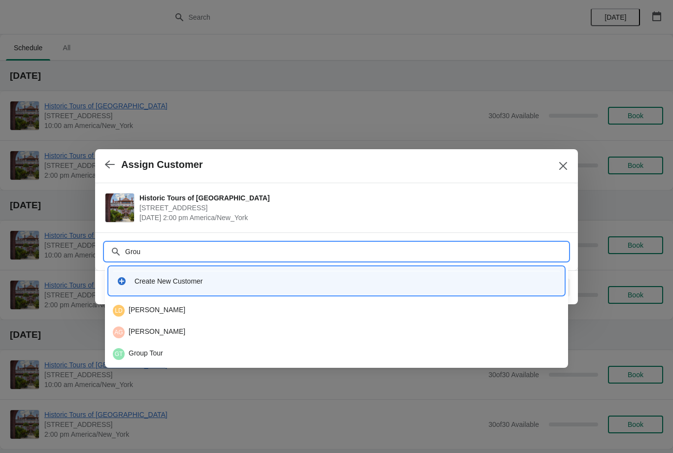
type input "Group"
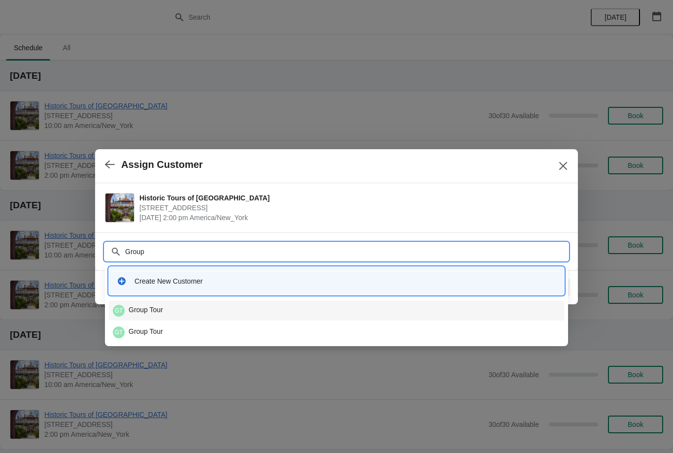
click at [202, 311] on div "GT Group Tour" at bounding box center [336, 311] width 447 height 12
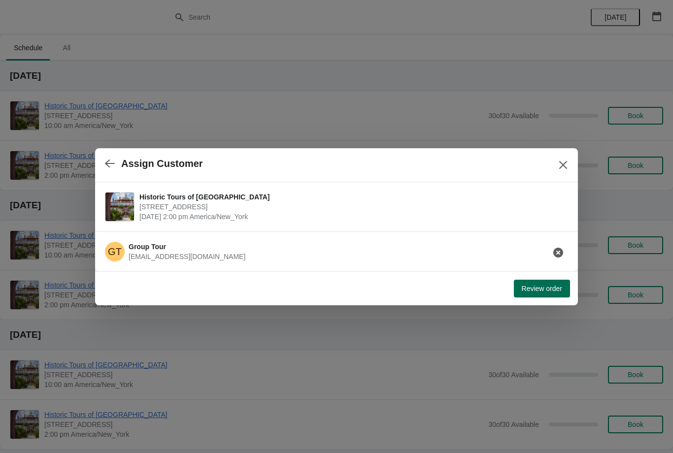
click at [544, 295] on button "Review order" at bounding box center [542, 289] width 56 height 18
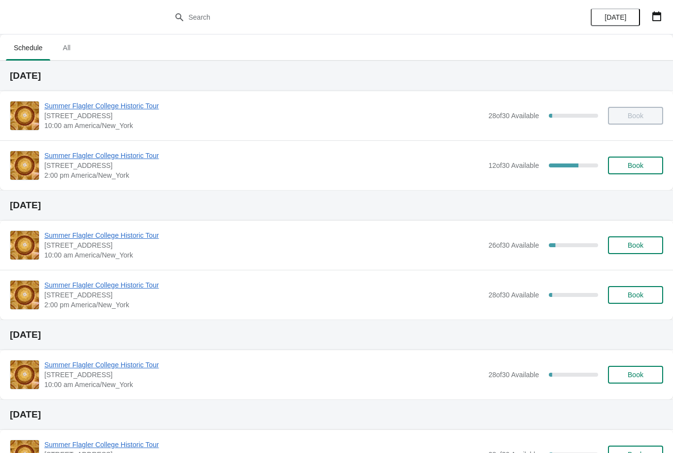
click at [657, 22] on button "button" at bounding box center [657, 16] width 18 height 18
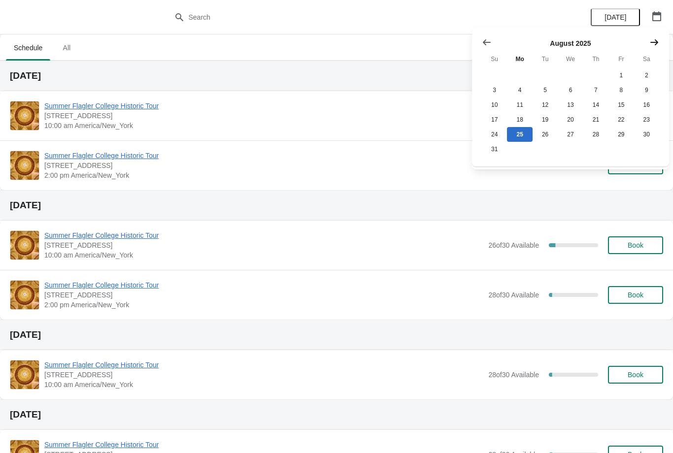
click at [655, 47] on icon "Show next month, September 2025" at bounding box center [654, 42] width 10 height 10
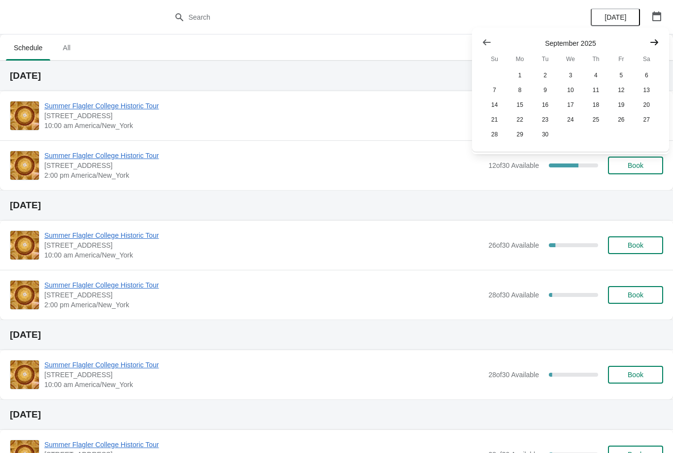
click at [656, 40] on icon "Show next month, October 2025" at bounding box center [654, 42] width 8 height 6
click at [654, 40] on icon "Show next month, November 2025" at bounding box center [654, 42] width 10 height 10
click at [657, 49] on button "Show next month, December 2025" at bounding box center [654, 43] width 18 height 18
click at [653, 50] on button "Show next month, January 2026" at bounding box center [654, 43] width 18 height 18
click at [658, 50] on button "Show next month, February 2026" at bounding box center [654, 43] width 18 height 18
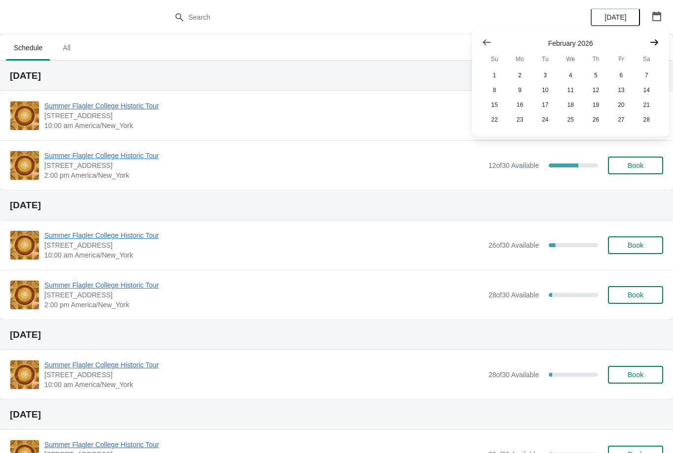
click at [655, 45] on icon "Show next month, March 2026" at bounding box center [654, 42] width 10 height 10
click at [579, 72] on button "4" at bounding box center [570, 75] width 25 height 15
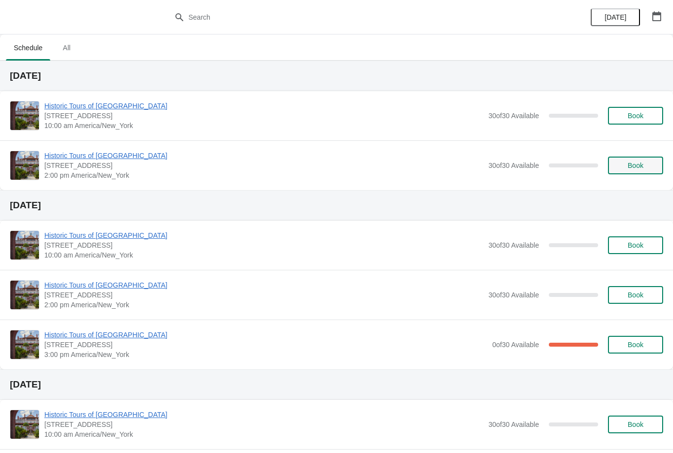
click at [643, 173] on button "Book" at bounding box center [635, 166] width 55 height 18
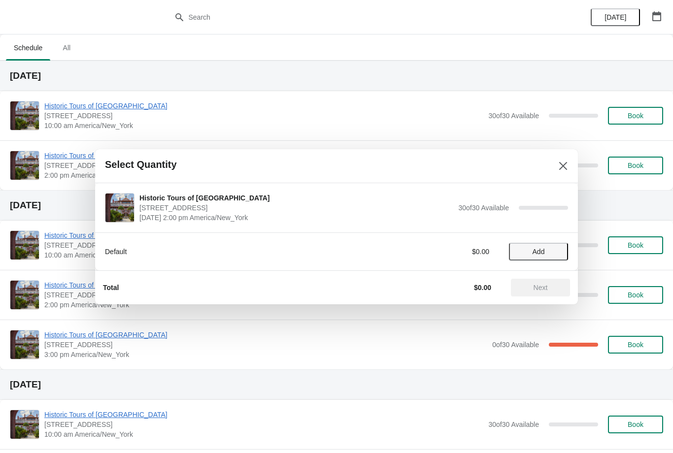
click at [558, 257] on button "Add" at bounding box center [538, 252] width 59 height 18
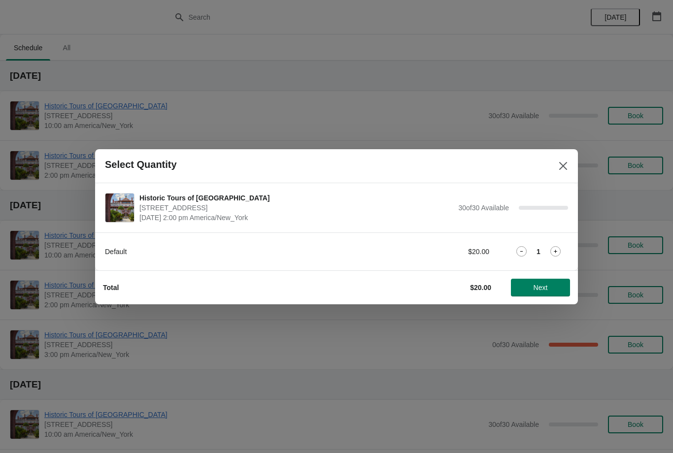
click at [559, 250] on icon at bounding box center [555, 251] width 10 height 10
click at [560, 249] on icon at bounding box center [555, 251] width 10 height 10
click at [557, 249] on icon at bounding box center [555, 251] width 10 height 10
click at [556, 249] on icon at bounding box center [555, 251] width 10 height 10
click at [560, 251] on icon at bounding box center [555, 251] width 10 height 10
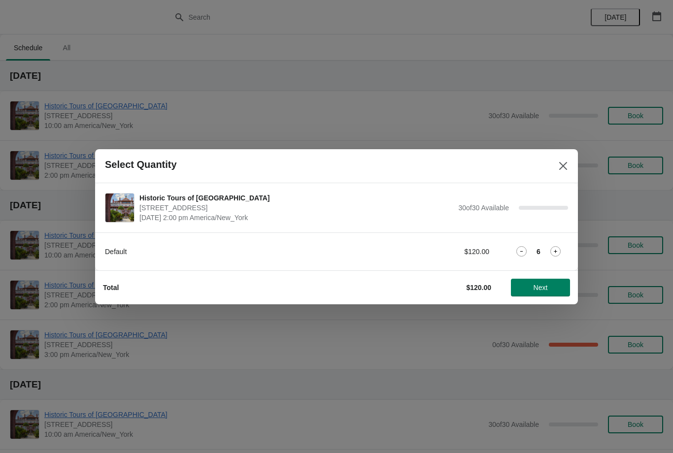
click at [556, 248] on icon at bounding box center [555, 251] width 10 height 10
click at [557, 250] on icon at bounding box center [555, 251] width 10 height 10
click at [557, 248] on icon at bounding box center [555, 251] width 10 height 10
click at [556, 249] on icon at bounding box center [555, 251] width 10 height 10
click at [557, 250] on icon at bounding box center [555, 251] width 10 height 10
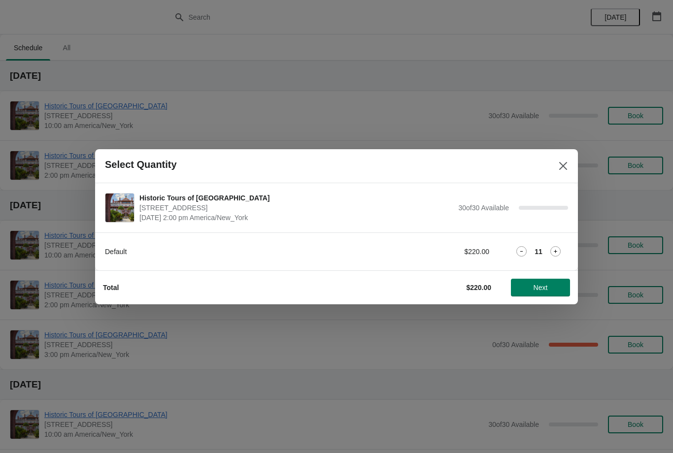
click at [556, 249] on icon at bounding box center [555, 251] width 10 height 10
click at [554, 251] on icon at bounding box center [555, 251] width 3 height 3
click at [556, 250] on icon at bounding box center [555, 251] width 10 height 10
click at [556, 251] on icon at bounding box center [555, 251] width 3 height 3
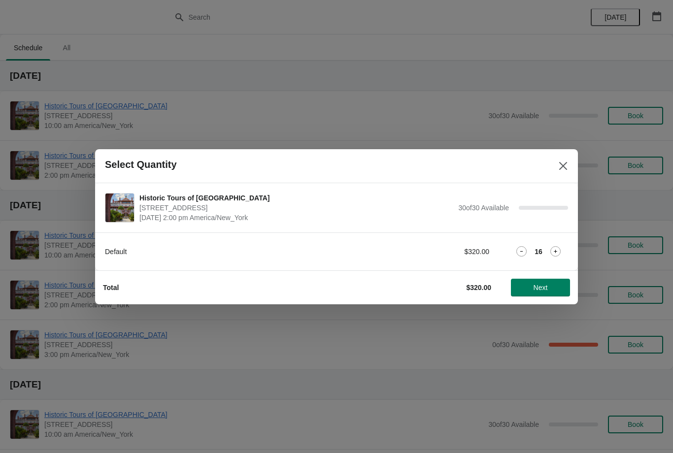
click at [556, 250] on icon at bounding box center [555, 251] width 10 height 10
click at [558, 249] on icon at bounding box center [555, 251] width 10 height 10
click at [558, 252] on icon at bounding box center [555, 251] width 10 height 10
click at [559, 252] on icon at bounding box center [555, 251] width 10 height 10
click at [556, 250] on icon at bounding box center [555, 251] width 10 height 10
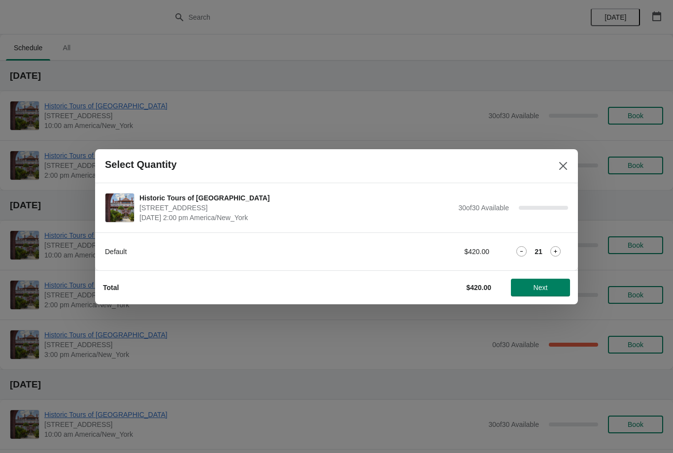
click at [555, 249] on icon at bounding box center [555, 251] width 10 height 10
click at [556, 250] on icon at bounding box center [555, 251] width 3 height 3
click at [559, 254] on icon at bounding box center [555, 251] width 10 height 10
click at [558, 254] on icon at bounding box center [555, 251] width 10 height 10
click at [558, 252] on icon at bounding box center [555, 251] width 10 height 10
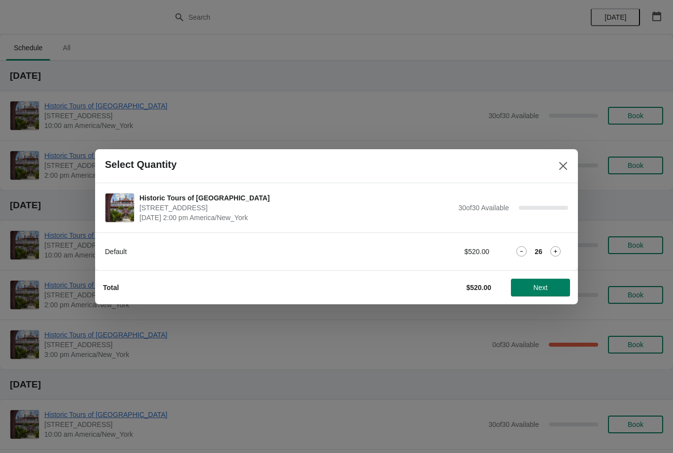
click at [556, 248] on icon at bounding box center [555, 251] width 10 height 10
click at [557, 251] on icon at bounding box center [555, 251] width 10 height 10
click at [558, 251] on icon at bounding box center [555, 251] width 10 height 10
click at [556, 252] on icon at bounding box center [555, 251] width 3 height 3
click at [546, 287] on span "Next" at bounding box center [541, 288] width 14 height 8
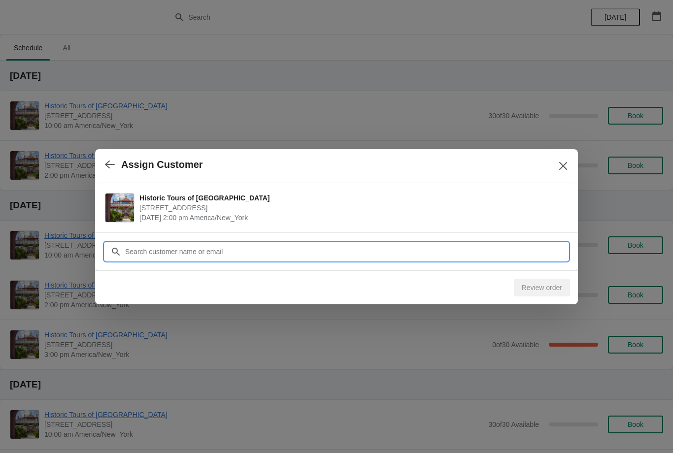
click at [539, 254] on input "Customer" at bounding box center [346, 252] width 443 height 18
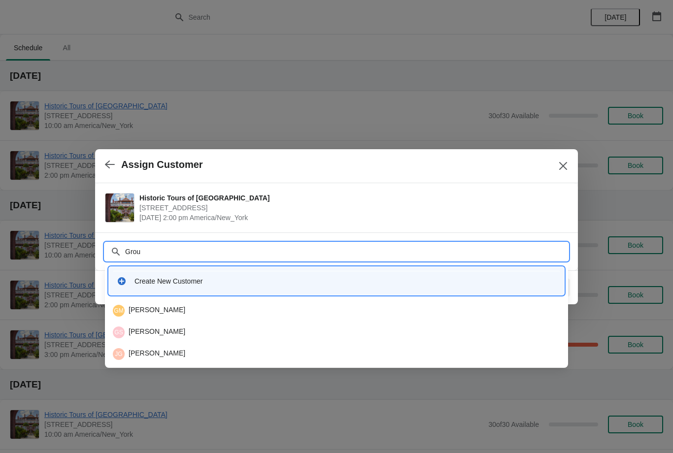
type input "Group"
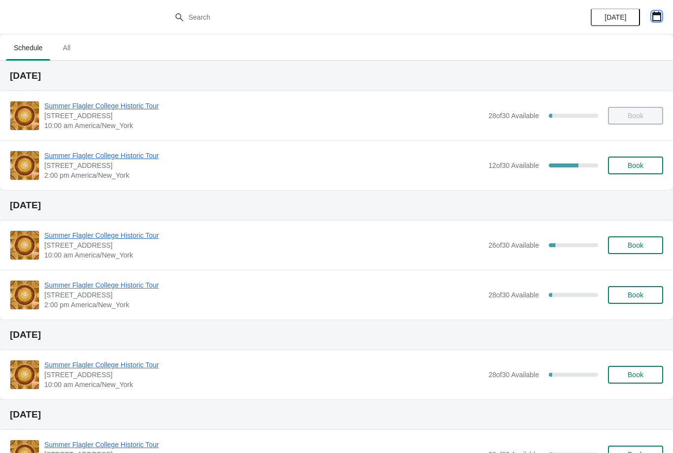
click at [659, 17] on icon "button" at bounding box center [657, 16] width 10 height 10
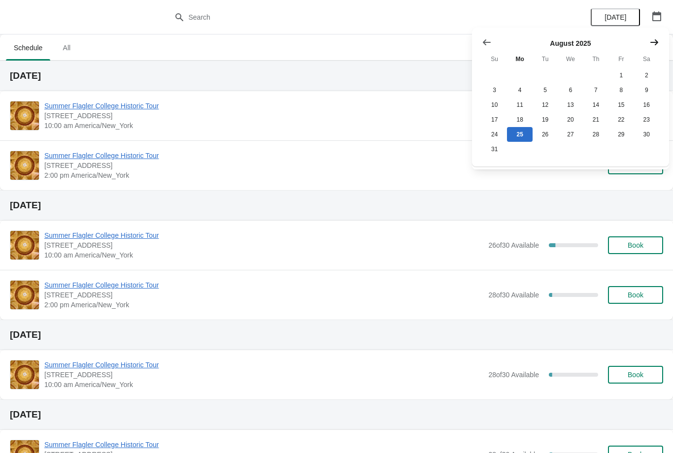
click at [655, 41] on icon "Show next month, September 2025" at bounding box center [654, 42] width 10 height 10
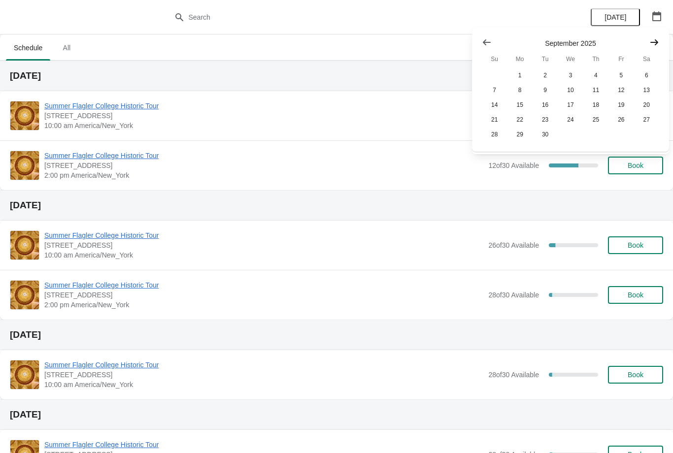
click at [657, 44] on icon "Show next month, October 2025" at bounding box center [654, 42] width 10 height 10
click at [652, 42] on icon "Show next month, November 2025" at bounding box center [654, 42] width 8 height 6
click at [649, 41] on icon "Show next month, December 2025" at bounding box center [654, 42] width 10 height 10
click at [651, 40] on icon "Show next month, January 2026" at bounding box center [654, 42] width 10 height 10
click at [656, 45] on icon "Show next month, February 2026" at bounding box center [654, 42] width 10 height 10
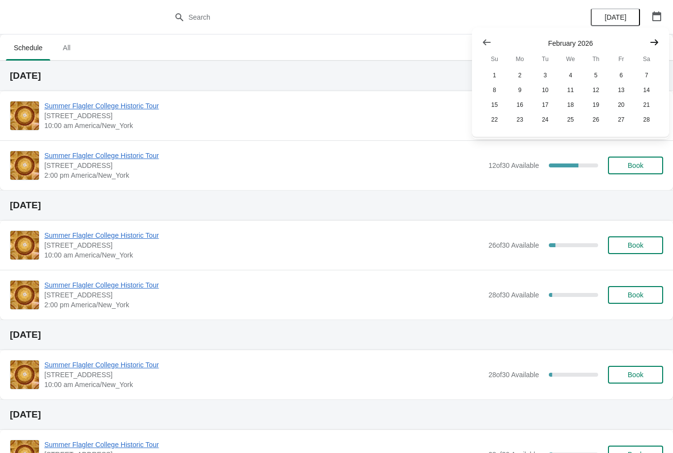
click at [654, 45] on icon "Show next month, March 2026" at bounding box center [654, 42] width 10 height 10
click at [572, 104] on button "18" at bounding box center [570, 105] width 25 height 15
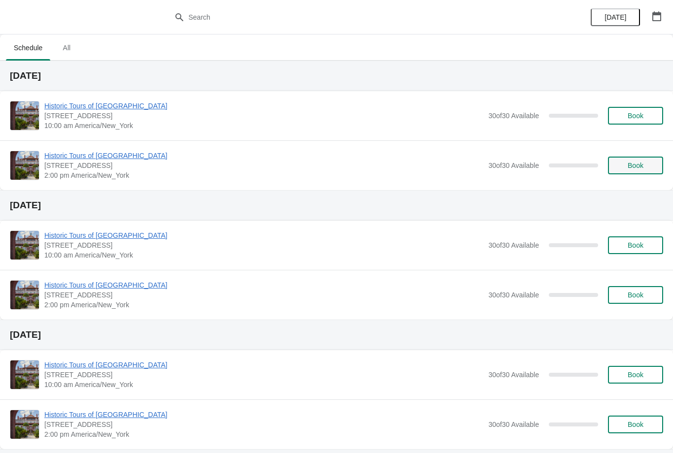
click at [628, 169] on span "Book" at bounding box center [636, 166] width 16 height 8
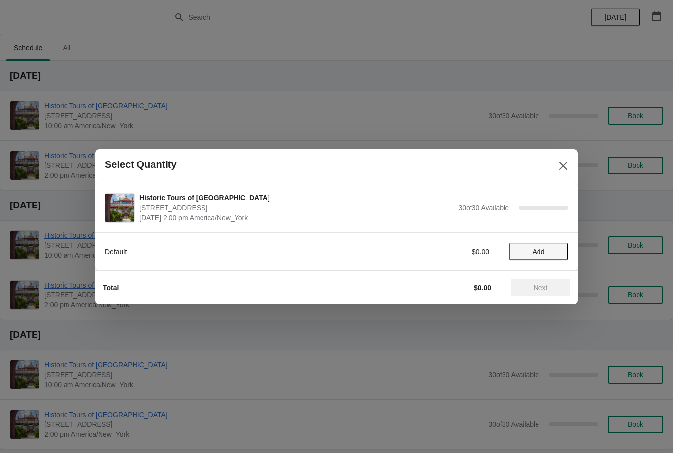
click at [554, 243] on button "Add" at bounding box center [538, 252] width 59 height 18
click at [556, 255] on icon at bounding box center [555, 251] width 10 height 10
click at [555, 253] on icon at bounding box center [555, 251] width 10 height 10
click at [556, 252] on icon at bounding box center [555, 251] width 3 height 3
click at [555, 251] on icon at bounding box center [555, 251] width 3 height 3
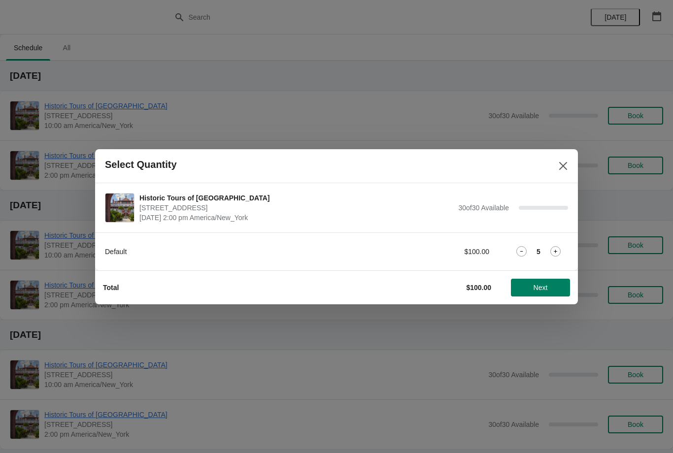
click at [554, 251] on icon at bounding box center [555, 251] width 10 height 10
click at [553, 251] on icon at bounding box center [555, 251] width 10 height 10
click at [552, 251] on icon at bounding box center [555, 251] width 10 height 10
click at [553, 252] on icon at bounding box center [555, 251] width 10 height 10
click at [555, 250] on icon at bounding box center [555, 251] width 3 height 3
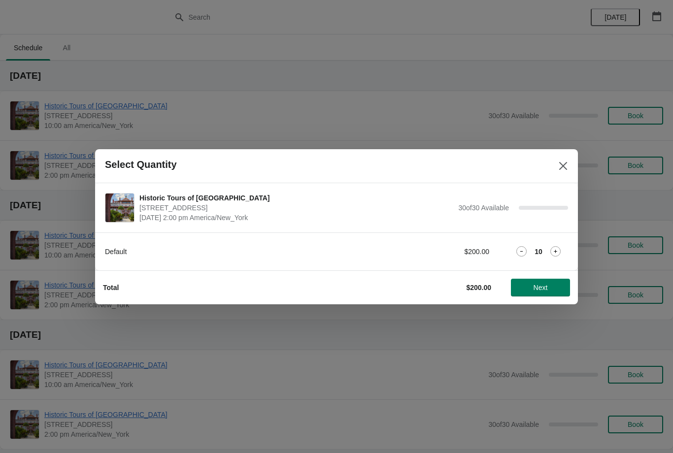
click at [556, 248] on icon at bounding box center [555, 251] width 10 height 10
click at [555, 249] on icon at bounding box center [555, 251] width 10 height 10
click at [559, 251] on icon at bounding box center [555, 251] width 10 height 10
click at [557, 251] on icon at bounding box center [555, 251] width 10 height 10
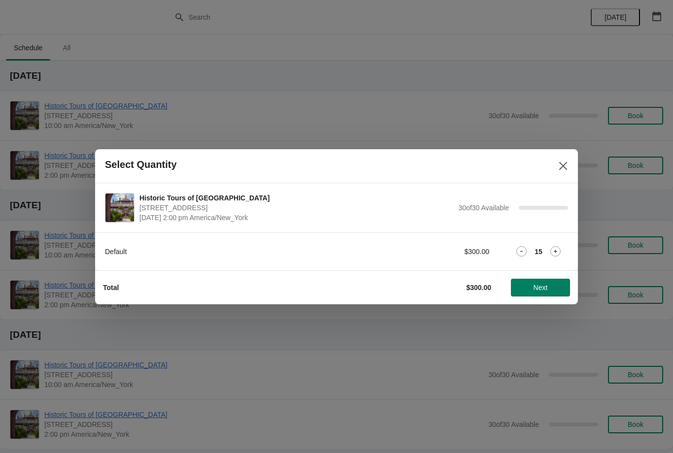
click at [558, 250] on icon at bounding box center [555, 251] width 10 height 10
click at [558, 251] on icon at bounding box center [555, 251] width 10 height 10
click at [560, 252] on icon at bounding box center [555, 251] width 10 height 10
click at [554, 251] on icon at bounding box center [555, 251] width 10 height 10
click at [555, 253] on icon at bounding box center [555, 251] width 3 height 3
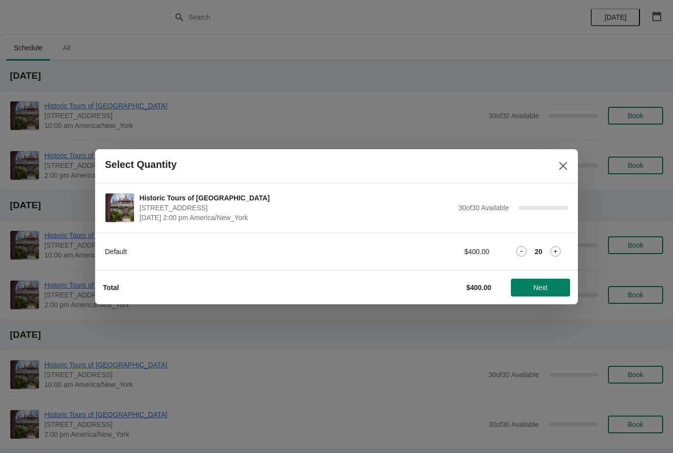
click at [557, 252] on icon at bounding box center [555, 251] width 10 height 10
click at [557, 252] on icon at bounding box center [555, 251] width 3 height 3
click at [557, 251] on icon at bounding box center [555, 251] width 10 height 10
click at [557, 251] on icon at bounding box center [555, 251] width 3 height 3
click at [557, 250] on icon at bounding box center [555, 251] width 10 height 10
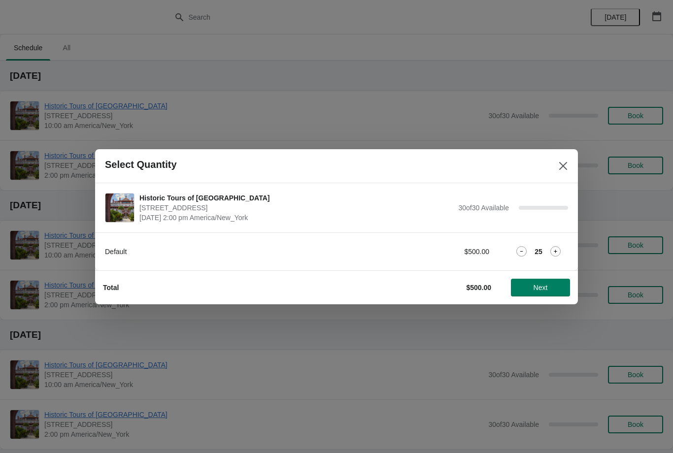
click at [557, 250] on icon at bounding box center [555, 251] width 10 height 10
click at [557, 251] on icon at bounding box center [555, 251] width 10 height 10
click at [556, 251] on icon at bounding box center [555, 251] width 3 height 3
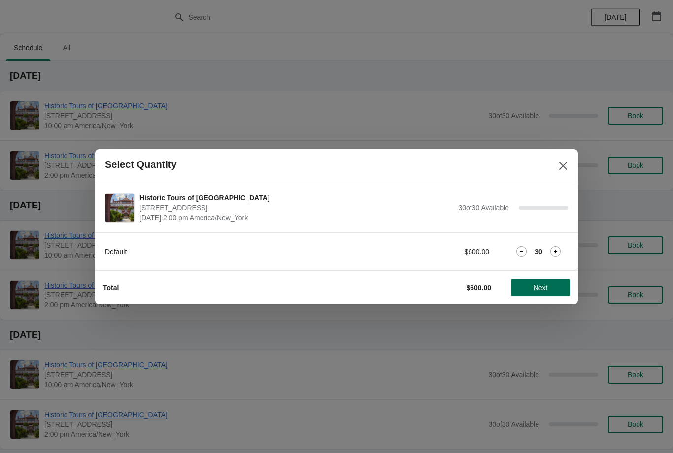
click at [554, 285] on span "Next" at bounding box center [540, 288] width 43 height 8
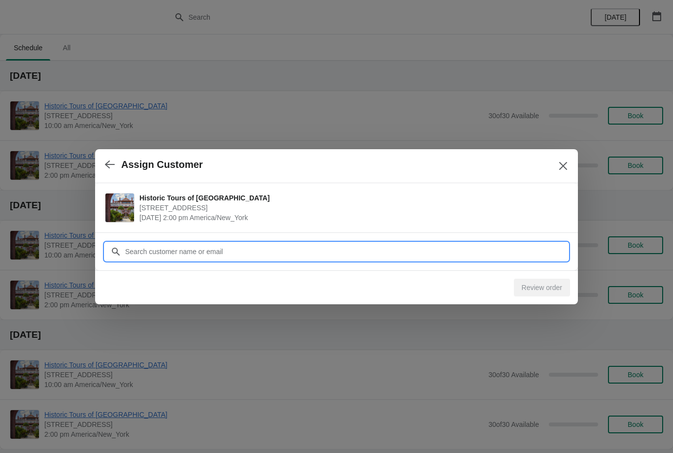
click at [545, 253] on input "Customer" at bounding box center [346, 252] width 443 height 18
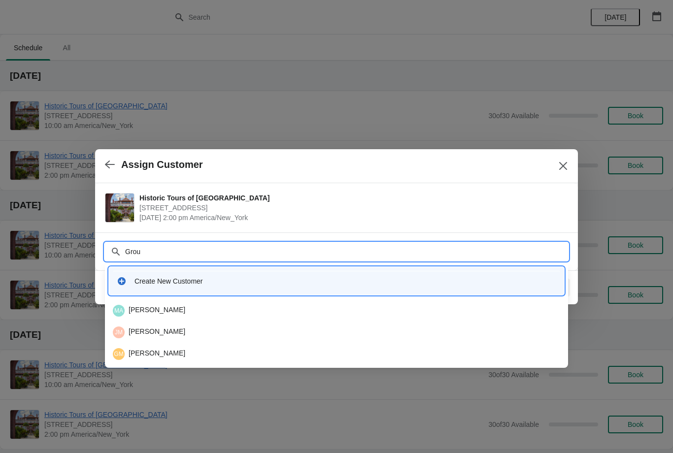
type input "Group"
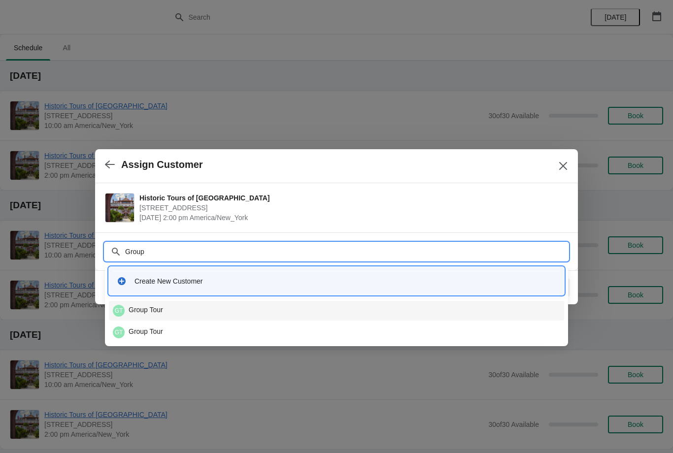
click at [173, 311] on div "GT Group Tour" at bounding box center [336, 311] width 447 height 12
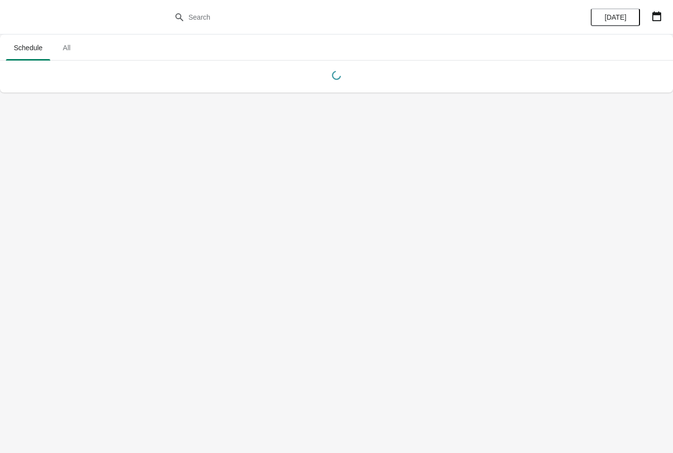
click at [653, 18] on icon "button" at bounding box center [657, 16] width 10 height 10
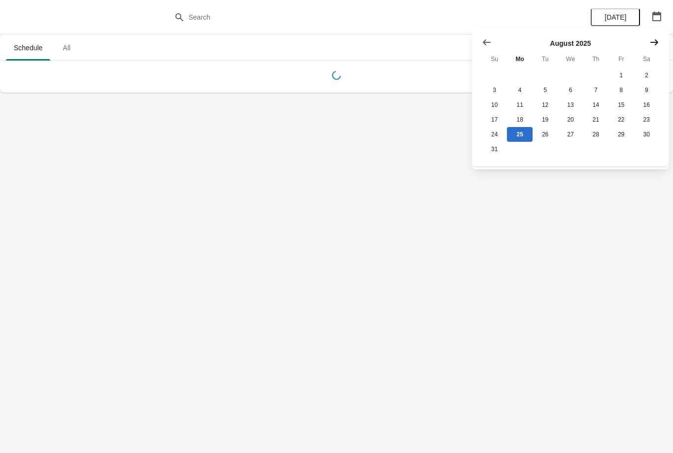
click at [655, 41] on icon "Show next month, September 2025" at bounding box center [654, 42] width 10 height 10
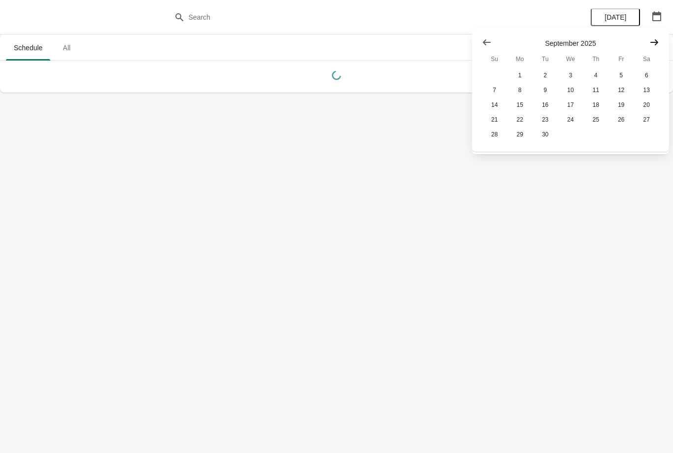
click at [653, 44] on icon "Show next month, October 2025" at bounding box center [654, 42] width 10 height 10
click at [652, 46] on icon "Show next month, October 2025" at bounding box center [654, 42] width 10 height 10
click at [657, 42] on icon "Show next month, December 2025" at bounding box center [654, 42] width 8 height 6
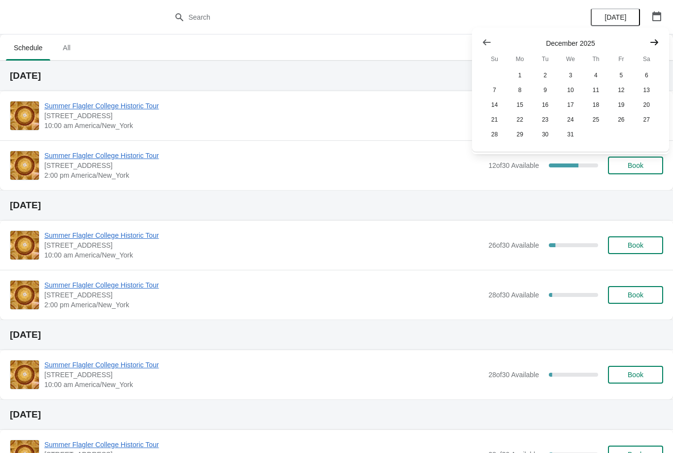
click at [658, 47] on icon "Show next month, January 2026" at bounding box center [654, 42] width 10 height 10
click at [655, 40] on icon "Show next month, February 2026" at bounding box center [654, 42] width 10 height 10
click at [652, 48] on button "Show next month, March 2026" at bounding box center [654, 43] width 18 height 18
click at [489, 38] on icon "Show previous month, February 2026" at bounding box center [487, 42] width 10 height 10
click at [570, 120] on button "25" at bounding box center [570, 119] width 25 height 15
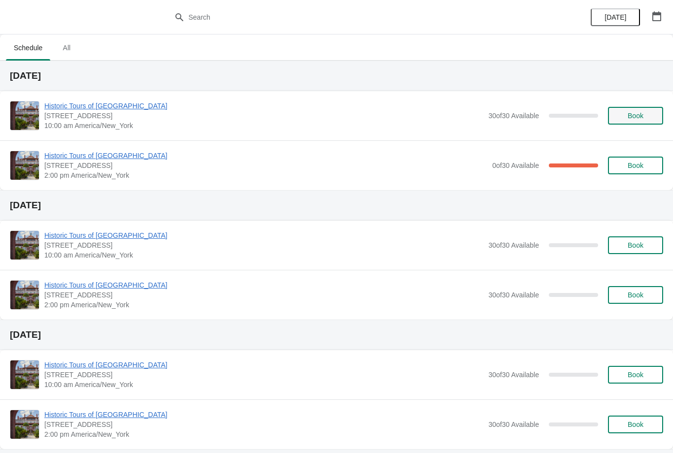
click at [641, 124] on button "Book" at bounding box center [635, 116] width 55 height 18
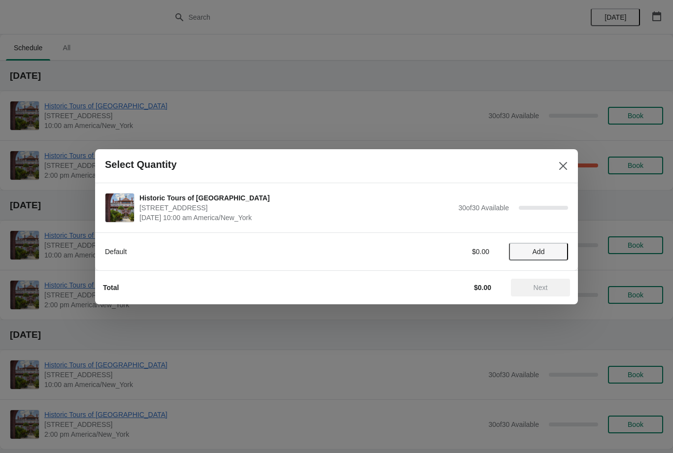
click at [547, 253] on span "Add" at bounding box center [538, 252] width 41 height 8
click at [558, 252] on icon at bounding box center [555, 251] width 10 height 10
click at [555, 252] on icon at bounding box center [555, 251] width 3 height 3
click at [558, 248] on icon at bounding box center [555, 251] width 10 height 10
click at [556, 251] on icon at bounding box center [555, 251] width 3 height 3
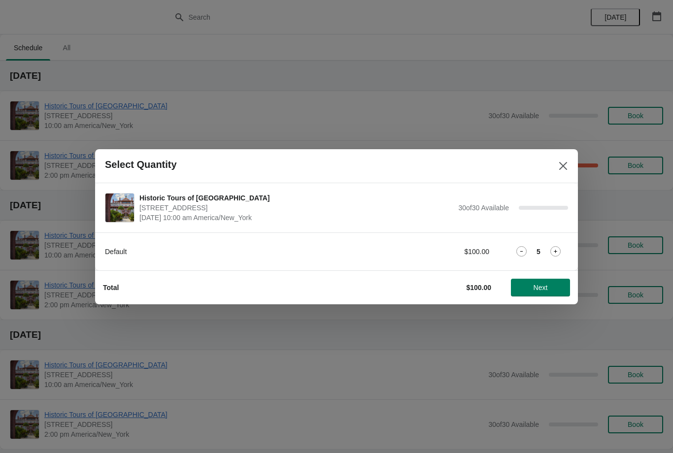
click at [559, 253] on icon at bounding box center [555, 251] width 10 height 10
click at [557, 252] on icon at bounding box center [555, 251] width 10 height 10
click at [558, 251] on icon at bounding box center [555, 251] width 10 height 10
click at [557, 251] on icon at bounding box center [555, 251] width 10 height 10
click at [559, 251] on icon at bounding box center [555, 251] width 10 height 10
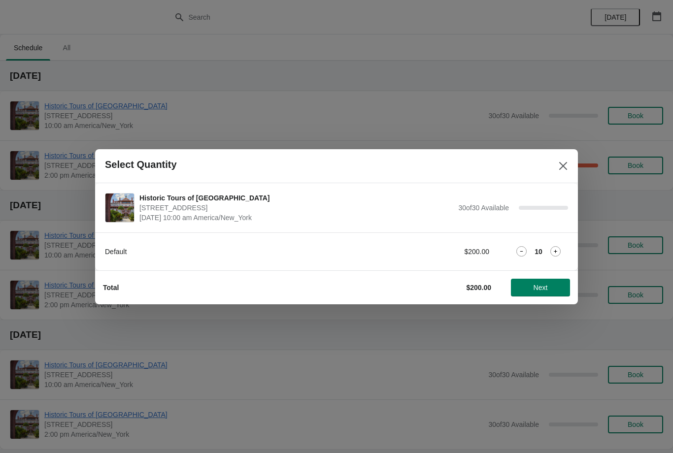
click at [558, 251] on icon at bounding box center [555, 251] width 10 height 10
click at [557, 251] on icon at bounding box center [555, 251] width 10 height 10
click at [557, 252] on icon at bounding box center [555, 251] width 3 height 3
click at [557, 251] on icon at bounding box center [555, 251] width 10 height 10
click at [558, 251] on icon at bounding box center [555, 251] width 10 height 10
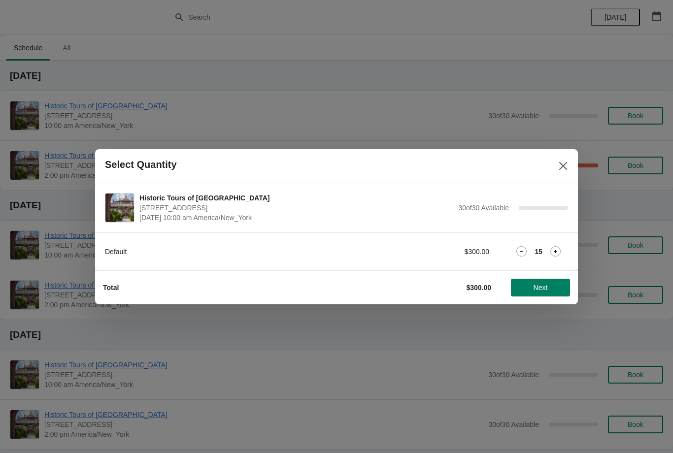
click at [560, 251] on icon at bounding box center [555, 251] width 10 height 10
click at [557, 250] on icon at bounding box center [555, 251] width 10 height 10
click at [557, 251] on icon at bounding box center [555, 251] width 10 height 10
click at [558, 250] on icon at bounding box center [555, 251] width 10 height 10
click at [557, 251] on icon at bounding box center [555, 251] width 10 height 10
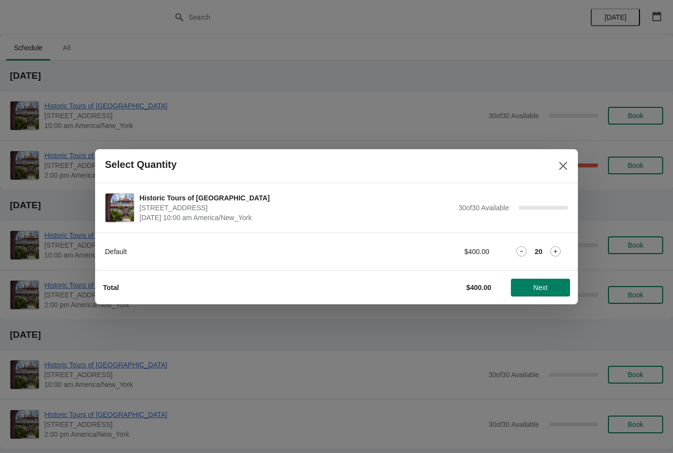
click at [557, 251] on icon at bounding box center [555, 251] width 10 height 10
click at [558, 250] on icon at bounding box center [555, 251] width 10 height 10
click at [557, 250] on icon at bounding box center [555, 251] width 10 height 10
click at [559, 252] on icon at bounding box center [555, 251] width 10 height 10
click at [558, 250] on icon at bounding box center [555, 251] width 10 height 10
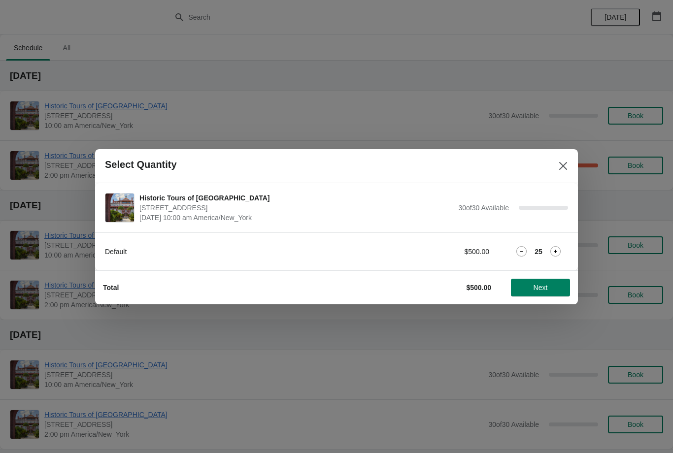
click at [558, 249] on icon at bounding box center [555, 251] width 10 height 10
click at [559, 248] on icon at bounding box center [555, 251] width 10 height 10
click at [557, 248] on icon at bounding box center [555, 251] width 10 height 10
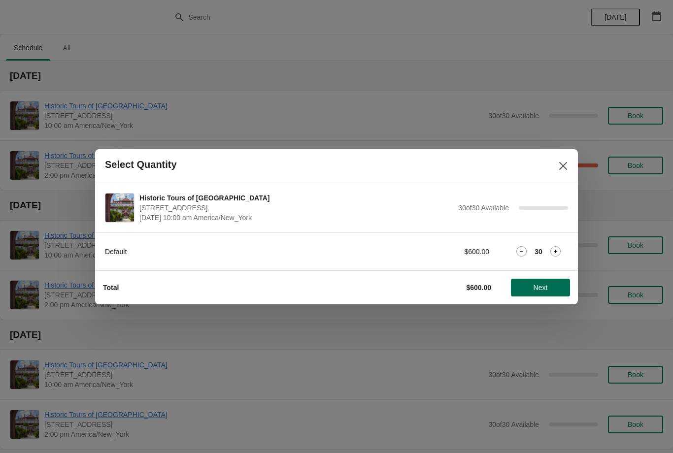
click at [545, 282] on button "Next" at bounding box center [540, 288] width 59 height 18
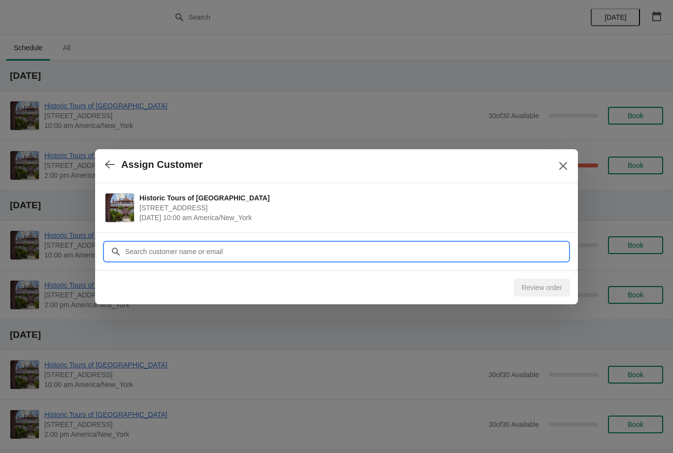
click at [552, 246] on input "Customer" at bounding box center [346, 252] width 443 height 18
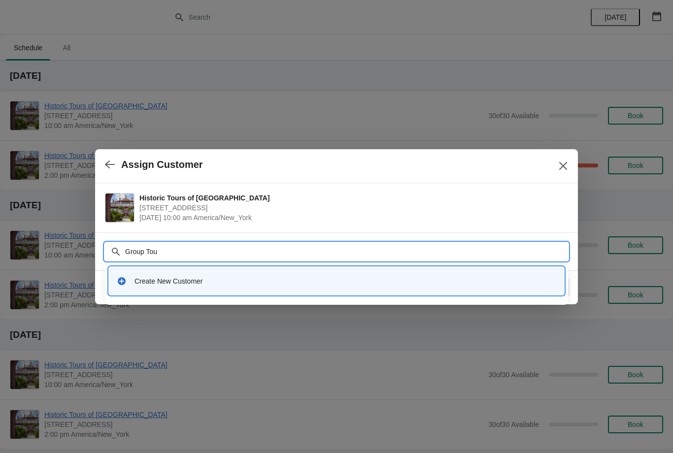
type input "Group Tour"
click at [115, 162] on button "button" at bounding box center [110, 164] width 18 height 19
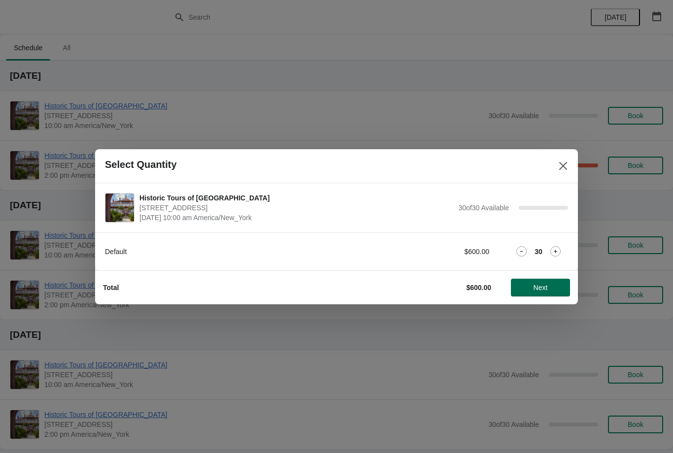
click at [544, 293] on button "Next" at bounding box center [540, 288] width 59 height 18
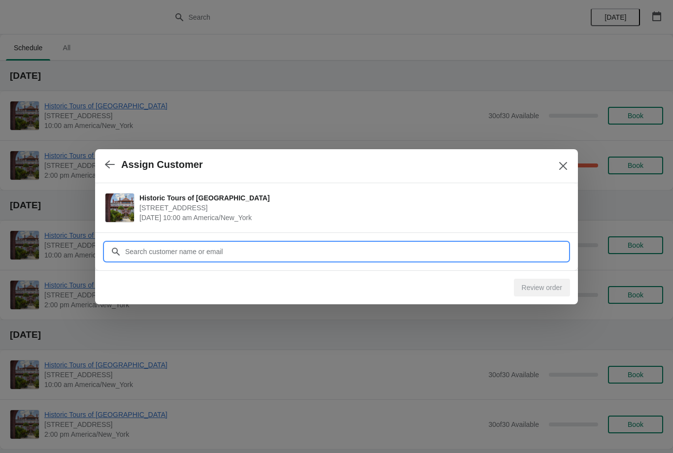
click at [434, 251] on input "Customer" at bounding box center [346, 252] width 443 height 18
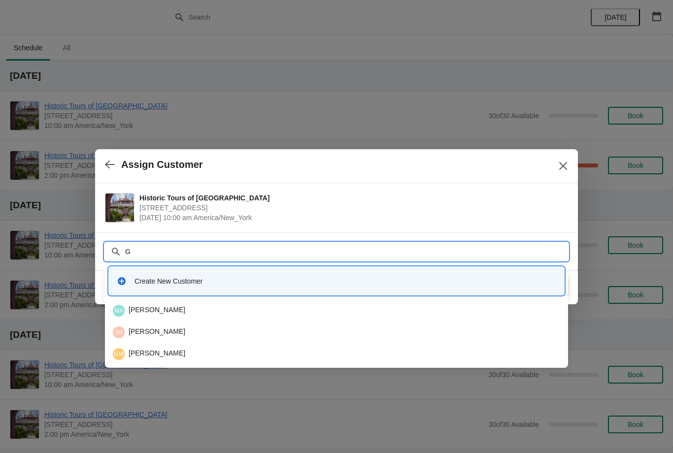
type input "Gr"
